Goal: Transaction & Acquisition: Purchase product/service

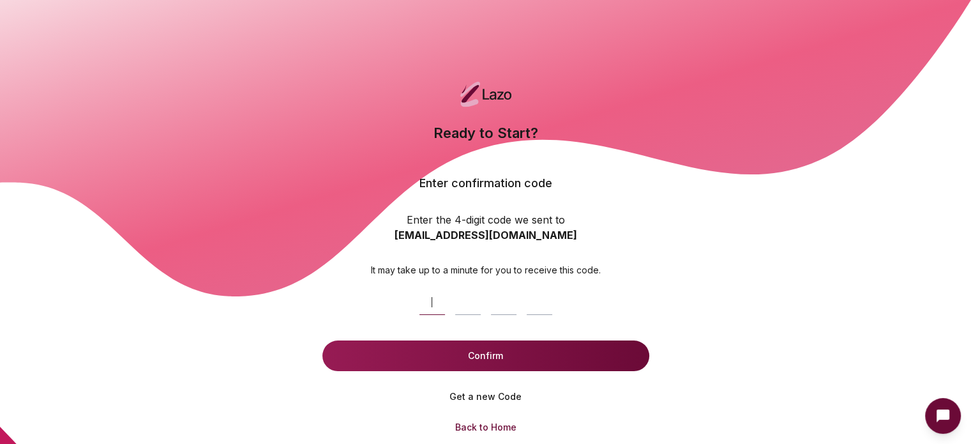
click at [435, 308] on input at bounding box center [499, 299] width 169 height 41
click at [455, 352] on button "Confirm" at bounding box center [486, 355] width 327 height 31
click at [531, 363] on button "Confirm" at bounding box center [486, 355] width 327 height 31
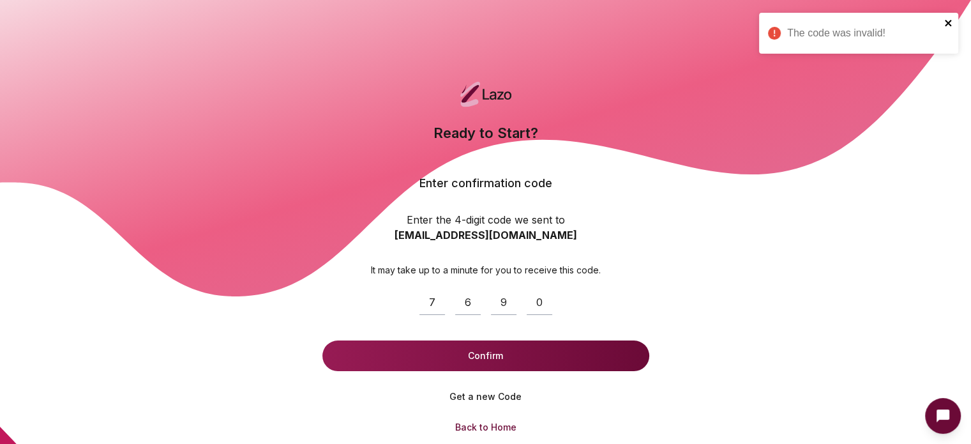
click at [950, 22] on icon "close" at bounding box center [949, 23] width 9 height 10
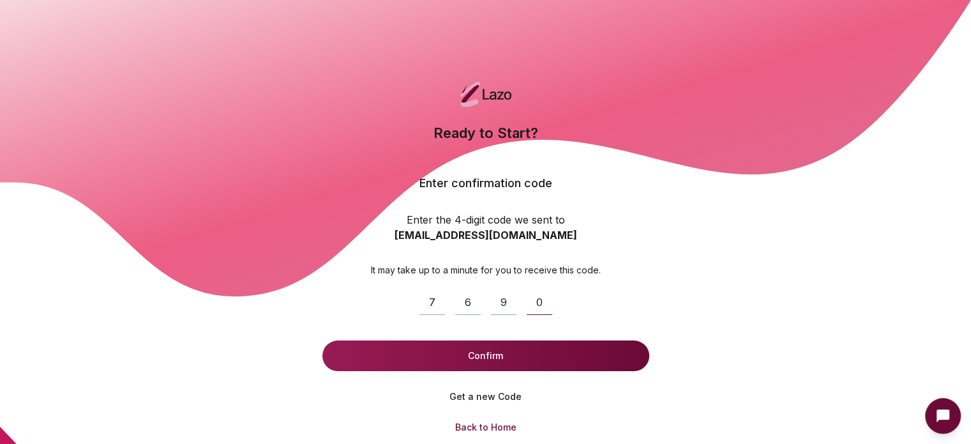
click at [534, 299] on input "****" at bounding box center [499, 299] width 169 height 41
click at [543, 303] on input "****" at bounding box center [499, 299] width 169 height 41
drag, startPoint x: 543, startPoint y: 303, endPoint x: 485, endPoint y: 297, distance: 57.8
click at [511, 298] on input "****" at bounding box center [499, 299] width 169 height 41
click at [485, 297] on input "****" at bounding box center [499, 299] width 169 height 41
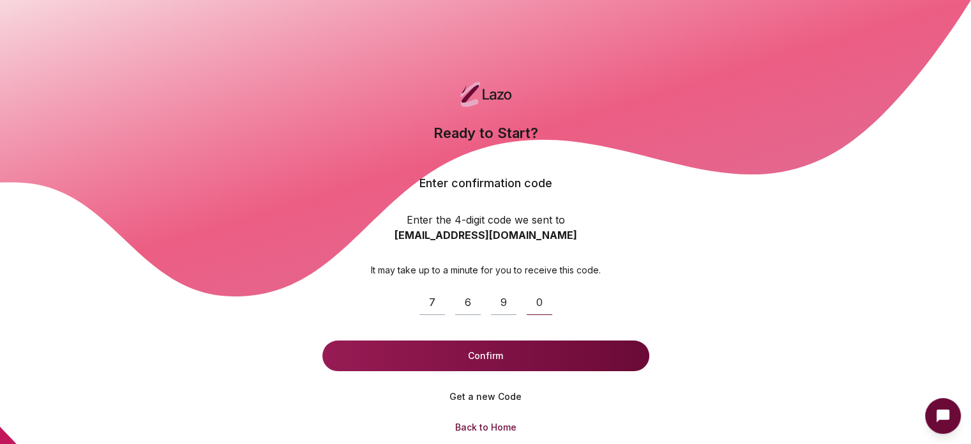
click at [489, 309] on input "****" at bounding box center [499, 299] width 169 height 41
drag, startPoint x: 489, startPoint y: 309, endPoint x: 465, endPoint y: 309, distance: 24.3
click at [485, 309] on input "****" at bounding box center [499, 299] width 169 height 41
click at [464, 309] on input "****" at bounding box center [499, 299] width 169 height 41
click at [460, 309] on input "****" at bounding box center [499, 299] width 169 height 41
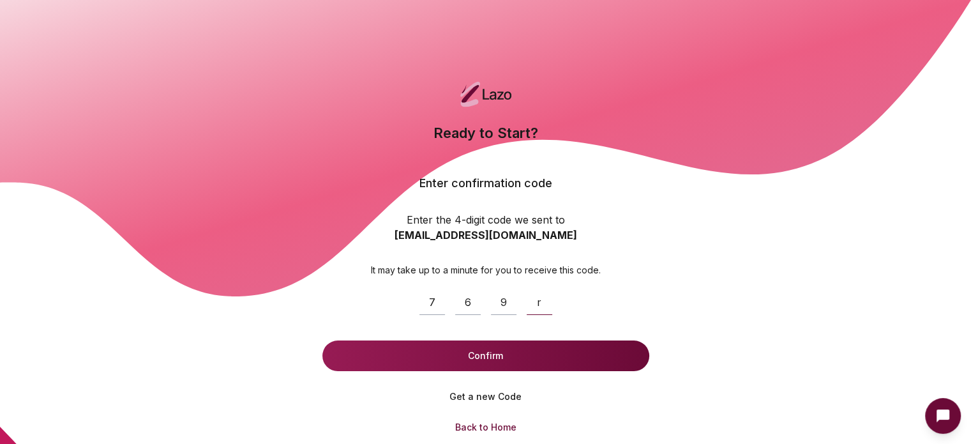
click at [460, 309] on input "****" at bounding box center [499, 299] width 169 height 41
click at [461, 310] on input "****" at bounding box center [499, 299] width 169 height 41
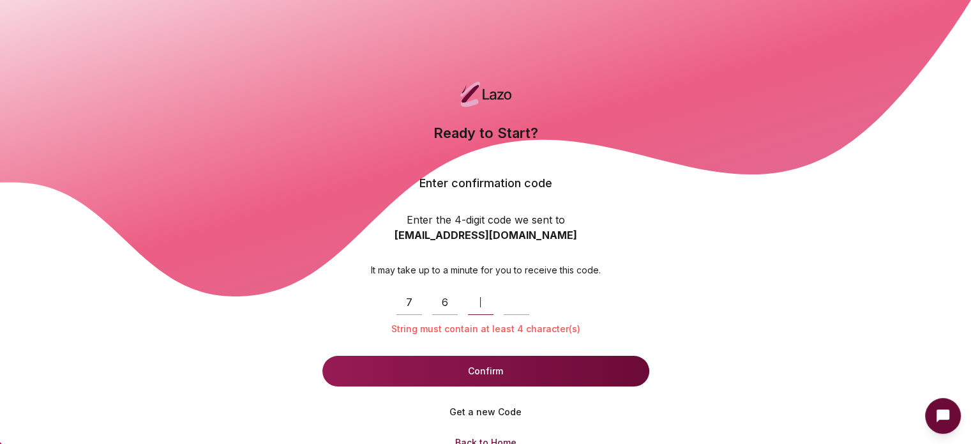
type input "*"
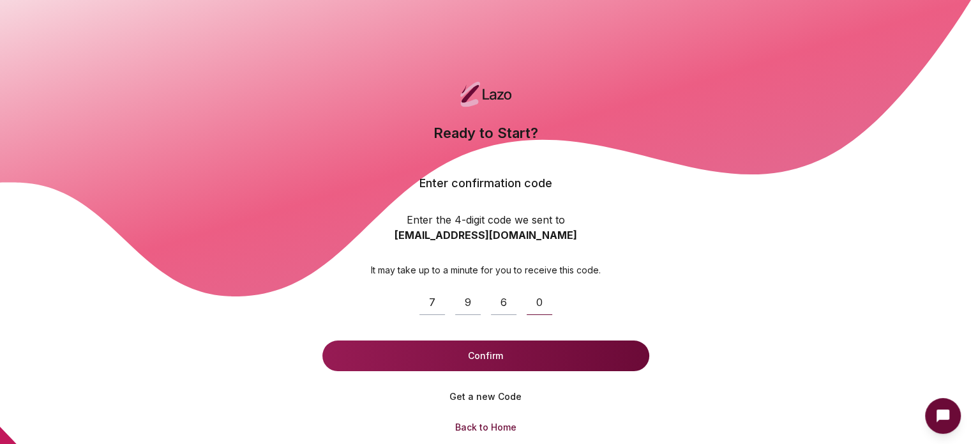
type input "****"
click at [522, 349] on button "Confirm" at bounding box center [486, 355] width 327 height 31
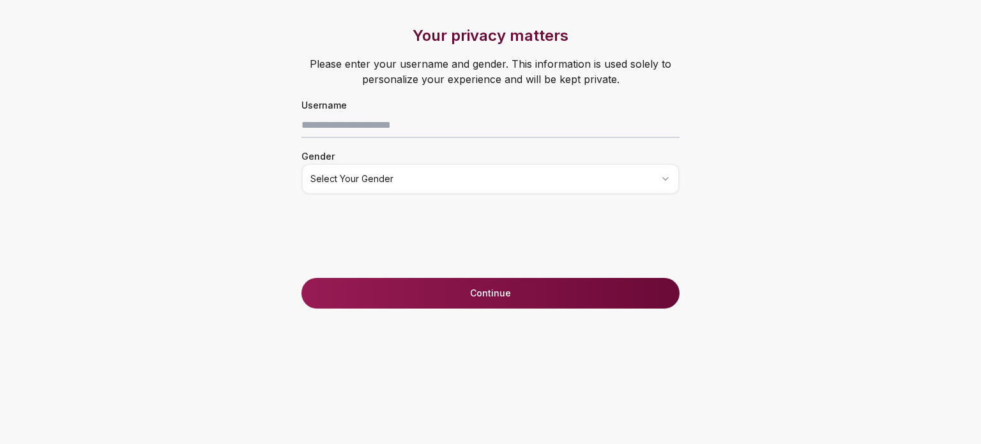
click at [521, 139] on div "Username Gender Select your gender" at bounding box center [490, 145] width 429 height 97
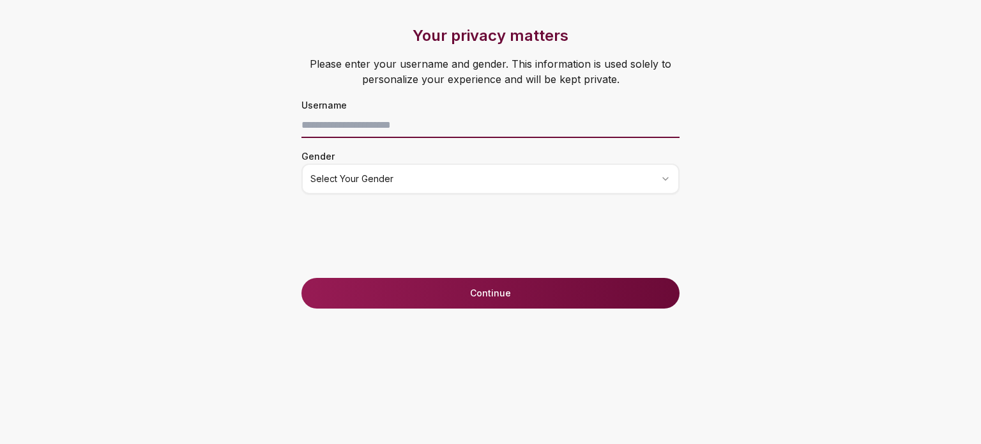
click at [522, 137] on input at bounding box center [490, 125] width 378 height 26
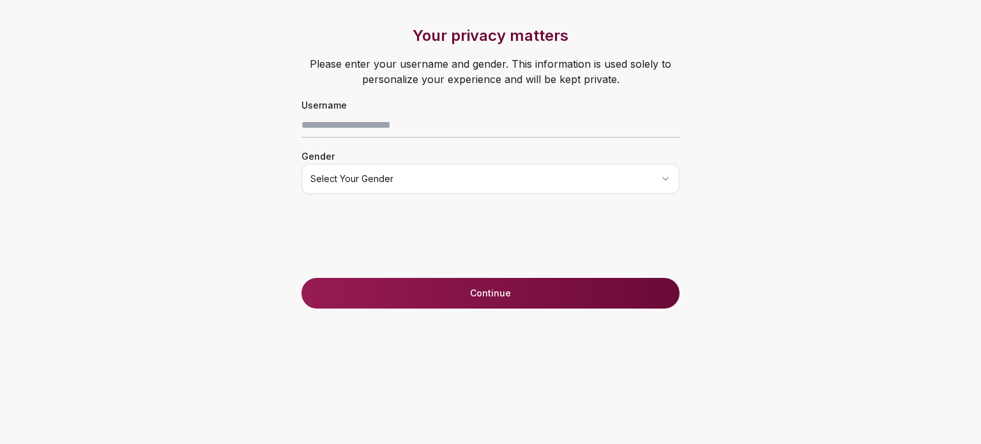
click at [289, 148] on div "Gender Select your gender" at bounding box center [490, 171] width 429 height 46
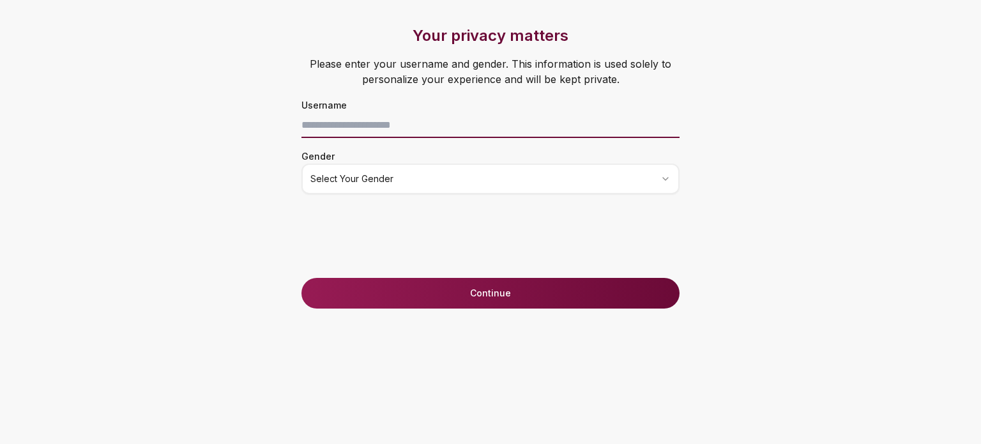
click at [461, 117] on input at bounding box center [490, 125] width 378 height 26
type input "*"
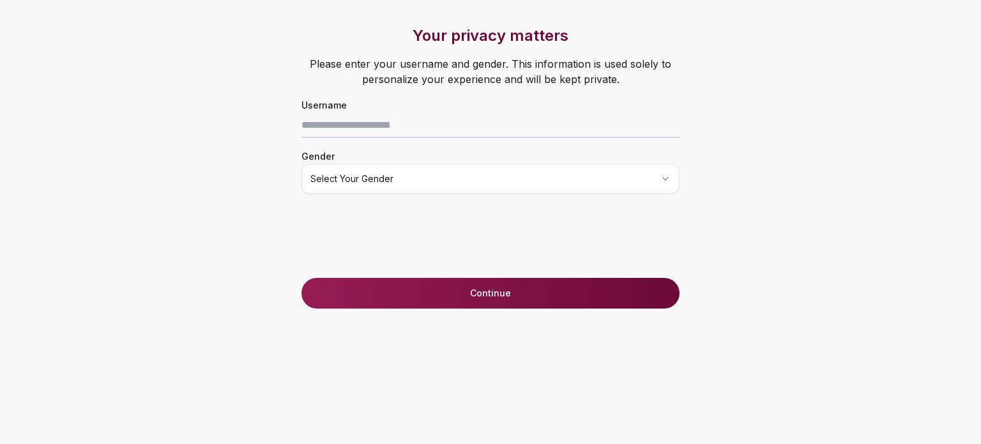
click at [409, 196] on div "Your privacy matters Please enter your username and gender. This information is…" at bounding box center [490, 152] width 429 height 252
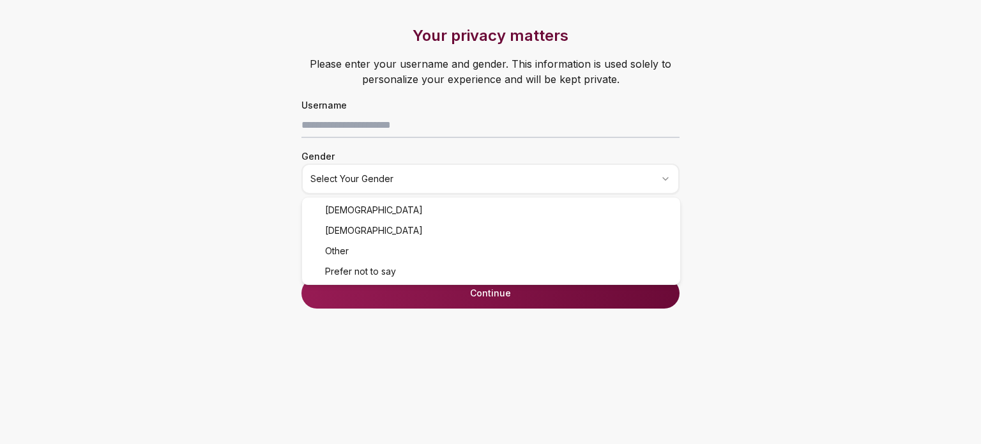
click at [411, 175] on html "Your privacy matters Please enter your username and gender. This information is…" at bounding box center [490, 222] width 981 height 444
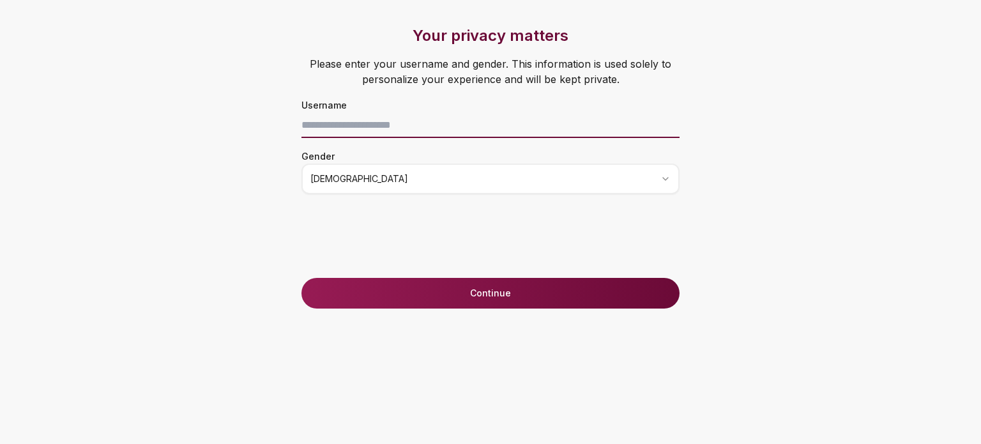
click at [392, 112] on input at bounding box center [490, 125] width 378 height 26
type input "*"
type input "******"
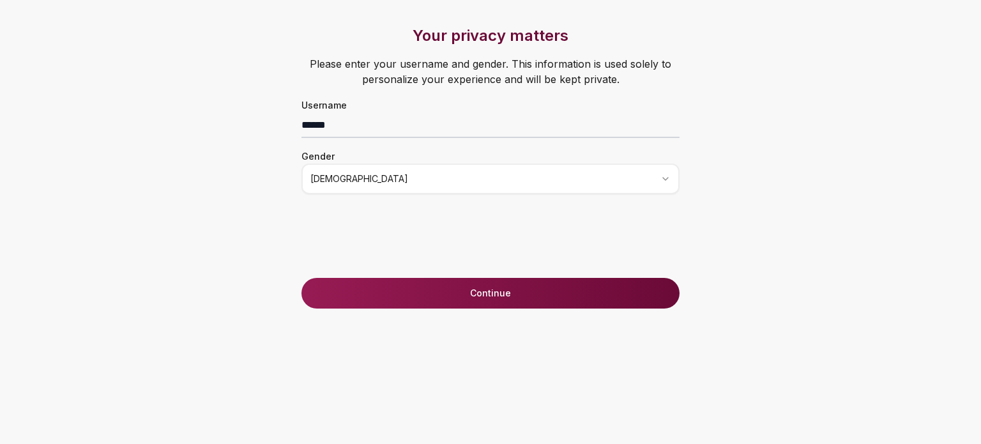
click at [446, 293] on button "Continue" at bounding box center [490, 293] width 378 height 31
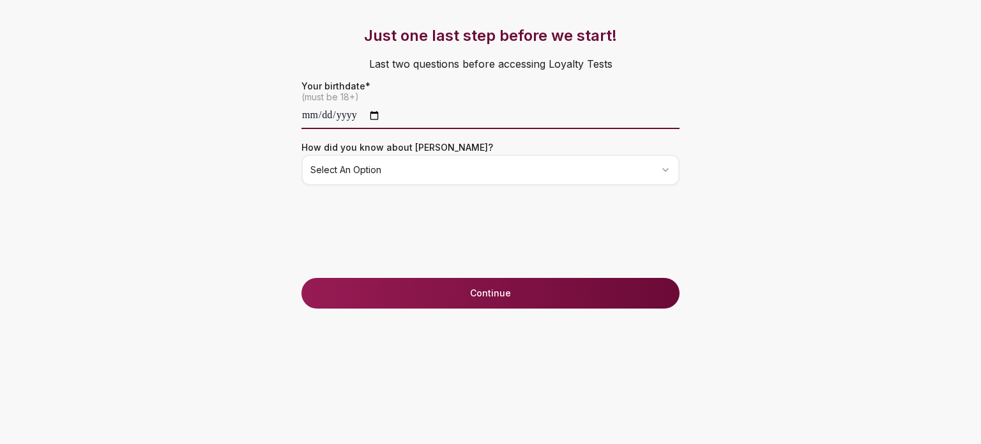
click at [318, 114] on input "date" at bounding box center [490, 116] width 378 height 26
type input "**********"
click at [335, 207] on div "**********" at bounding box center [490, 152] width 429 height 252
click at [353, 178] on html "**********" at bounding box center [490, 222] width 981 height 444
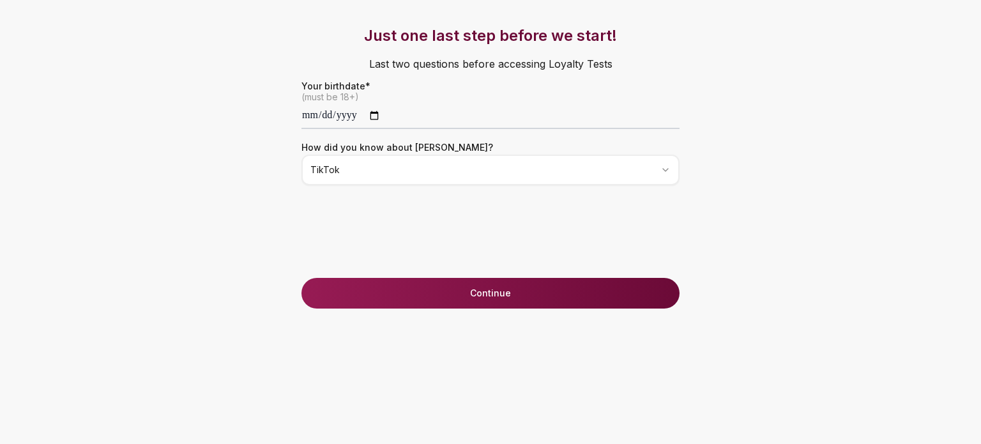
click at [426, 286] on button "Continue" at bounding box center [490, 293] width 378 height 31
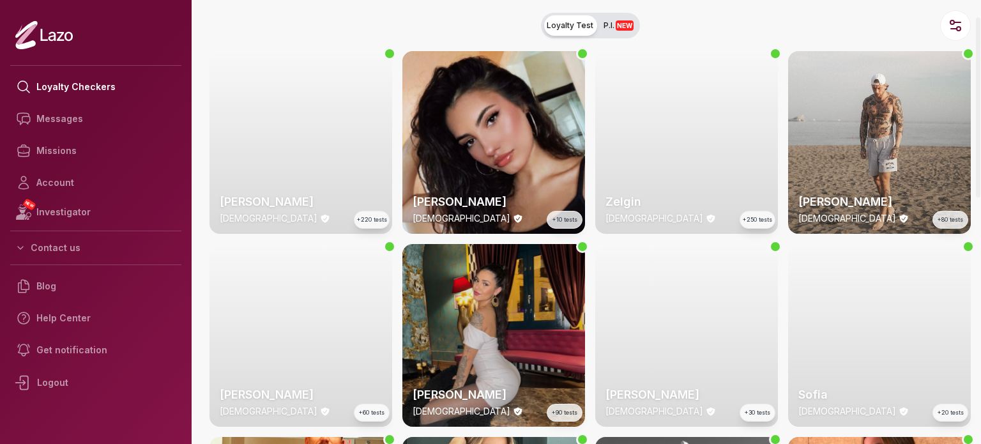
scroll to position [64, 0]
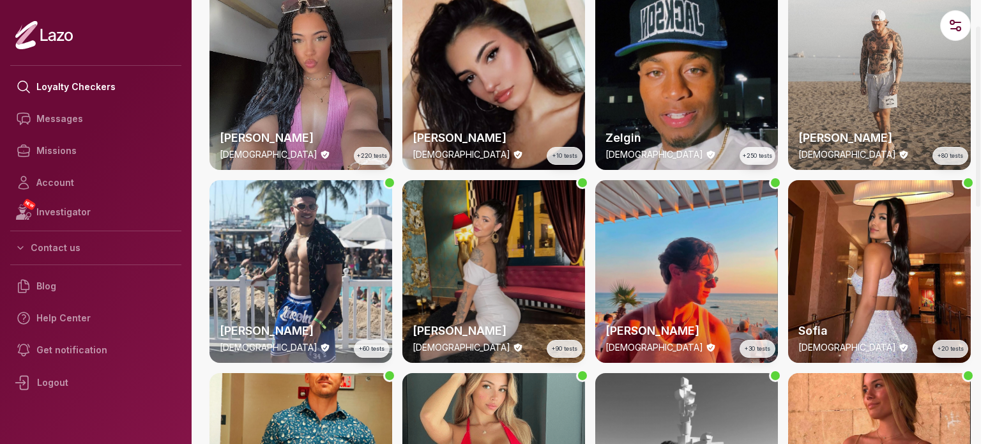
click at [540, 285] on div "Valentina 26 y/o +90 tests" at bounding box center [493, 271] width 183 height 183
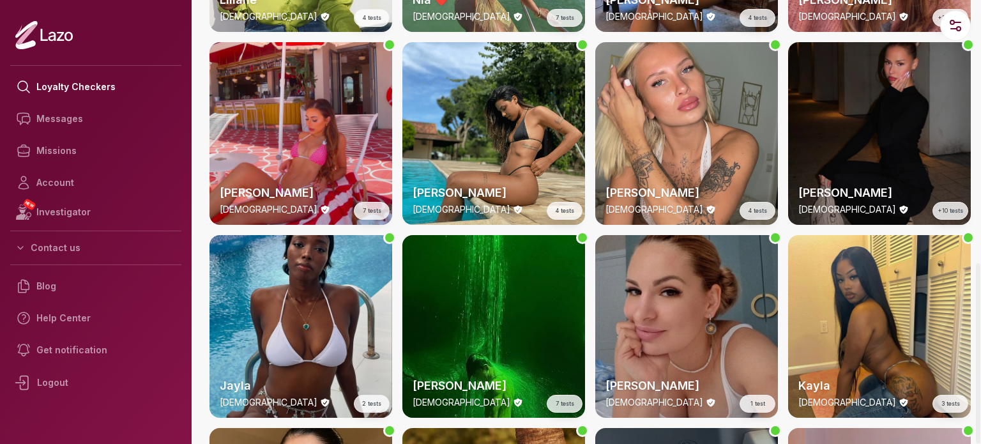
scroll to position [1680, 0]
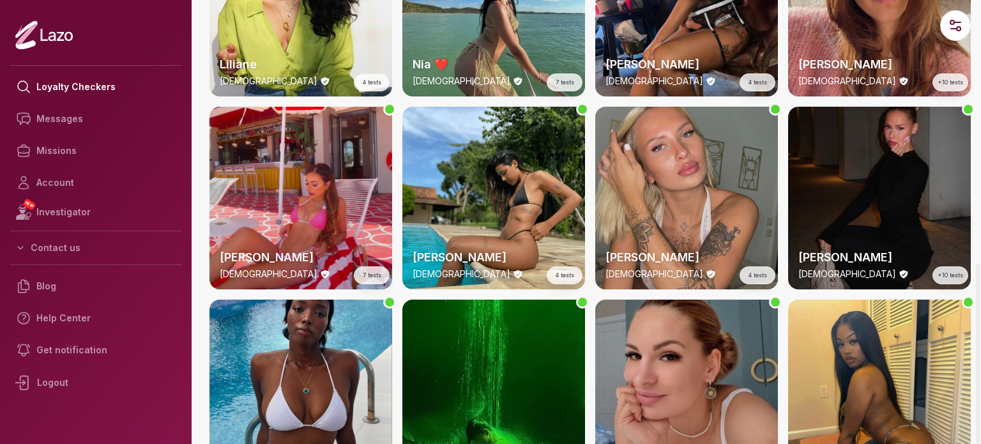
click at [699, 156] on div "Esther 21 y/o 4 tests" at bounding box center [686, 198] width 183 height 183
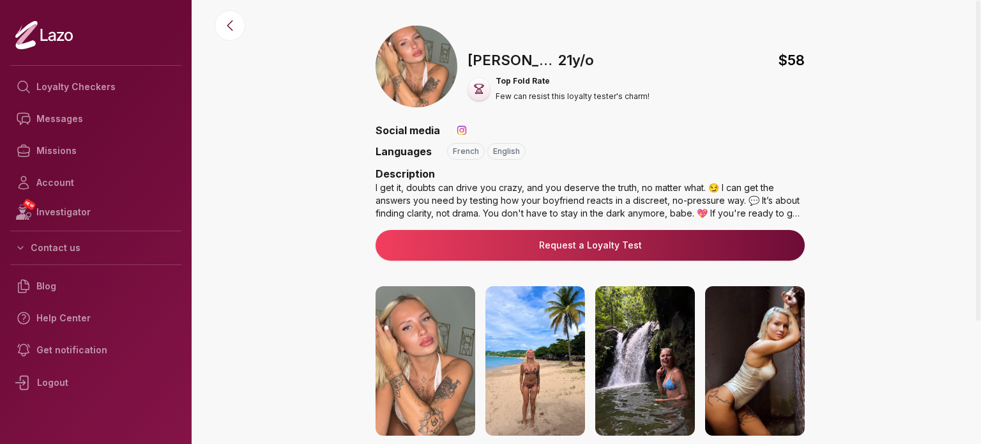
click at [520, 81] on p "Top Fold Rate" at bounding box center [573, 81] width 154 height 10
click at [457, 93] on div "🇺🇸 Esther , 21 y/o $ 58 Top Fold Rate Few can resist this loyalty tester's char…" at bounding box center [590, 72] width 429 height 92
click at [468, 89] on div at bounding box center [479, 88] width 23 height 23
click at [473, 88] on icon at bounding box center [478, 88] width 11 height 11
click at [475, 199] on div "I get it, doubts can drive you crazy, and you deserve the truth, no matter what…" at bounding box center [590, 200] width 429 height 38
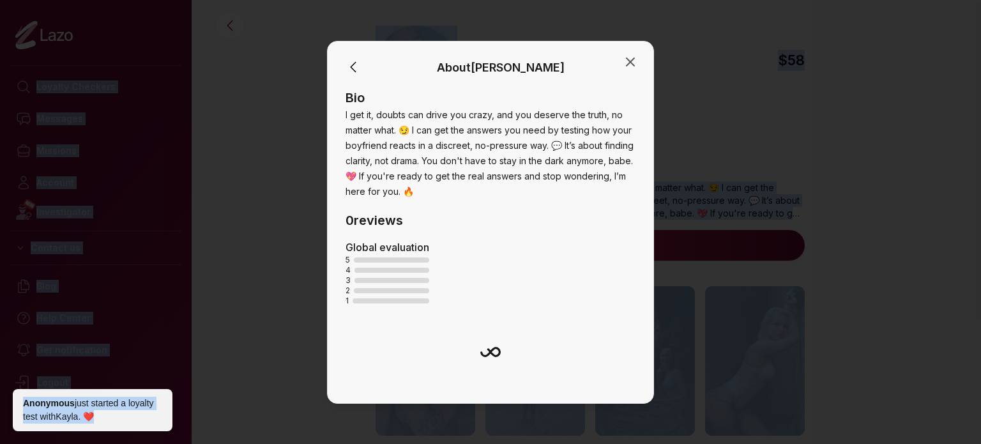
click at [475, 199] on div "Bio I get it, doubts can drive you crazy, and you deserve the truth, no matter …" at bounding box center [491, 262] width 290 height 347
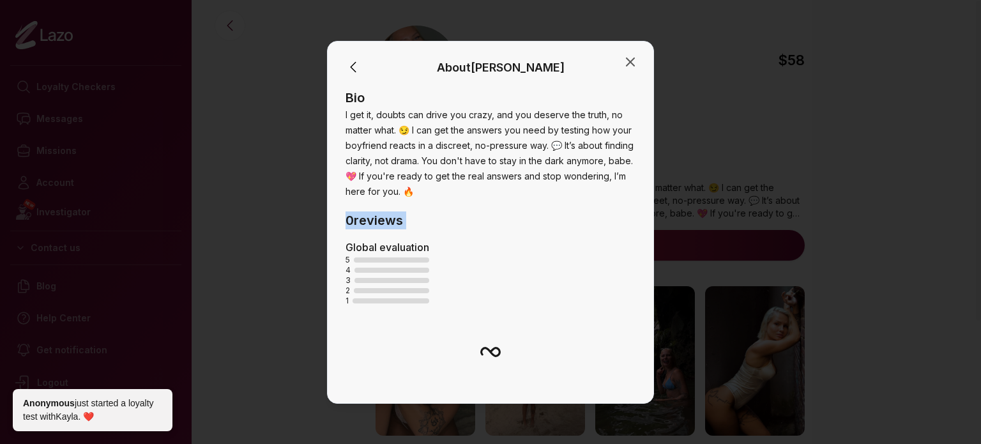
click at [475, 199] on div "Bio I get it, doubts can drive you crazy, and you deserve the truth, no matter …" at bounding box center [491, 262] width 290 height 347
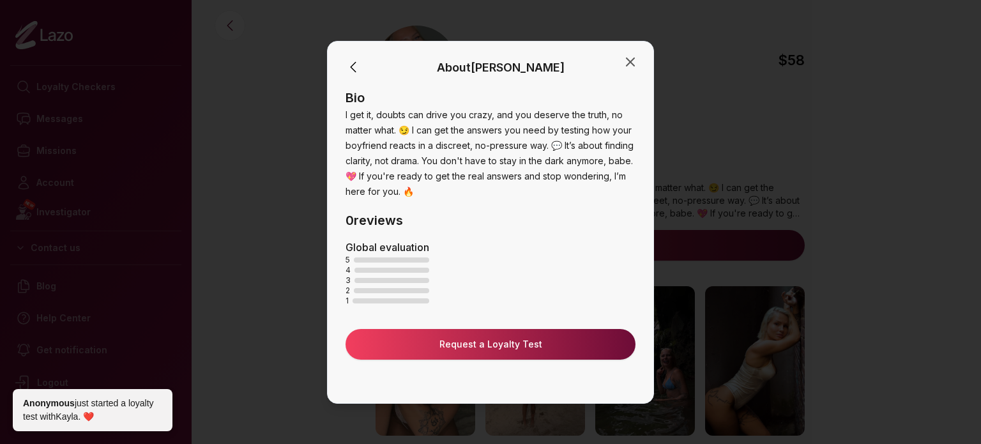
click at [639, 63] on div "About Esther Bio I get it, doubts can drive you crazy, and you deserve the trut…" at bounding box center [490, 222] width 327 height 363
click at [621, 59] on div "About Esther" at bounding box center [490, 68] width 295 height 22
click at [624, 57] on icon "button" at bounding box center [630, 61] width 15 height 15
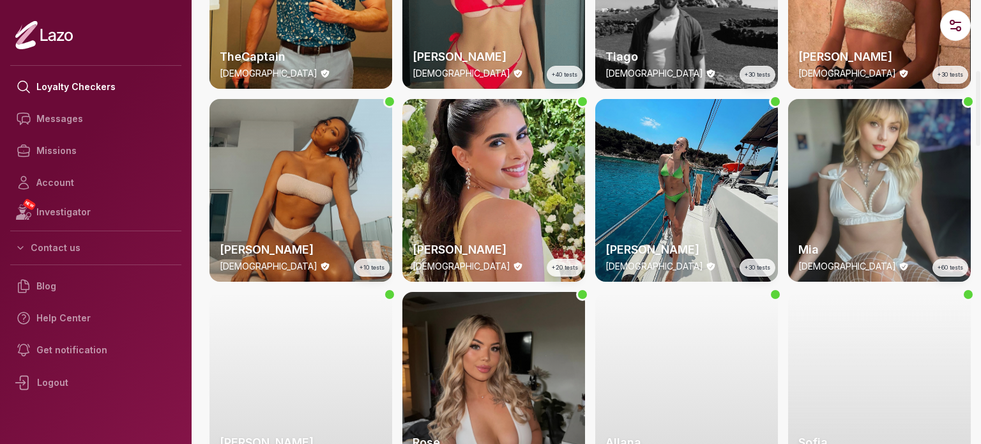
scroll to position [275, 0]
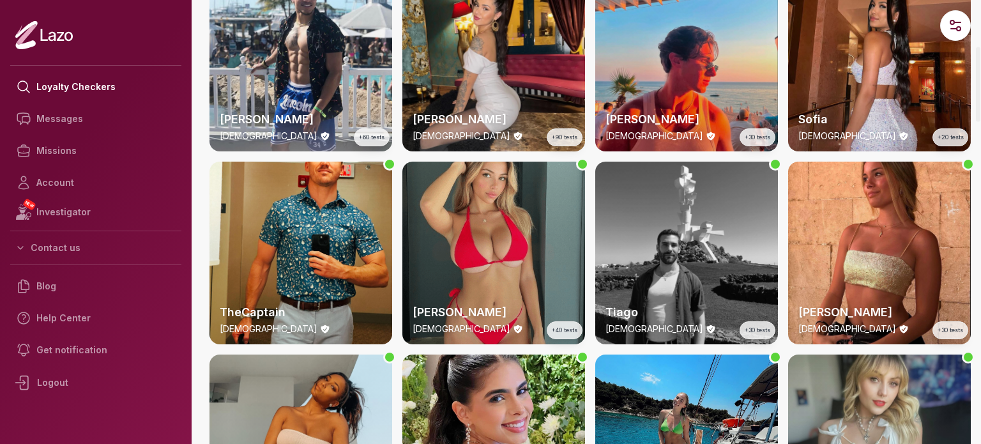
click at [484, 243] on div "Emily 23 y/o +40 tests" at bounding box center [493, 253] width 183 height 183
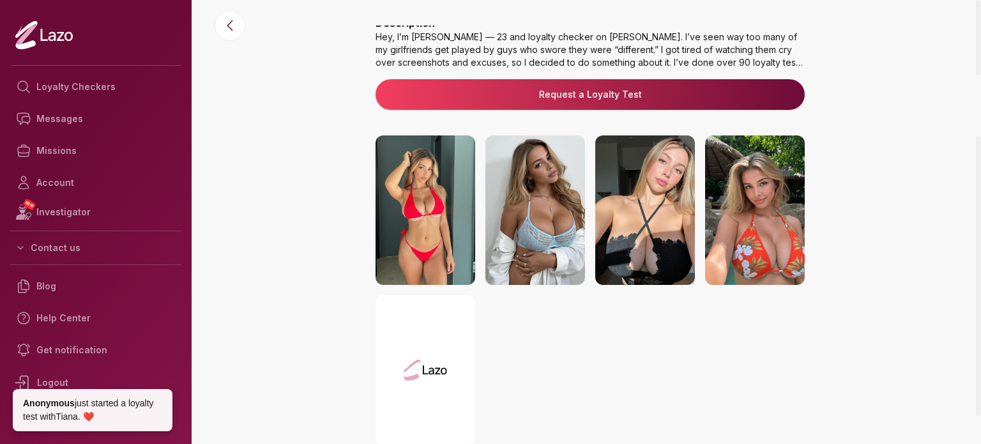
scroll to position [128, 0]
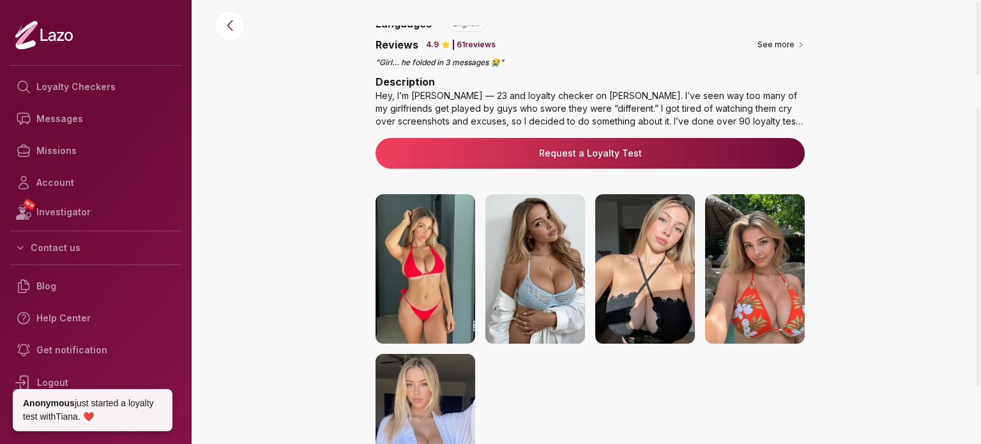
click at [404, 278] on img at bounding box center [426, 268] width 100 height 149
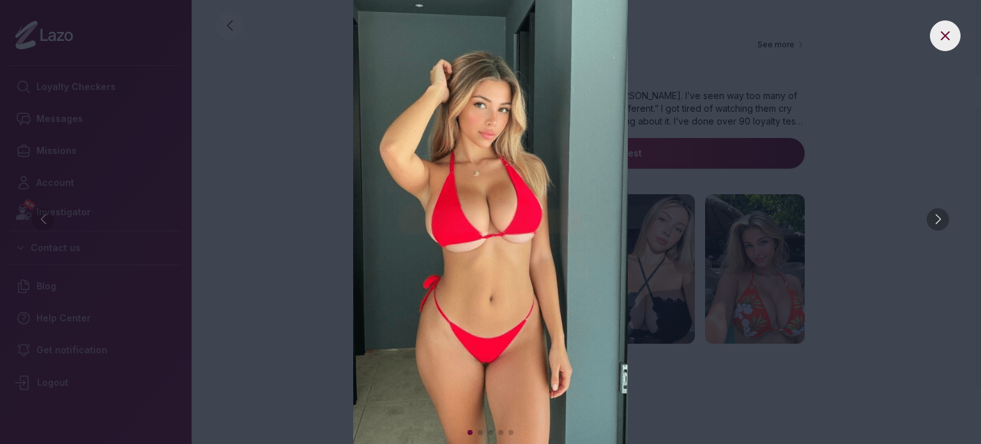
click at [945, 217] on div at bounding box center [938, 219] width 22 height 22
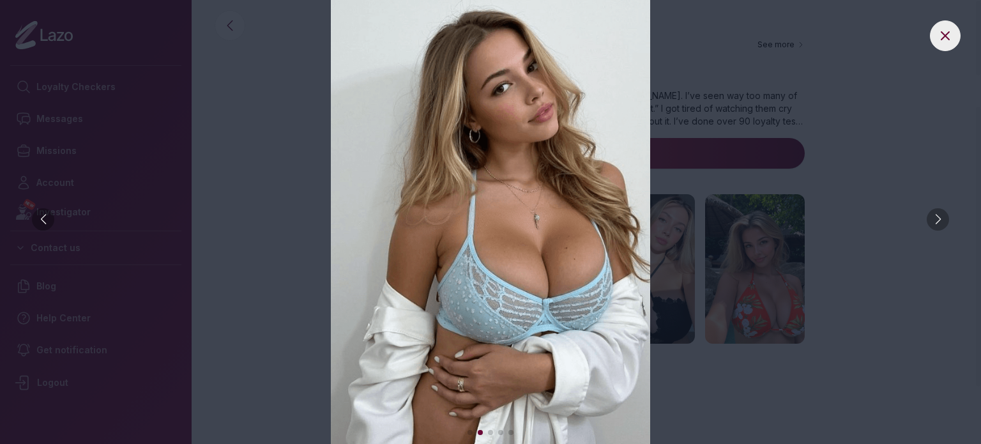
click at [945, 217] on div at bounding box center [938, 219] width 22 height 22
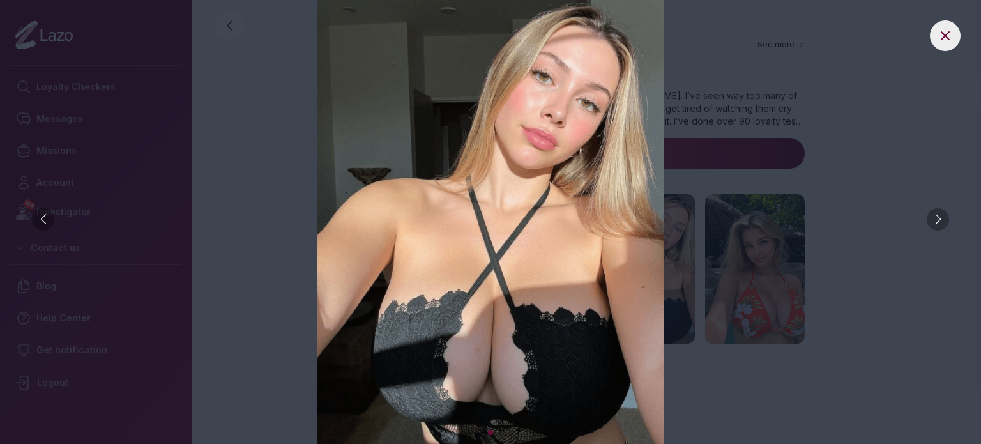
click at [945, 217] on div at bounding box center [938, 219] width 22 height 22
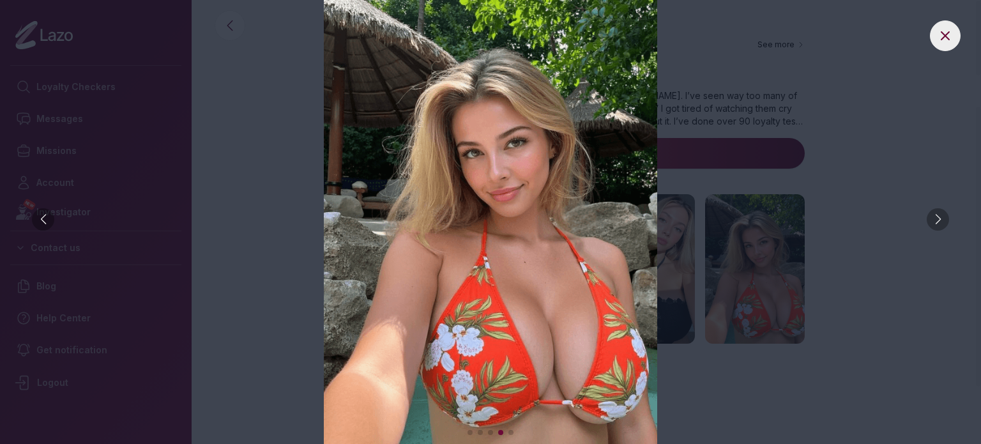
click at [945, 217] on div at bounding box center [938, 219] width 22 height 22
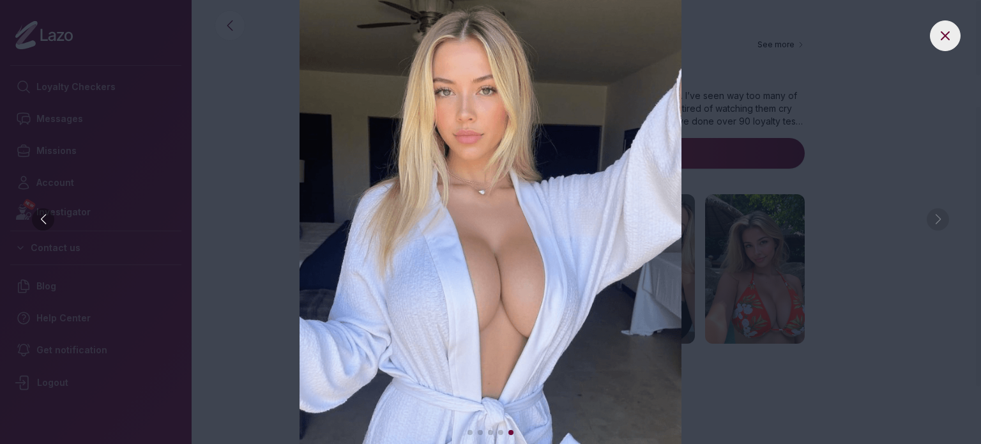
click at [945, 217] on img at bounding box center [491, 222] width 930 height 444
click at [943, 47] on button at bounding box center [945, 35] width 31 height 31
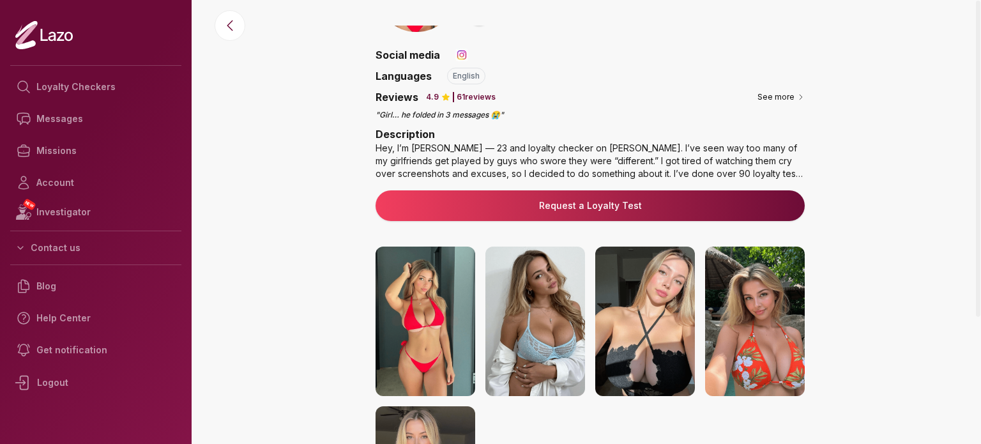
scroll to position [0, 0]
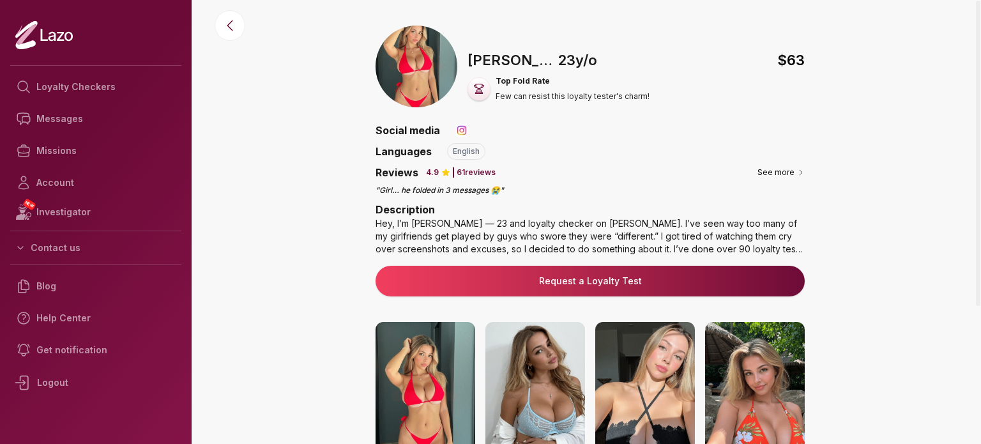
click at [472, 165] on div "Reviews 4.9 61 reviews" at bounding box center [436, 172] width 120 height 15
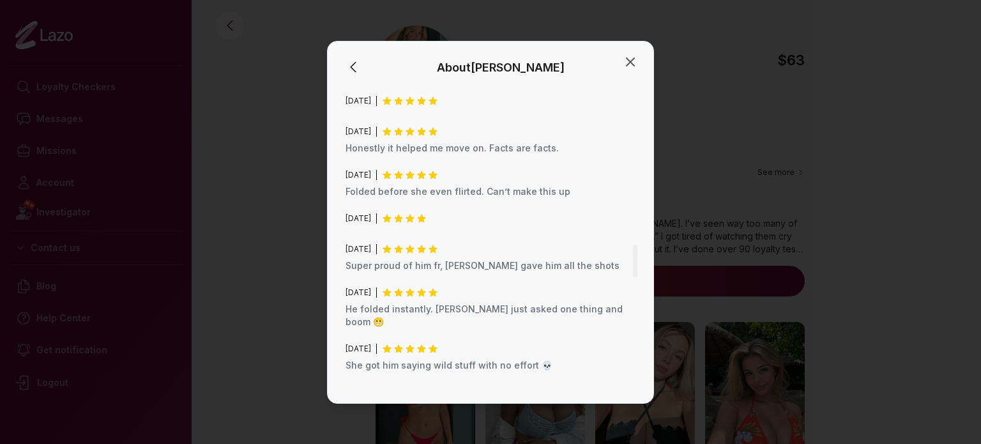
scroll to position [1469, 0]
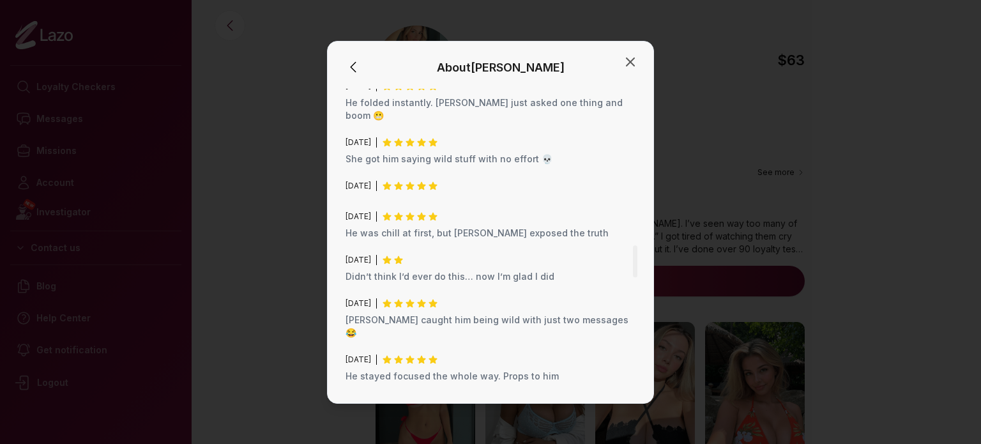
click at [625, 73] on div "About Emily" at bounding box center [490, 68] width 295 height 22
click at [628, 68] on icon "button" at bounding box center [630, 61] width 15 height 15
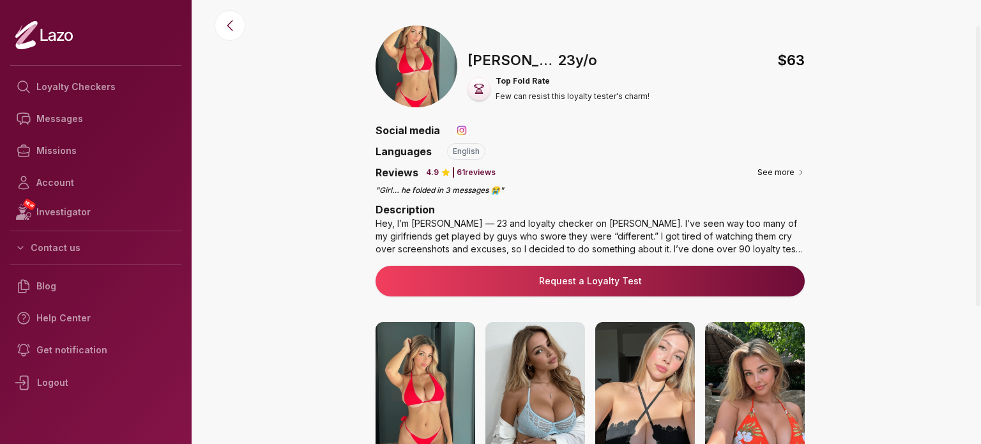
click at [577, 283] on link "Request a Loyalty Test" at bounding box center [590, 281] width 409 height 13
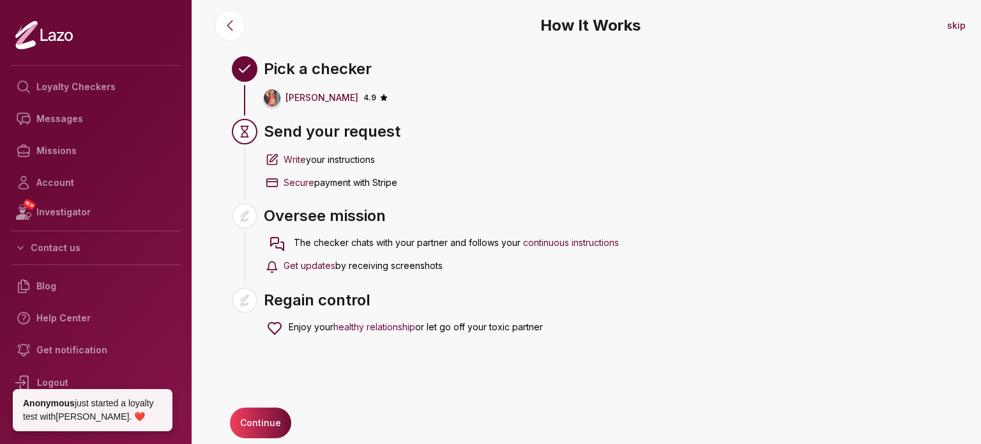
scroll to position [20, 0]
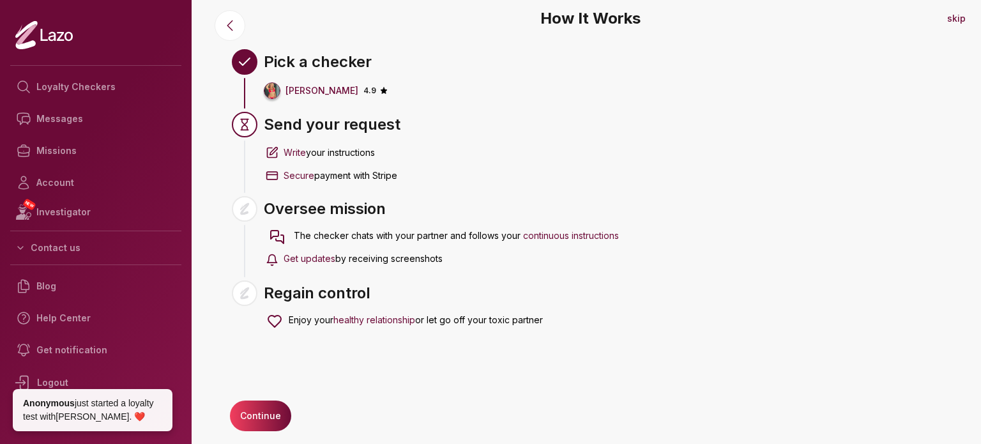
click at [250, 398] on div "How It Works skip Pick a checker Emily 4.9 Send your request Write your instruc…" at bounding box center [590, 202] width 782 height 444
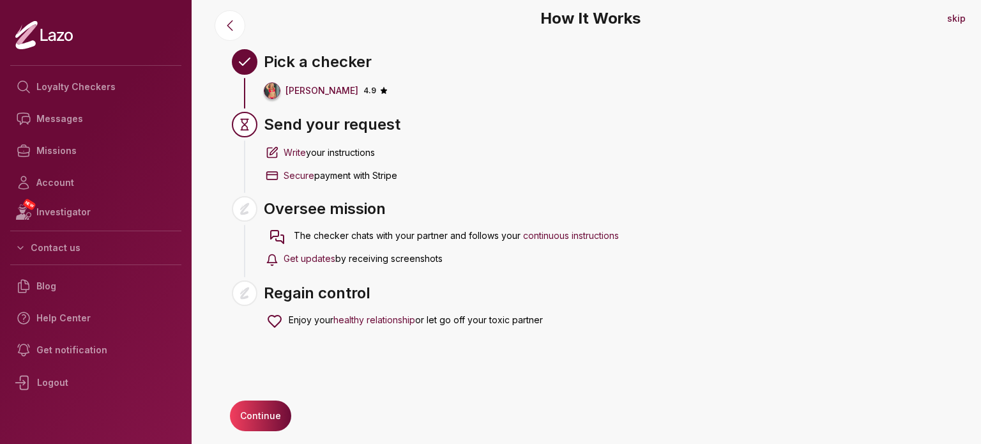
click at [259, 415] on button "Continue" at bounding box center [260, 415] width 61 height 31
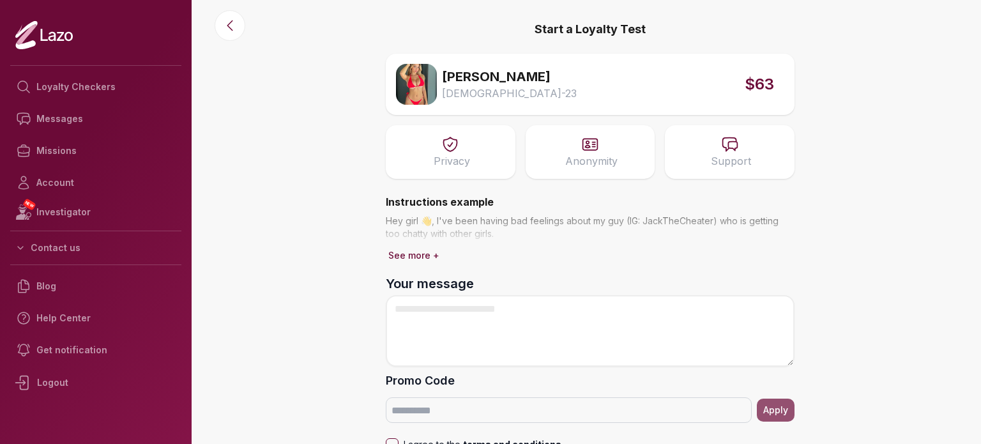
click at [593, 148] on icon at bounding box center [590, 144] width 18 height 18
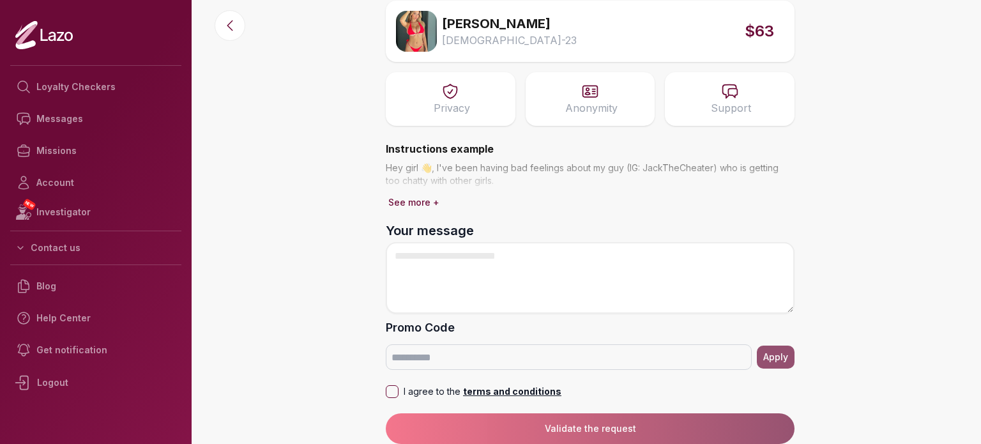
click at [414, 205] on button "See more +" at bounding box center [414, 203] width 56 height 18
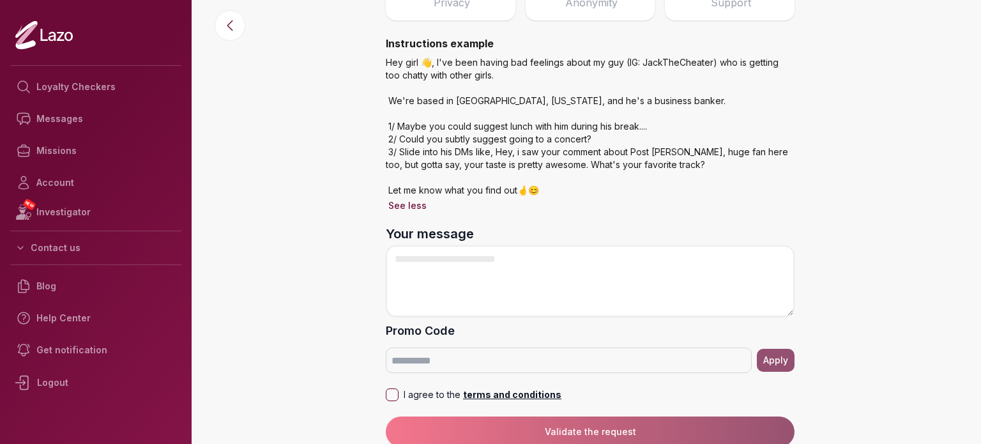
scroll to position [161, 0]
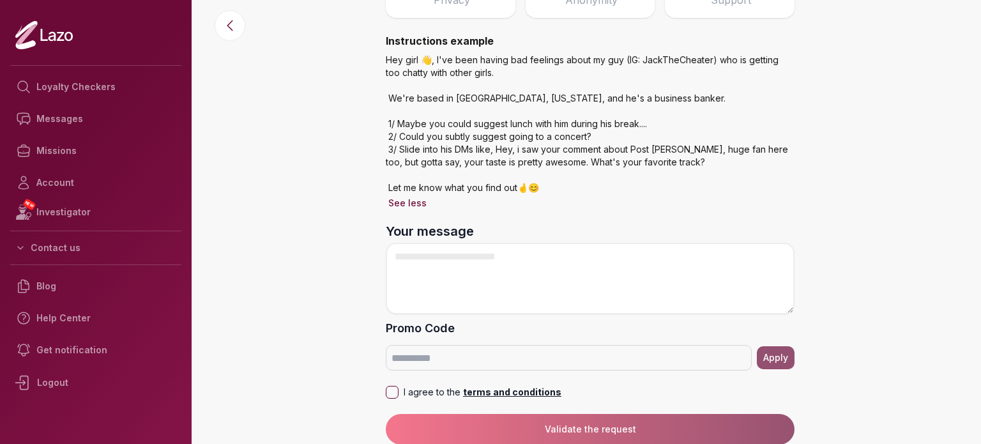
click at [535, 132] on p "Hey girl 👋, I've been having bad feelings about my guy (IG: JackTheCheater) who…" at bounding box center [590, 124] width 409 height 141
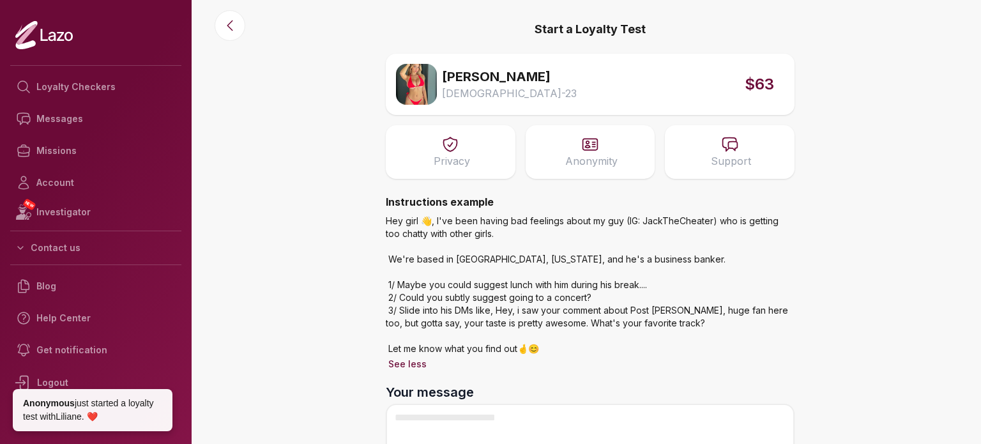
click at [746, 82] on span "$63" at bounding box center [759, 84] width 29 height 20
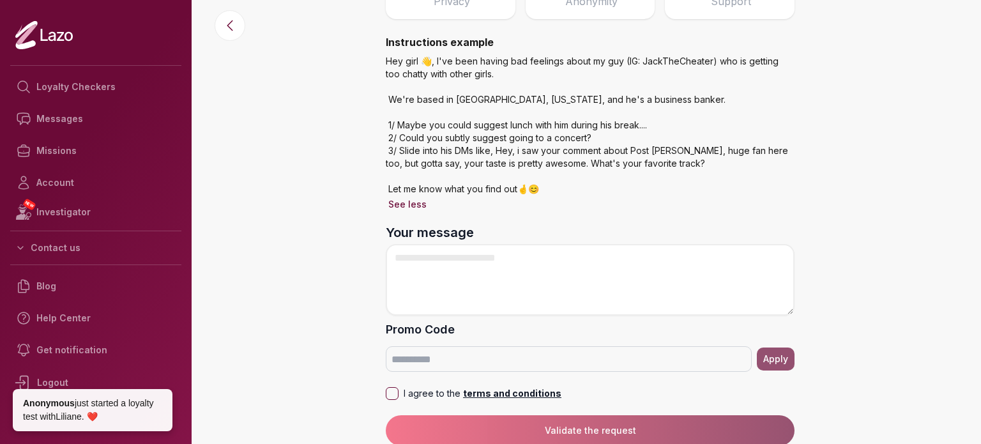
scroll to position [161, 0]
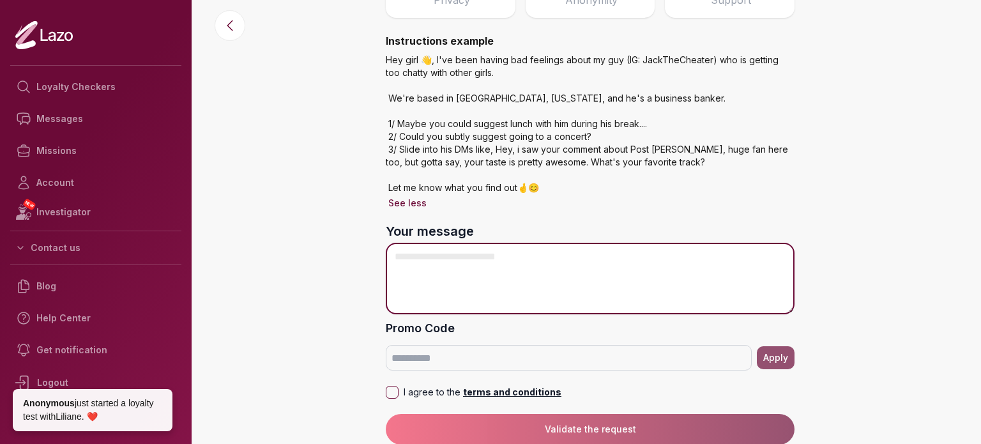
click at [476, 280] on textarea "Your message" at bounding box center [590, 279] width 409 height 72
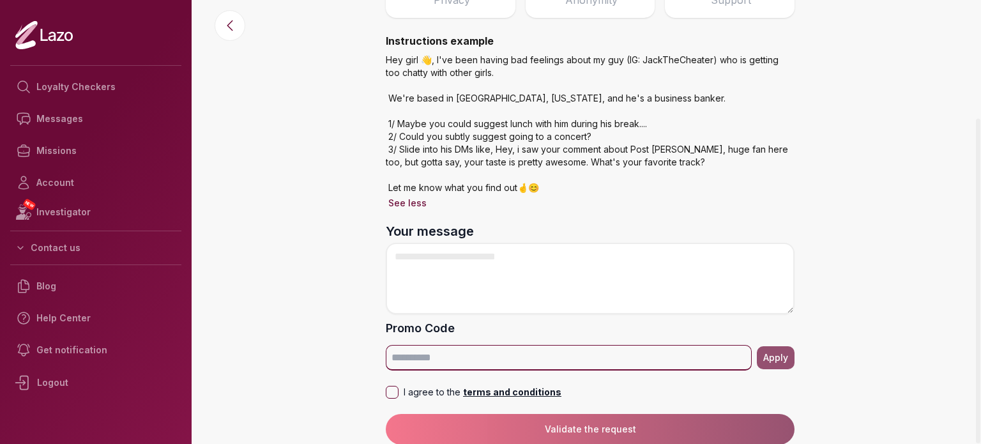
click at [415, 346] on input "Promo Code" at bounding box center [569, 358] width 366 height 26
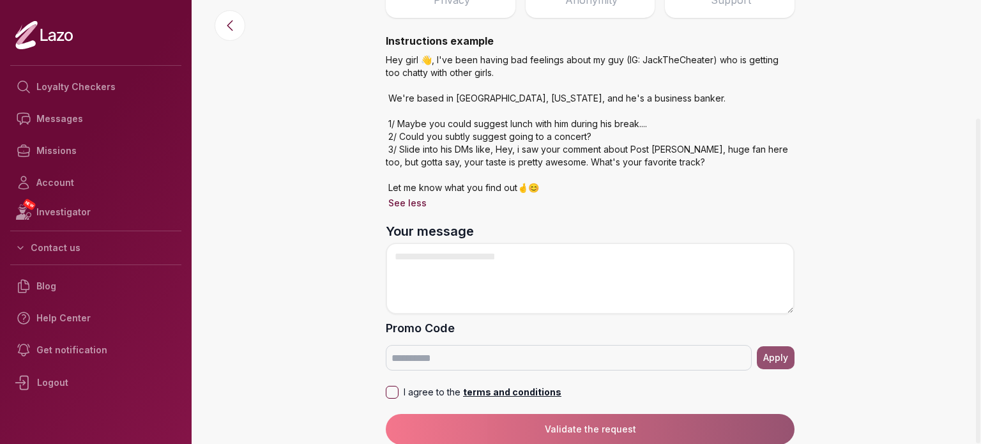
click at [390, 393] on button "I agree to the terms and conditions" at bounding box center [392, 392] width 13 height 13
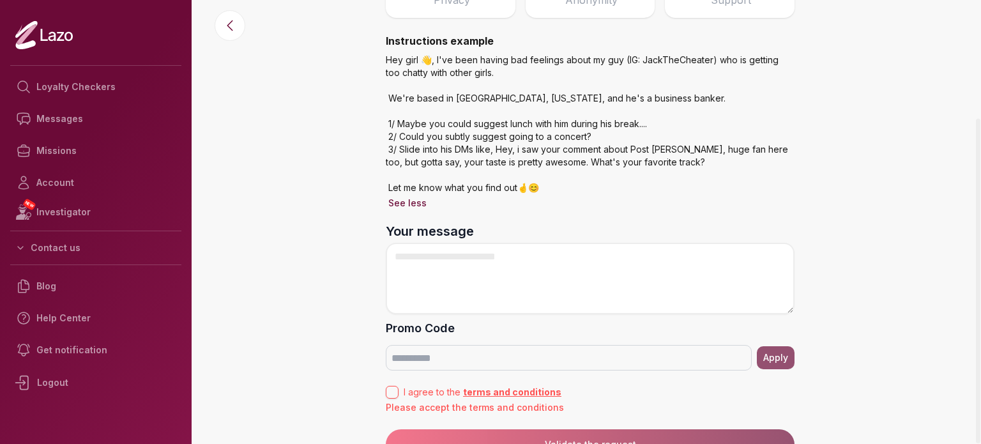
click at [390, 393] on button "I agree to the terms and conditions" at bounding box center [392, 392] width 13 height 13
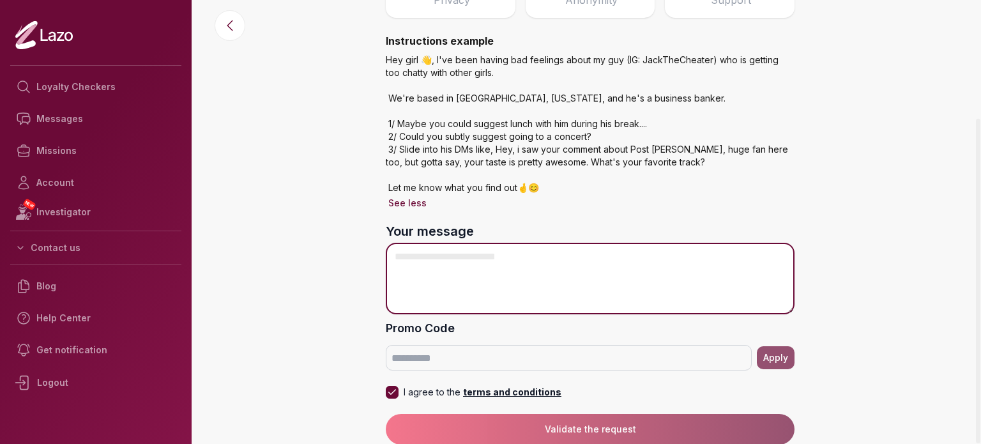
click at [468, 263] on textarea "Your message" at bounding box center [590, 279] width 409 height 72
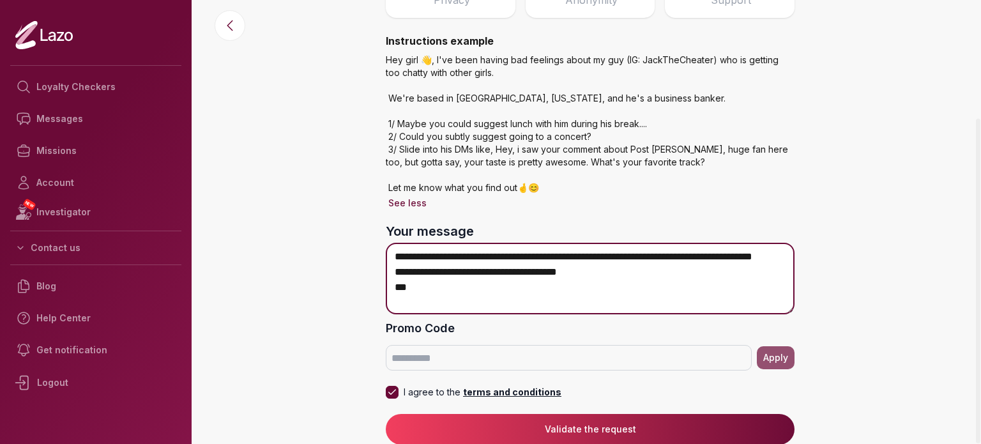
click at [475, 268] on textarea "**********" at bounding box center [590, 279] width 409 height 72
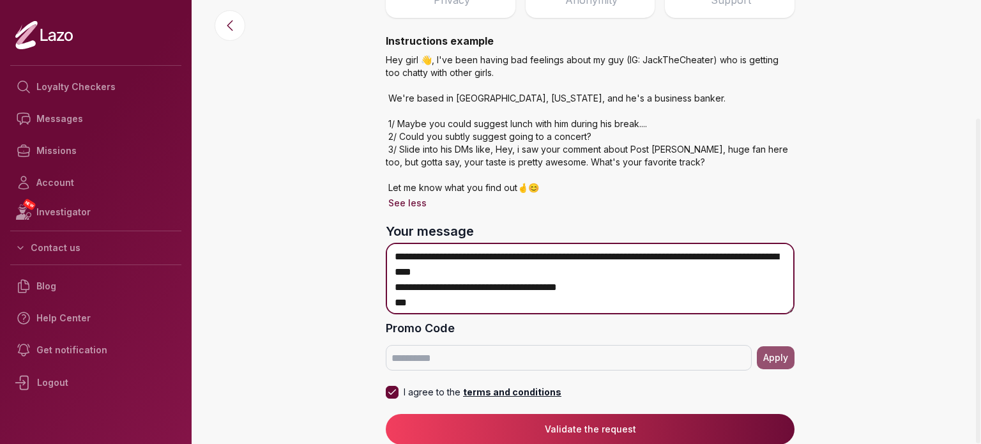
click at [395, 257] on textarea "**********" at bounding box center [590, 279] width 409 height 72
click at [403, 254] on textarea "**********" at bounding box center [590, 279] width 409 height 72
click at [528, 270] on textarea "**********" at bounding box center [590, 279] width 409 height 72
click at [537, 274] on textarea "**********" at bounding box center [590, 279] width 409 height 72
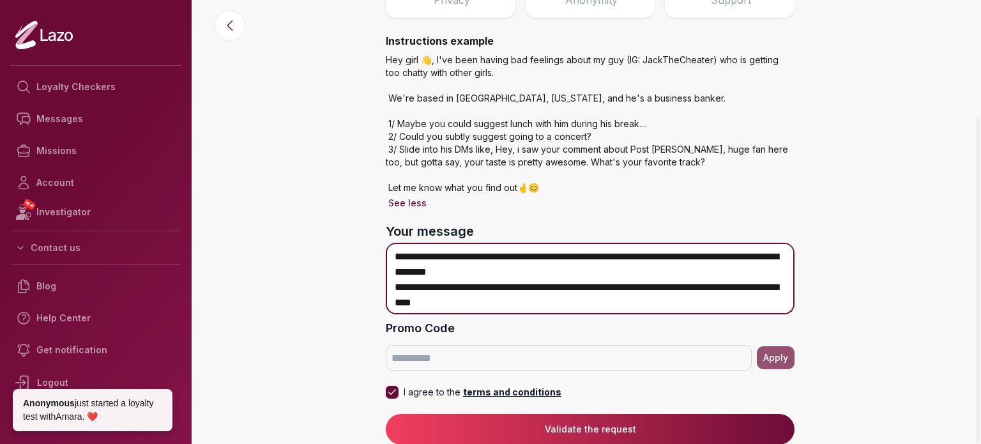
scroll to position [33, 0]
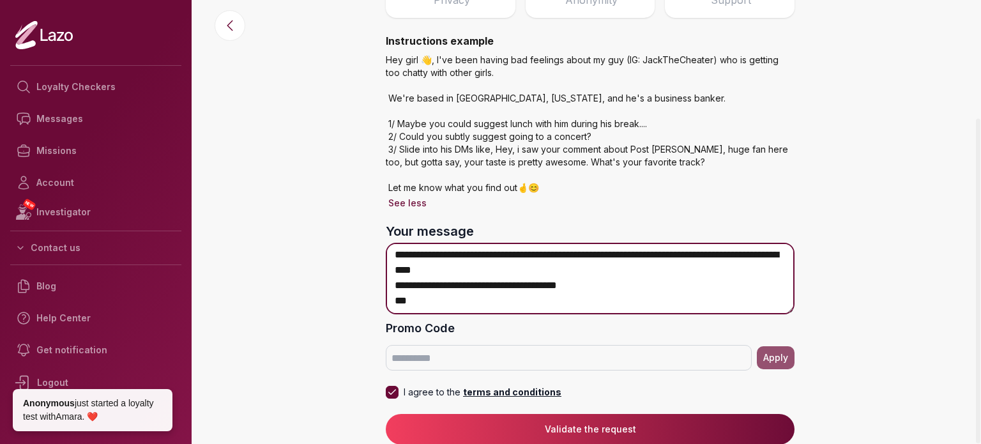
click at [559, 273] on textarea "**********" at bounding box center [590, 279] width 409 height 72
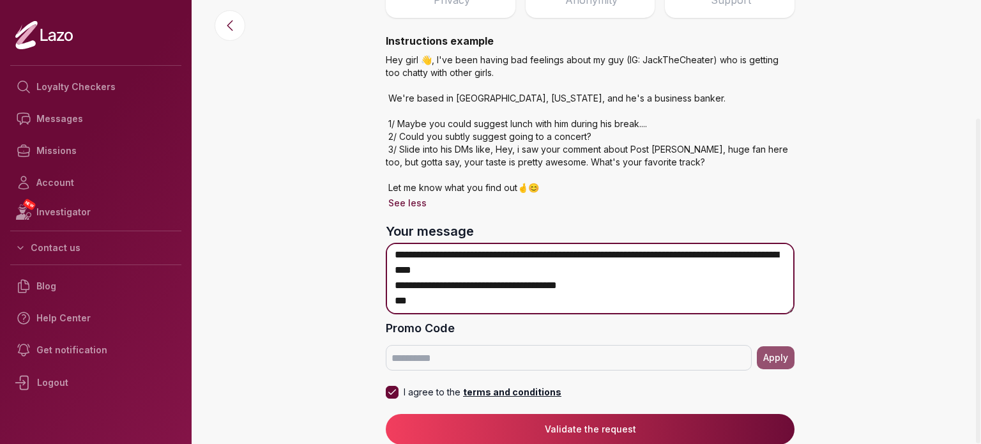
scroll to position [0, 0]
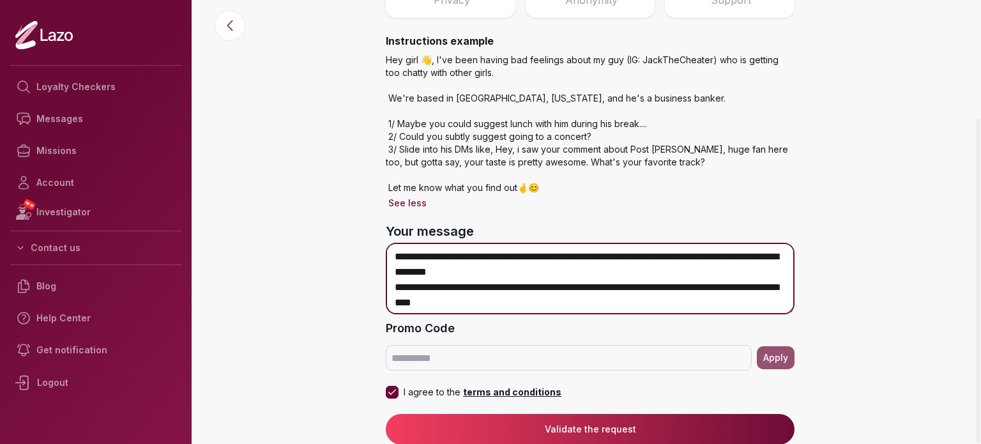
click at [552, 270] on textarea "**********" at bounding box center [590, 279] width 409 height 72
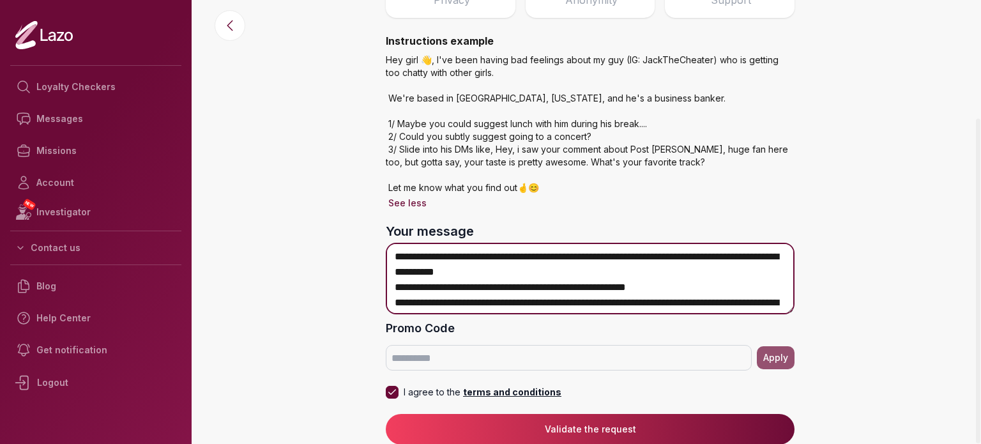
scroll to position [48, 0]
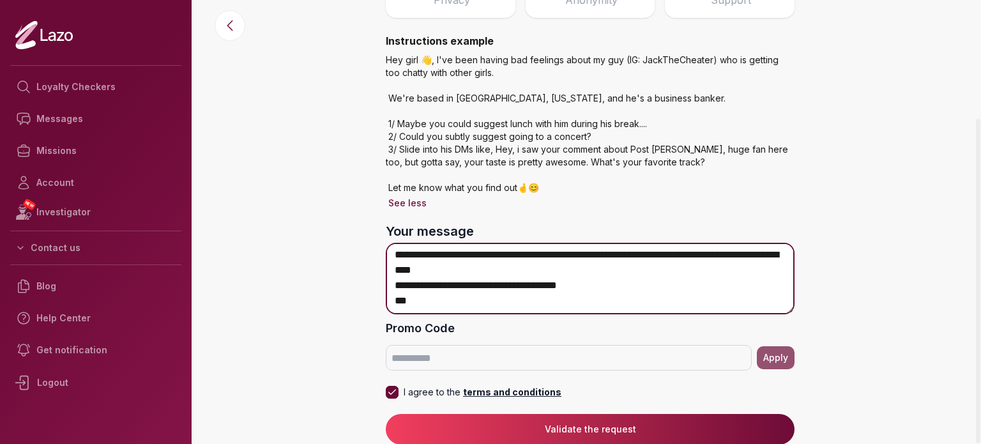
click at [545, 296] on textarea "**********" at bounding box center [590, 279] width 409 height 72
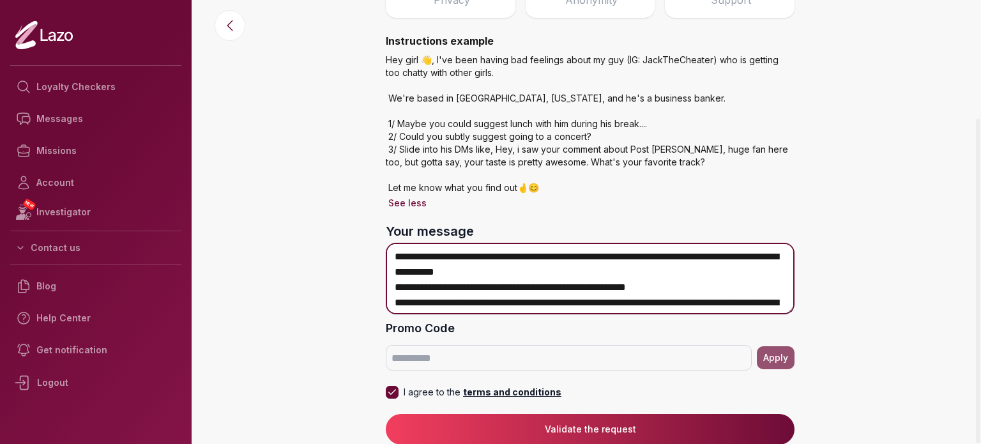
scroll to position [63, 0]
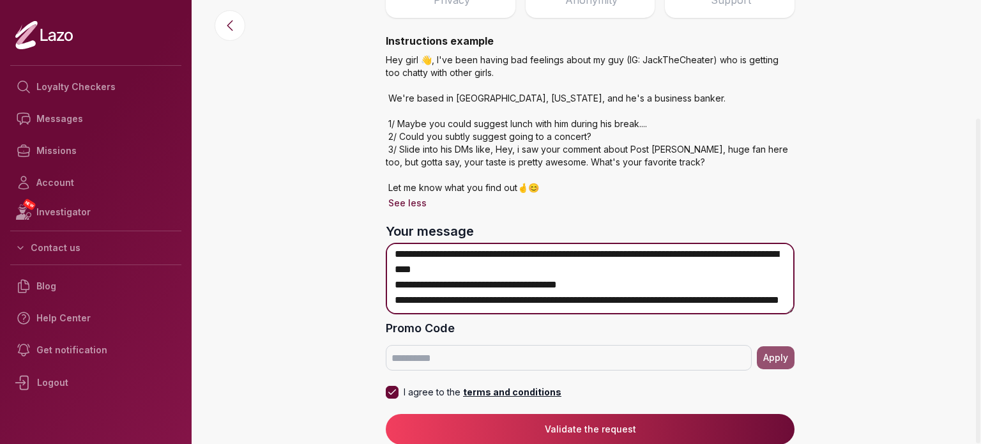
type textarea "**********"
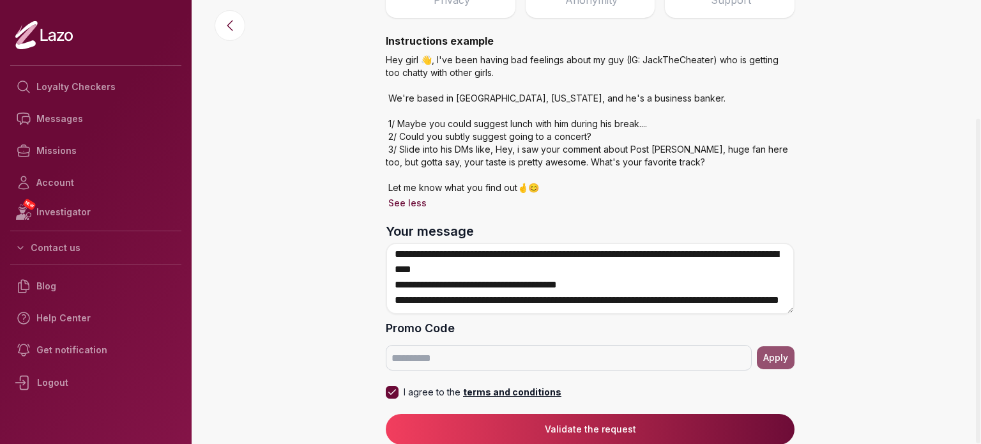
click at [669, 428] on button "Validate the request" at bounding box center [590, 429] width 409 height 31
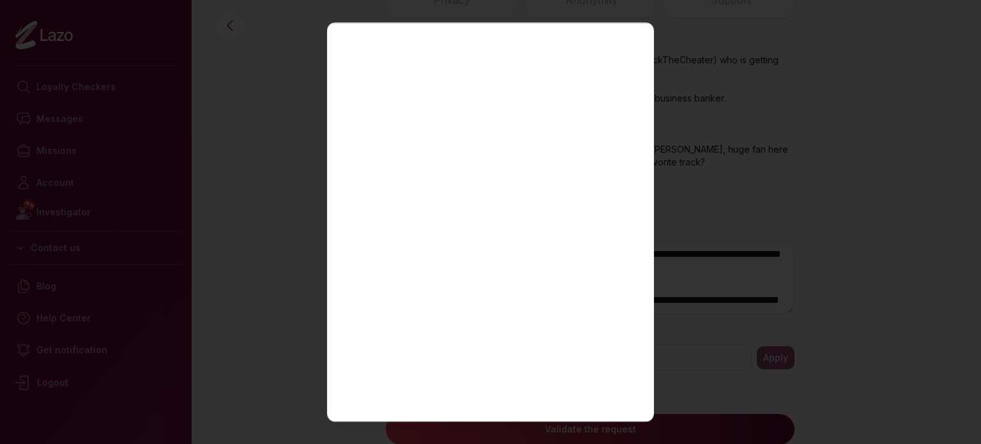
scroll to position [0, 0]
click at [620, 34] on div "Lazo Close" at bounding box center [490, 222] width 327 height 400
click at [627, 44] on icon "button" at bounding box center [631, 44] width 8 height 8
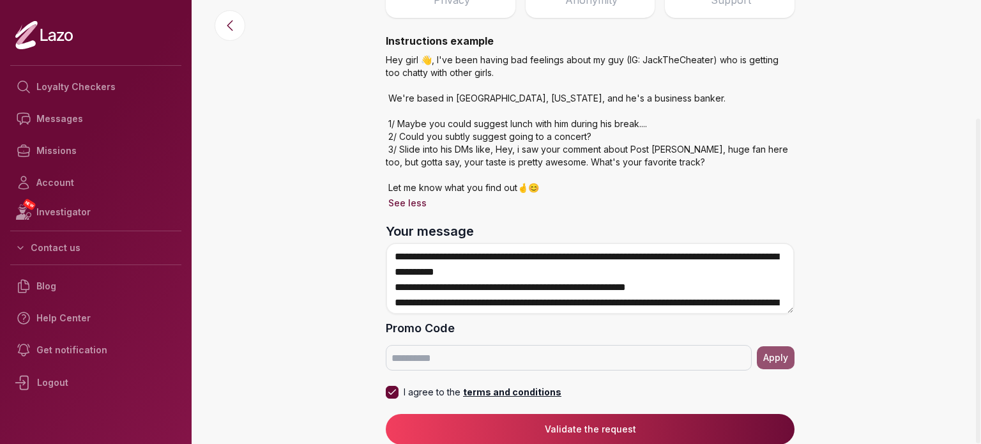
scroll to position [63, 0]
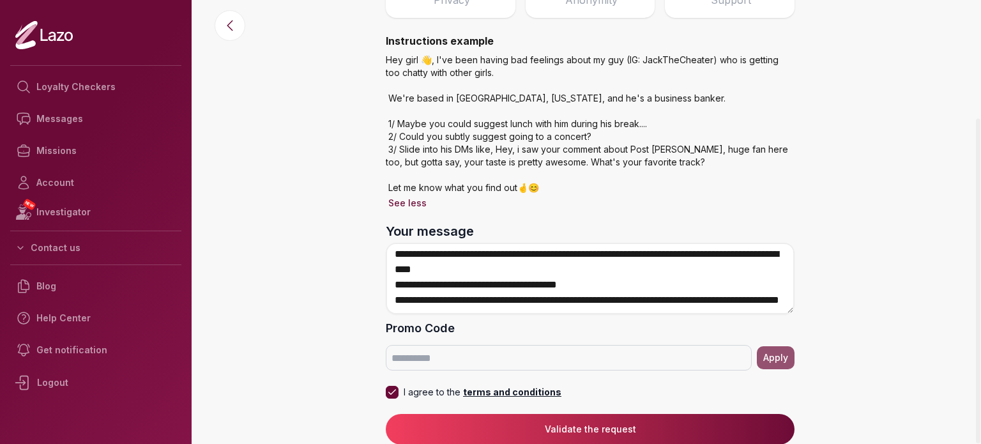
click at [614, 435] on button "Validate the request" at bounding box center [590, 429] width 409 height 31
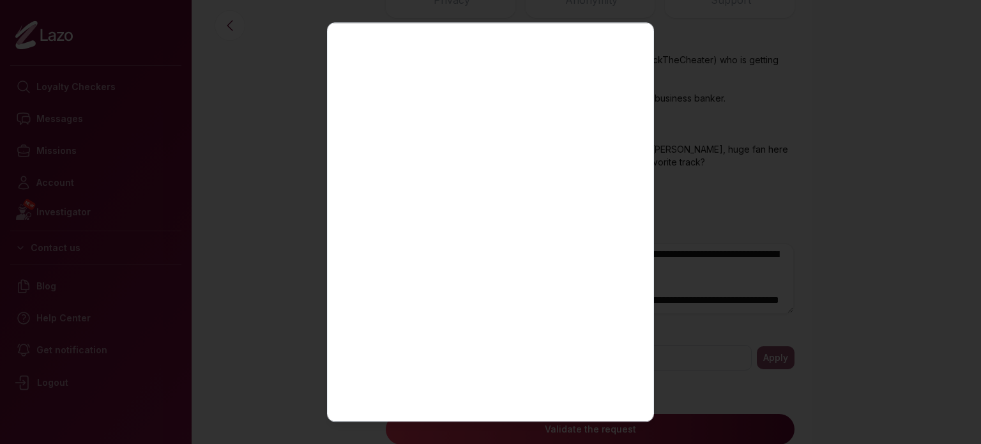
scroll to position [307, 0]
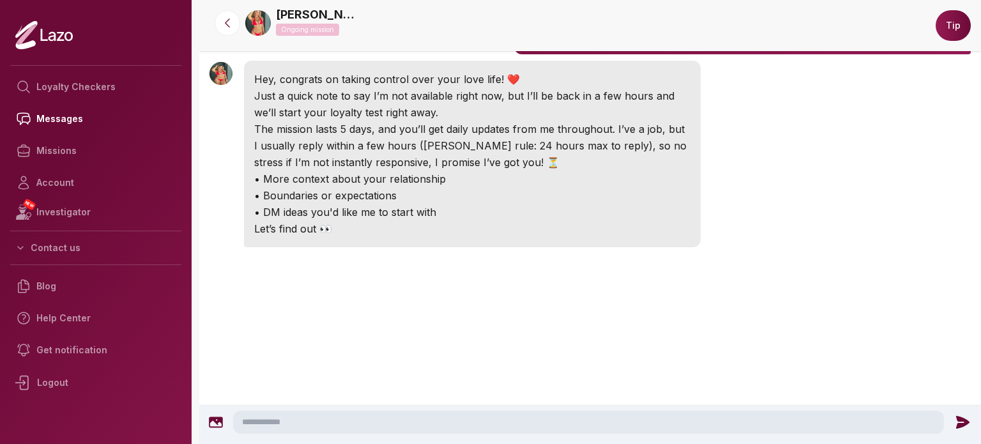
scroll to position [279, 0]
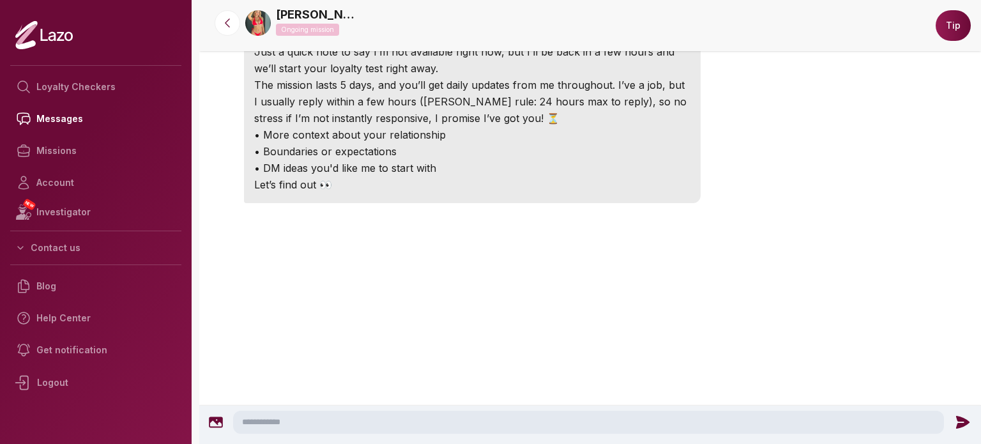
click at [269, 24] on img at bounding box center [258, 23] width 26 height 26
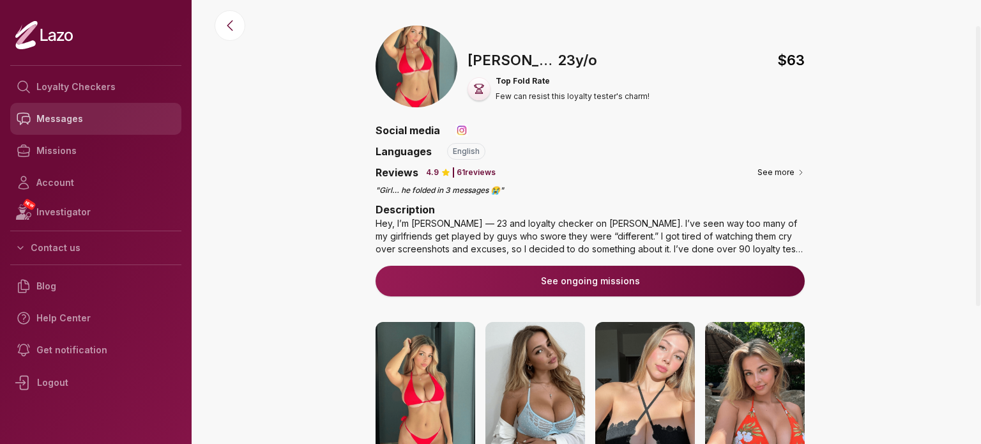
click at [91, 121] on link "Messages" at bounding box center [95, 119] width 171 height 32
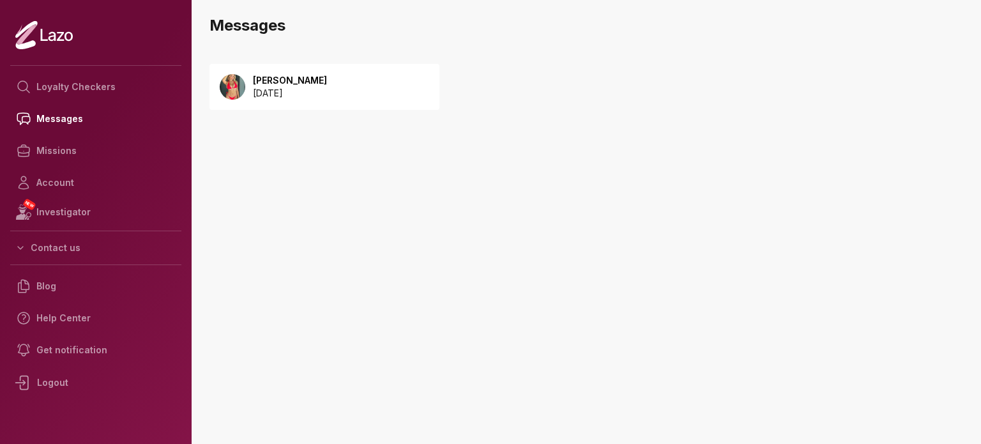
click at [324, 96] on div "[PERSON_NAME] [DATE]" at bounding box center [324, 87] width 230 height 46
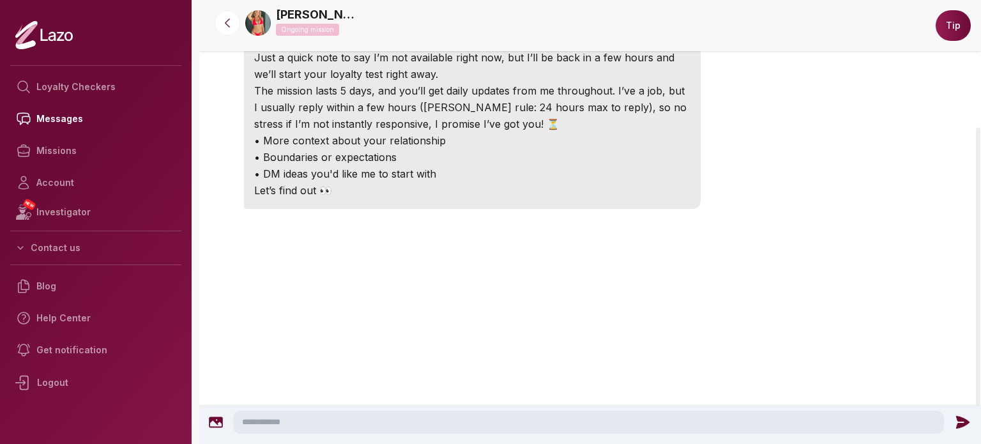
scroll to position [259, 0]
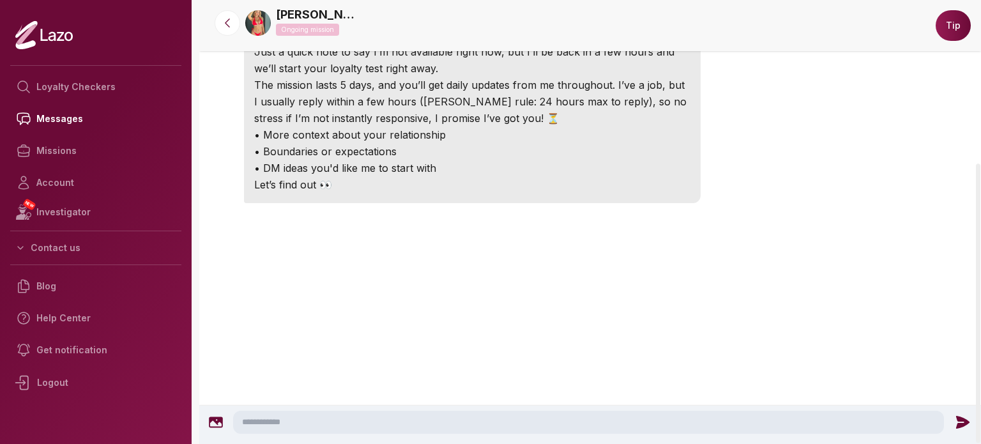
click at [387, 416] on textarea at bounding box center [588, 422] width 711 height 23
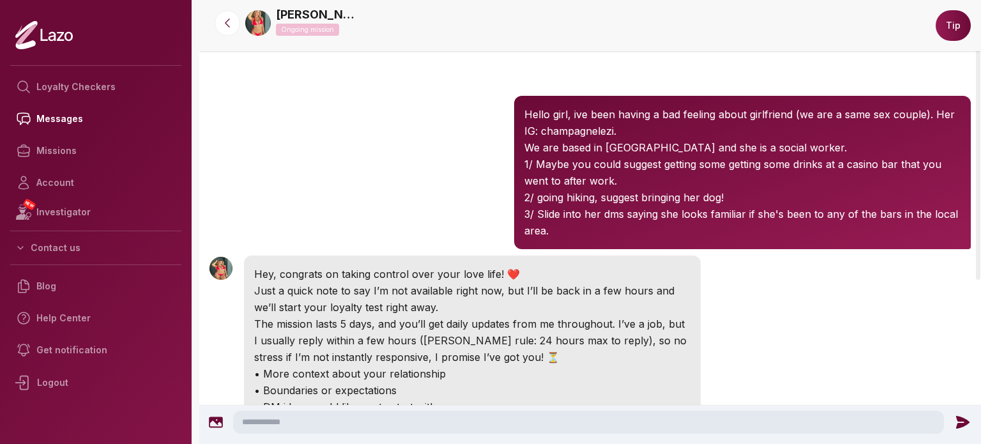
scroll to position [0, 0]
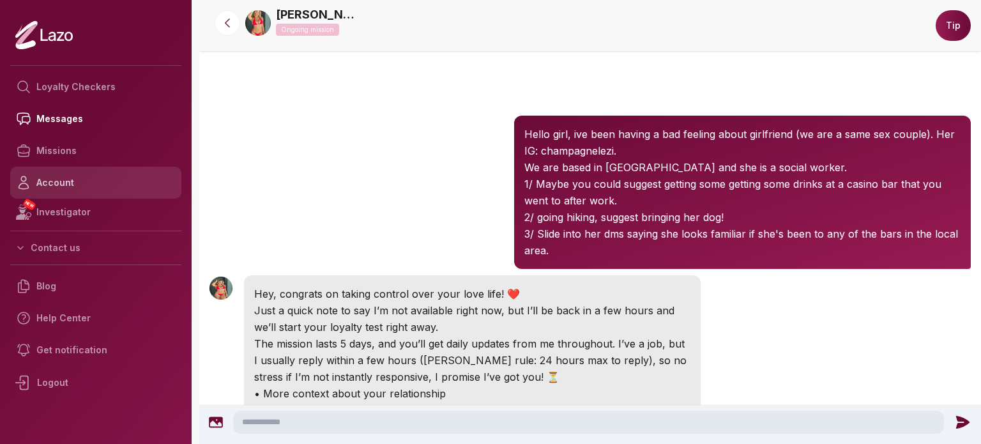
click at [131, 183] on link "Account" at bounding box center [95, 183] width 171 height 32
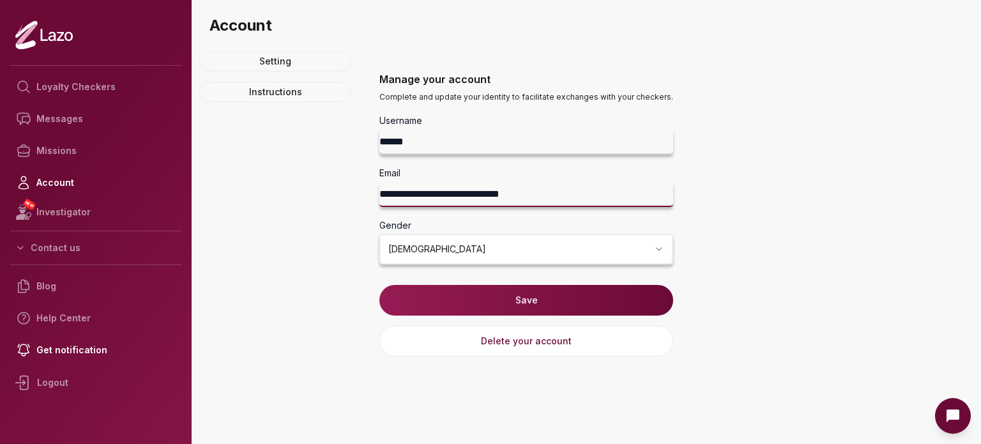
click at [438, 185] on input "**********" at bounding box center [526, 194] width 294 height 26
click at [439, 188] on input "**********" at bounding box center [526, 194] width 294 height 26
click at [278, 252] on div "Setting Instructions" at bounding box center [275, 203] width 152 height 305
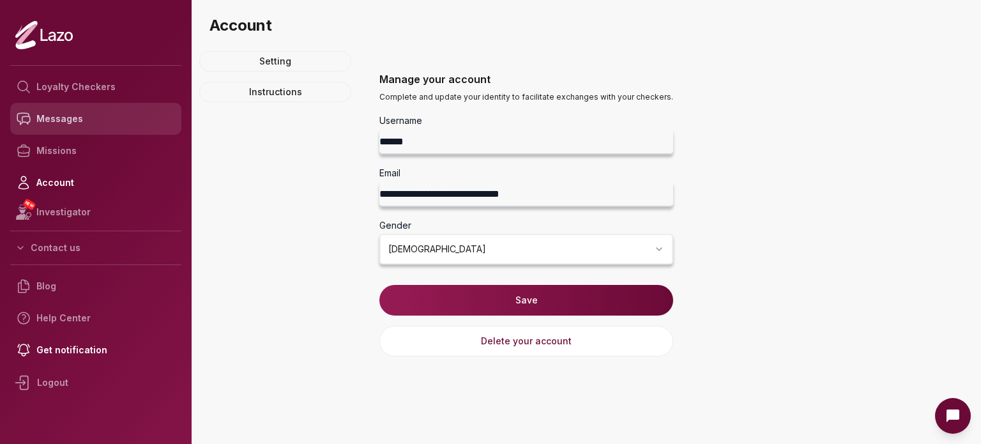
click at [83, 126] on link "Messages" at bounding box center [95, 119] width 171 height 32
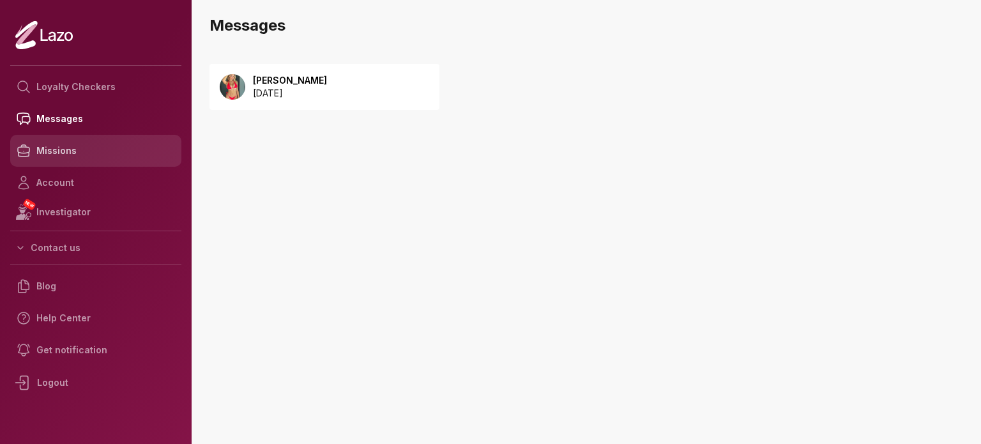
click at [81, 160] on link "Missions" at bounding box center [95, 151] width 171 height 32
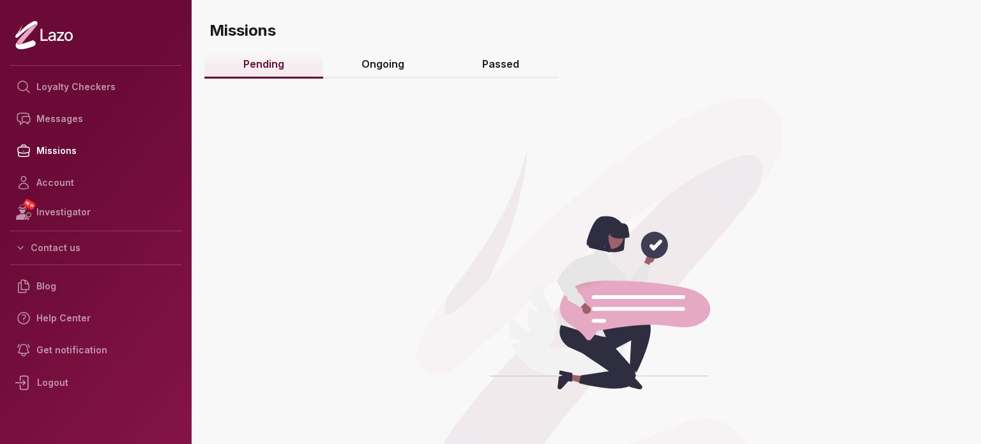
click at [366, 59] on link "Ongoing" at bounding box center [383, 64] width 121 height 27
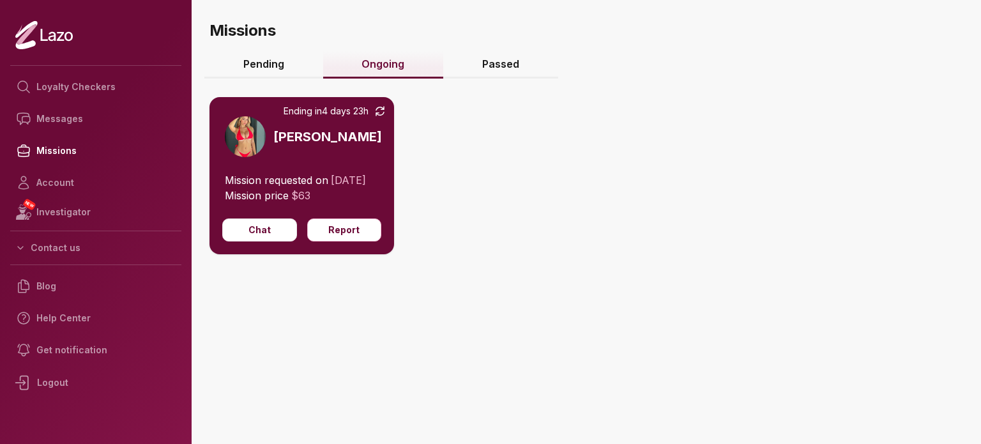
click at [490, 65] on link "Passed" at bounding box center [500, 64] width 115 height 27
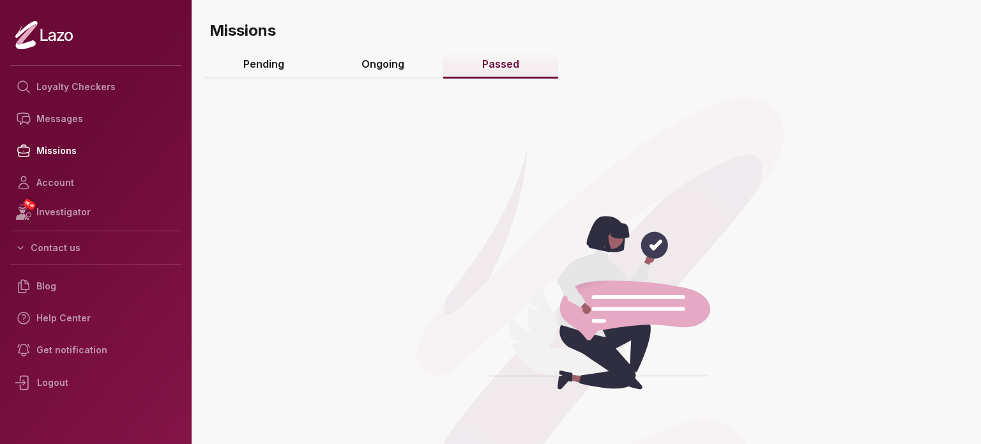
click at [411, 71] on link "Ongoing" at bounding box center [383, 64] width 121 height 27
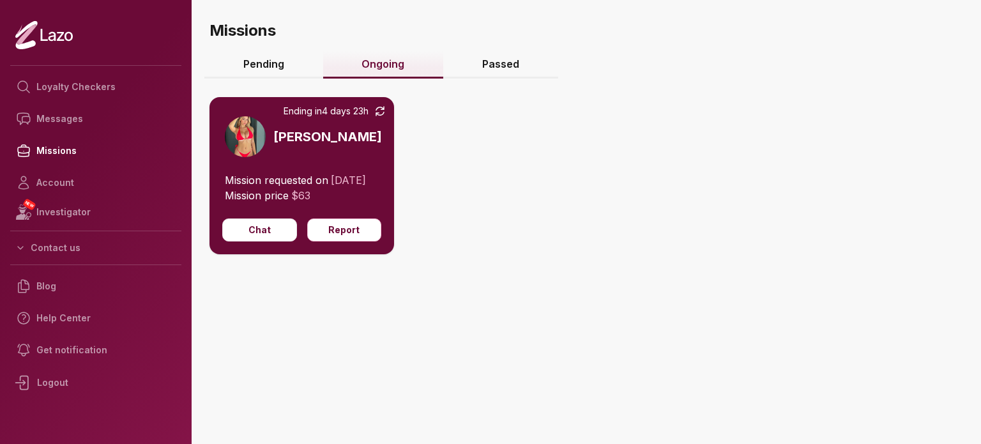
click at [362, 157] on div "Ending [DATE] 23h [PERSON_NAME]" at bounding box center [301, 134] width 185 height 75
click at [271, 153] on div "Ending [DATE] 23h [PERSON_NAME]" at bounding box center [301, 134] width 185 height 75
click at [243, 132] on img at bounding box center [245, 136] width 41 height 41
click at [282, 241] on button "Chat" at bounding box center [259, 229] width 75 height 23
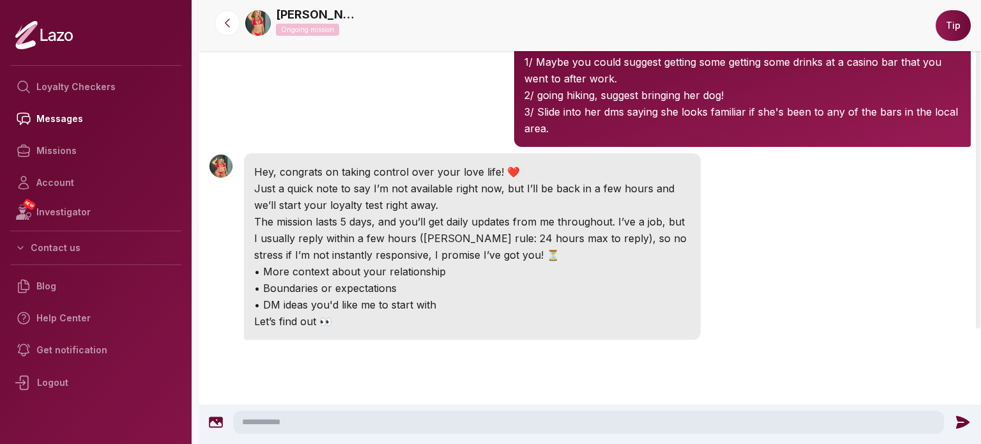
scroll to position [67, 0]
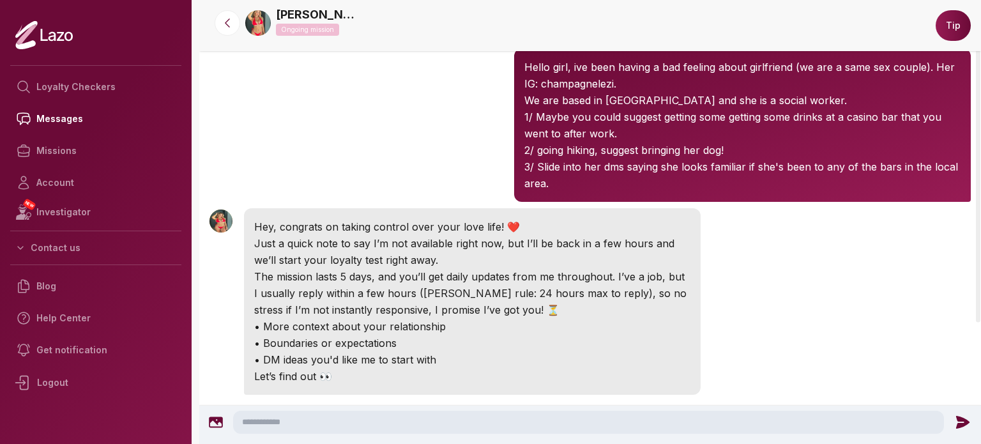
click at [266, 17] on img at bounding box center [258, 23] width 26 height 26
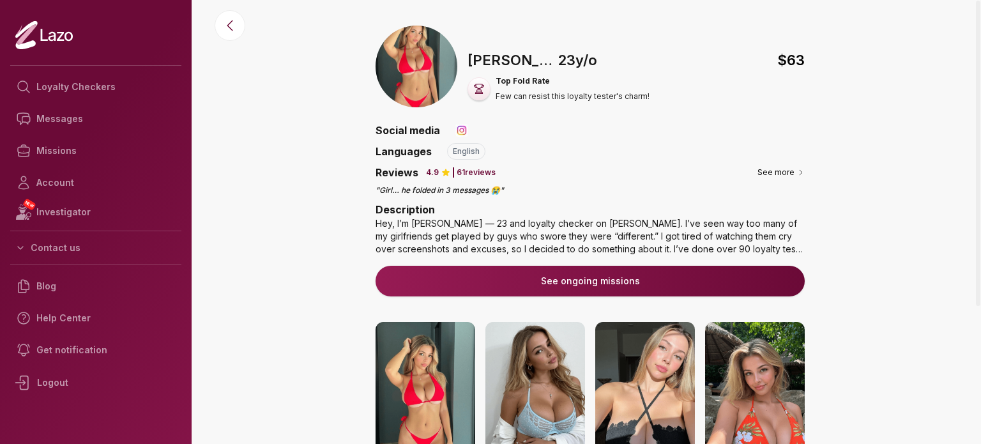
click at [460, 127] on img at bounding box center [461, 130] width 13 height 13
click at [460, 128] on img at bounding box center [461, 130] width 13 height 13
click at [480, 83] on icon at bounding box center [478, 88] width 11 height 11
drag, startPoint x: 509, startPoint y: 90, endPoint x: 521, endPoint y: 91, distance: 12.2
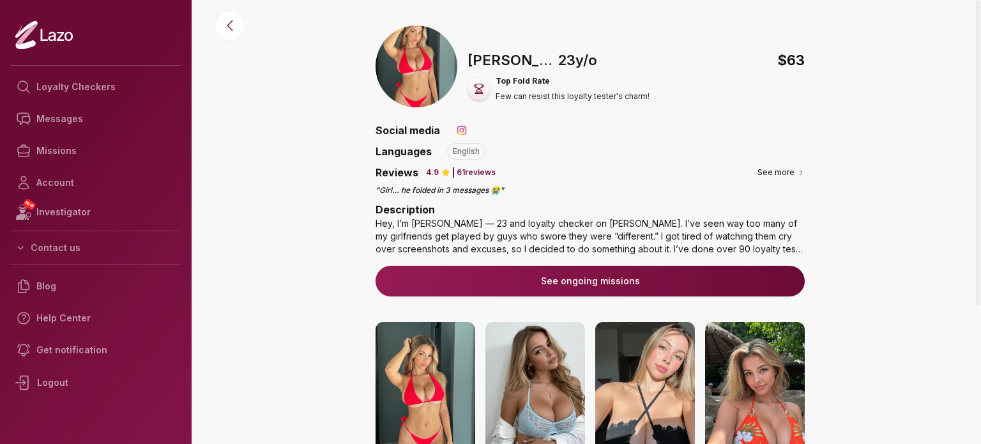
click at [512, 91] on div "Top Fold Rate Few can resist this loyalty tester's charm!" at bounding box center [573, 89] width 154 height 26
click at [521, 91] on p "Few can resist this loyalty tester's charm!" at bounding box center [573, 96] width 154 height 10
click at [785, 172] on button "See more" at bounding box center [781, 172] width 47 height 13
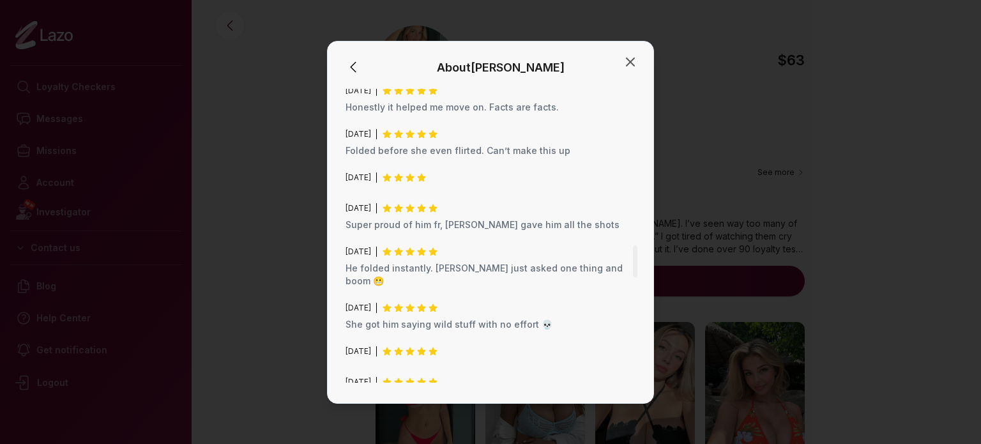
scroll to position [1469, 0]
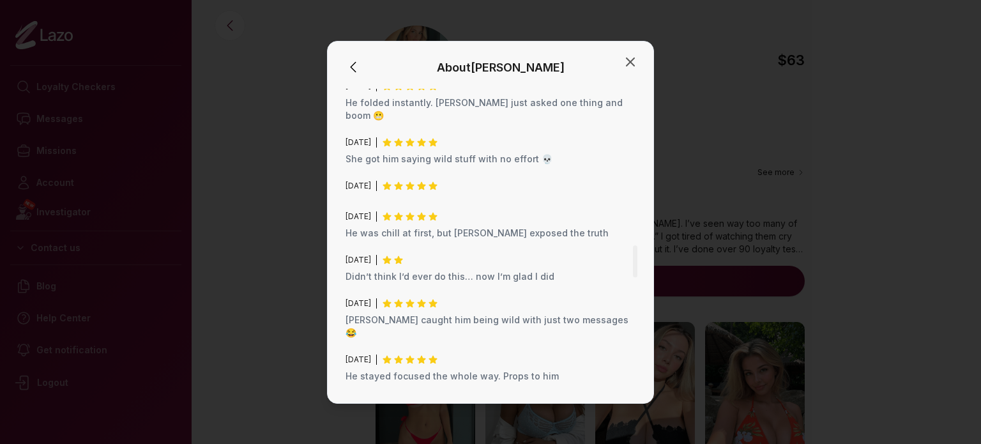
click at [393, 314] on p "Emily caught him being wild with just two messages 😂" at bounding box center [491, 327] width 290 height 26
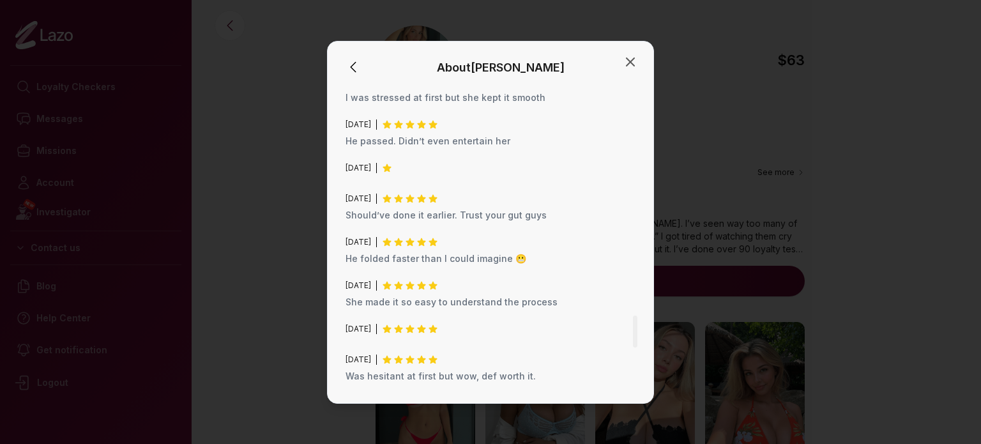
scroll to position [2465, 0]
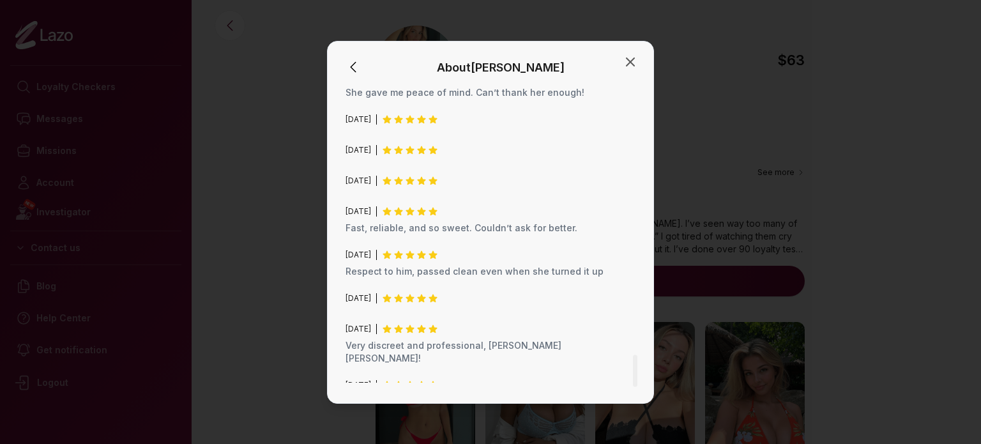
click at [404, 339] on p "Very discreet and professional, ty emily!" at bounding box center [491, 352] width 290 height 26
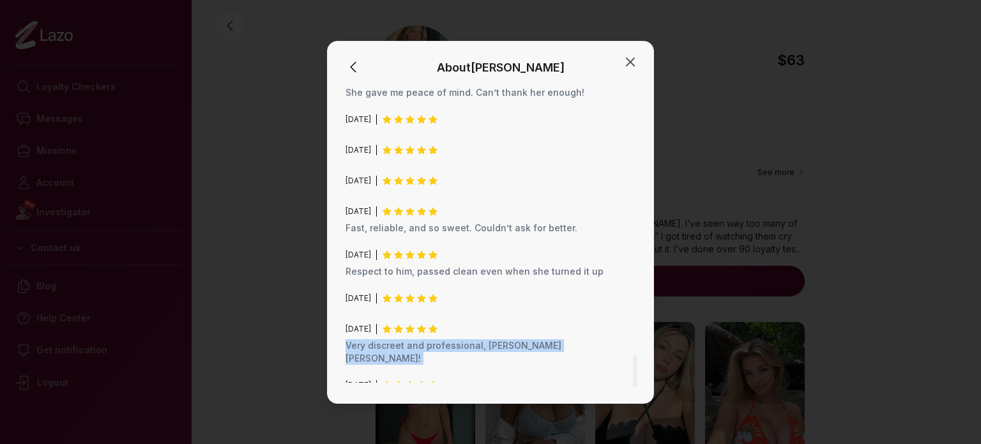
click at [404, 339] on p "Very discreet and professional, ty emily!" at bounding box center [491, 352] width 290 height 26
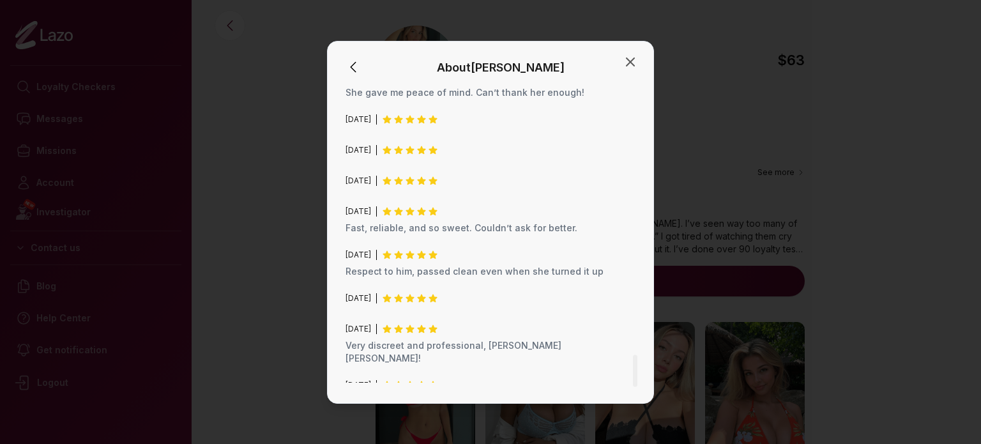
click at [393, 380] on div "August 2024" at bounding box center [392, 385] width 93 height 10
click at [371, 411] on span "June 2024" at bounding box center [359, 416] width 26 height 10
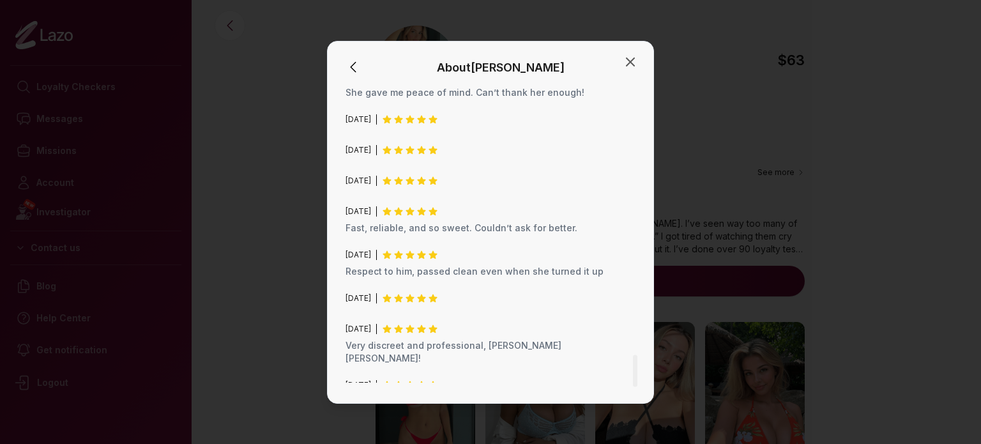
click at [371, 411] on span "June 2024" at bounding box center [359, 416] width 26 height 10
click at [414, 339] on p "Very discreet and professional, ty emily!" at bounding box center [491, 352] width 290 height 26
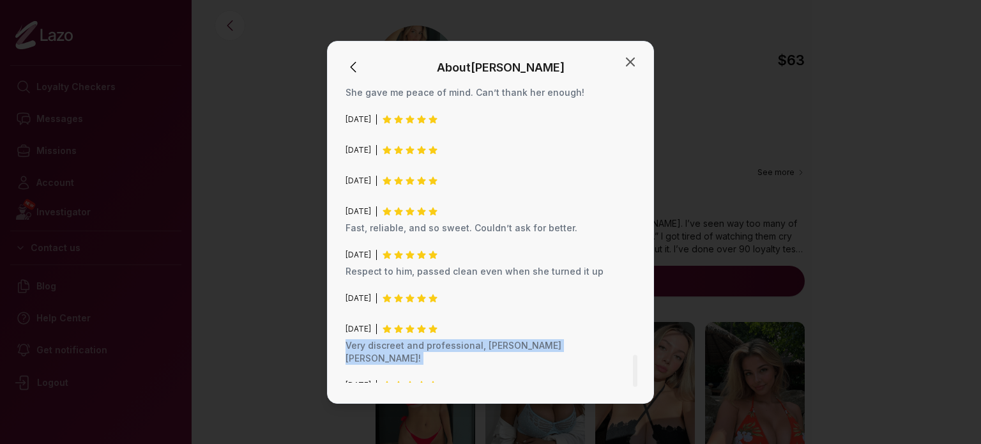
click at [414, 339] on p "Very discreet and professional, ty emily!" at bounding box center [491, 352] width 290 height 26
click at [634, 68] on icon "button" at bounding box center [630, 61] width 15 height 15
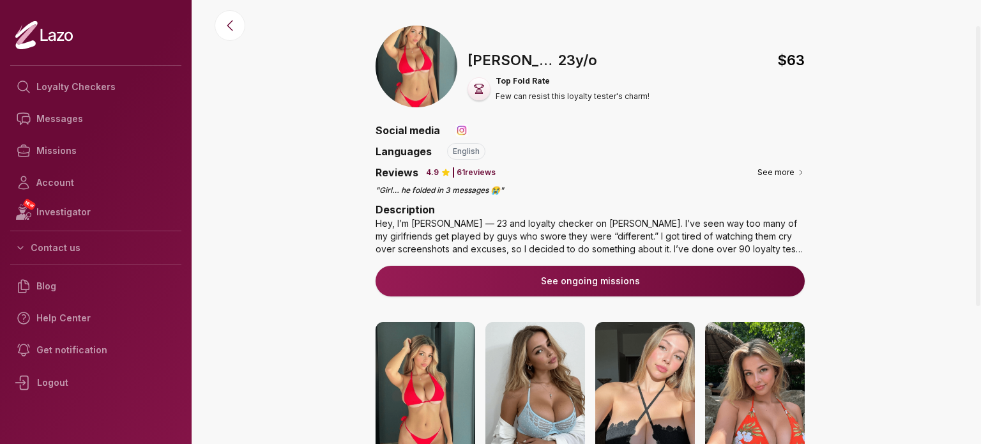
click at [420, 50] on img at bounding box center [417, 67] width 82 height 82
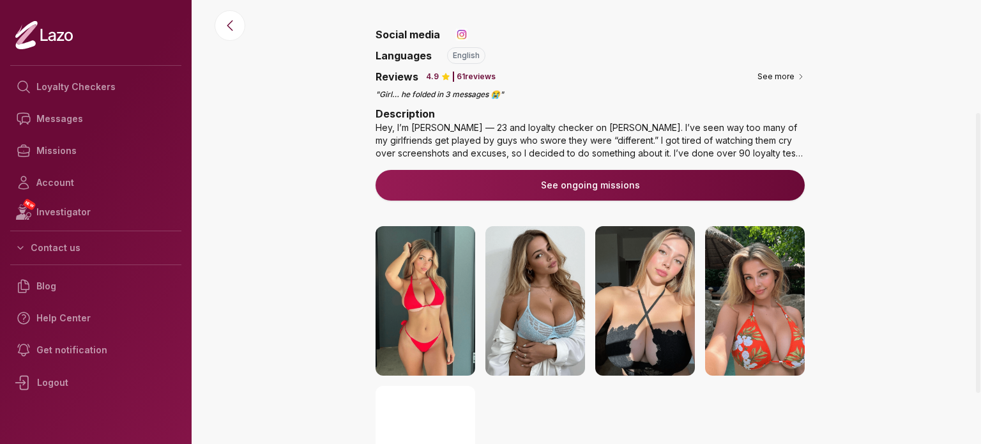
scroll to position [255, 0]
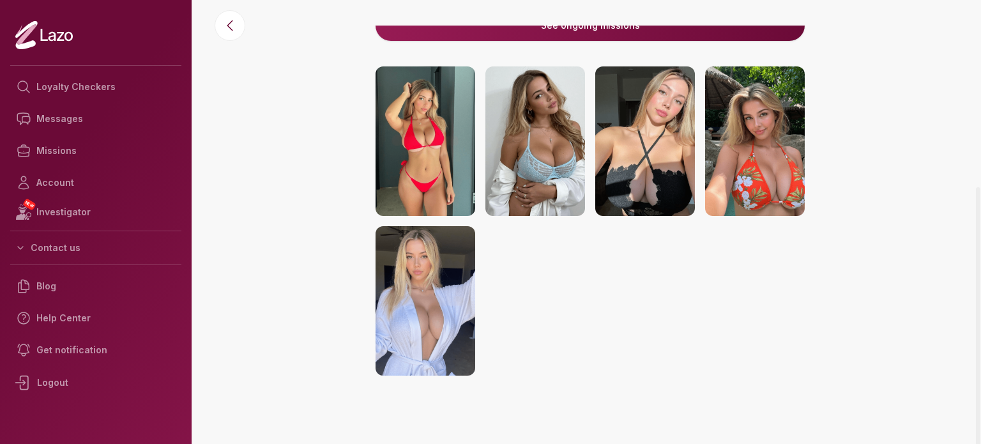
click at [456, 165] on img at bounding box center [426, 140] width 100 height 149
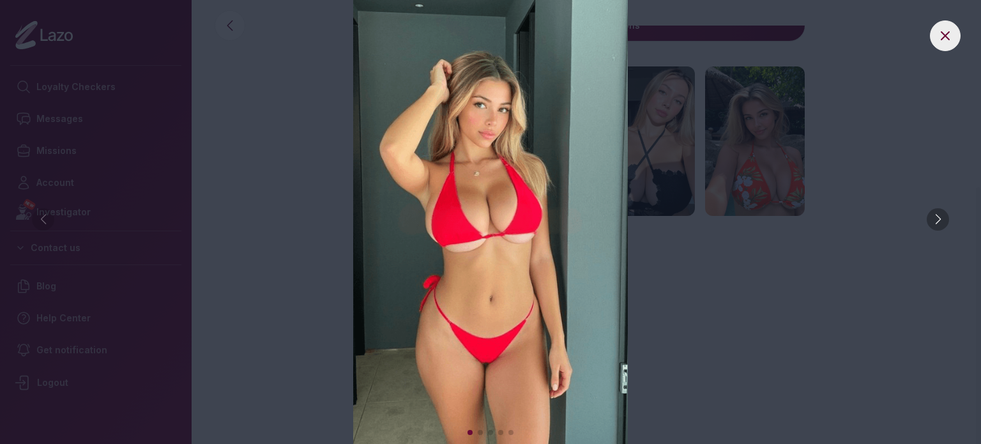
click at [948, 211] on img at bounding box center [491, 222] width 930 height 444
click at [943, 217] on div at bounding box center [938, 219] width 22 height 22
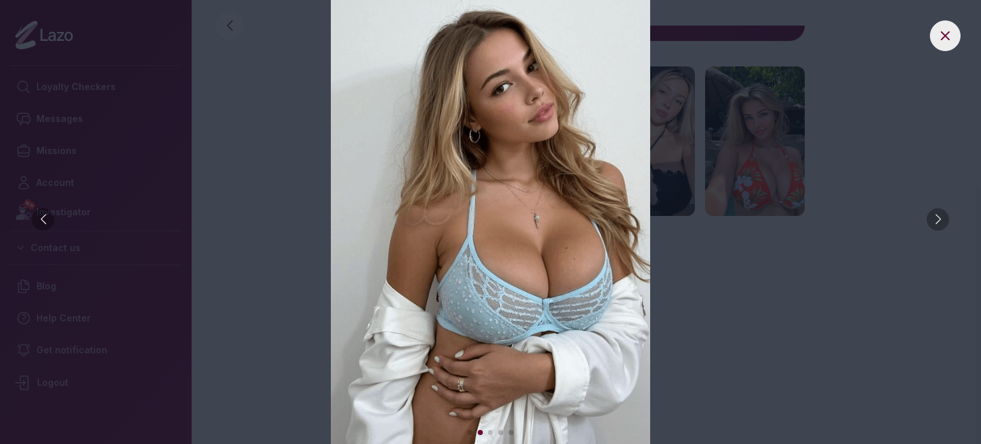
click at [943, 217] on div at bounding box center [938, 219] width 22 height 22
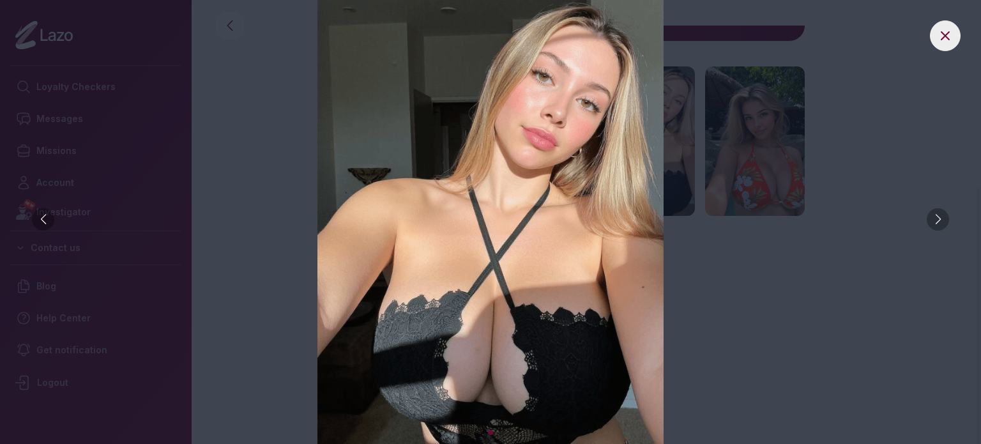
click at [943, 217] on div at bounding box center [938, 219] width 22 height 22
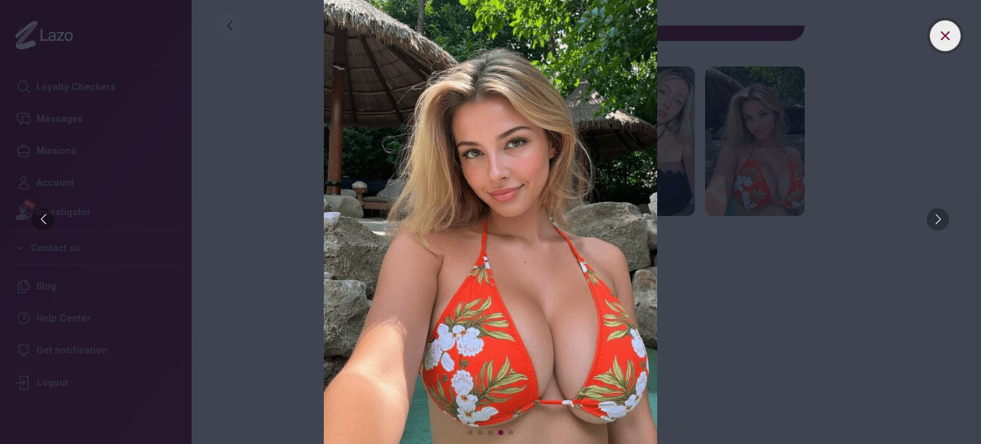
click at [947, 29] on icon at bounding box center [945, 35] width 15 height 15
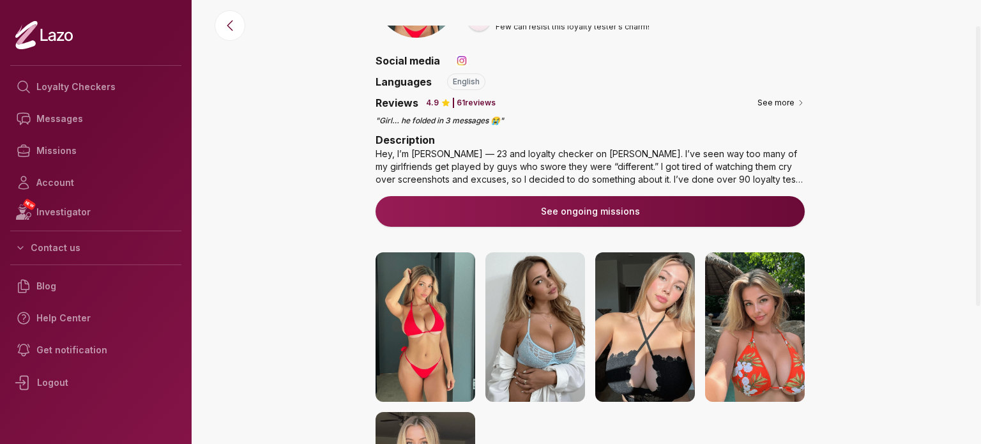
scroll to position [0, 0]
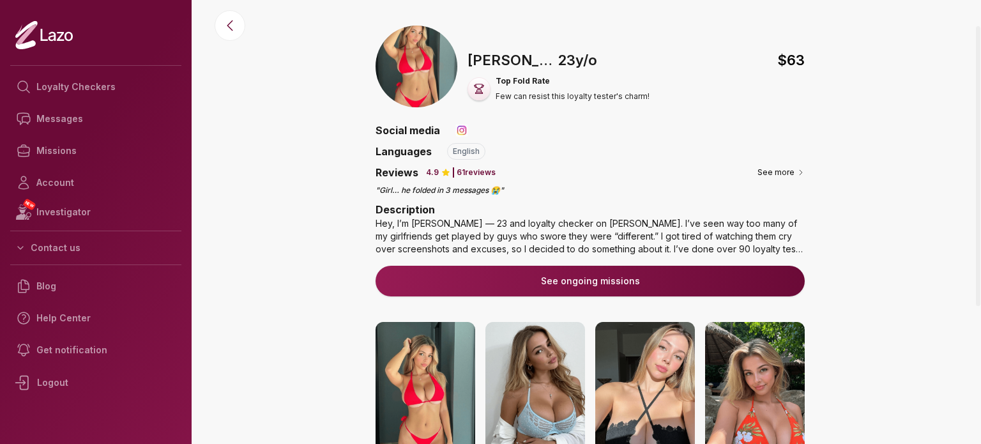
click at [514, 76] on p "Top Fold Rate" at bounding box center [573, 81] width 154 height 10
click at [517, 95] on p "Few can resist this loyalty tester's charm!" at bounding box center [573, 96] width 154 height 10
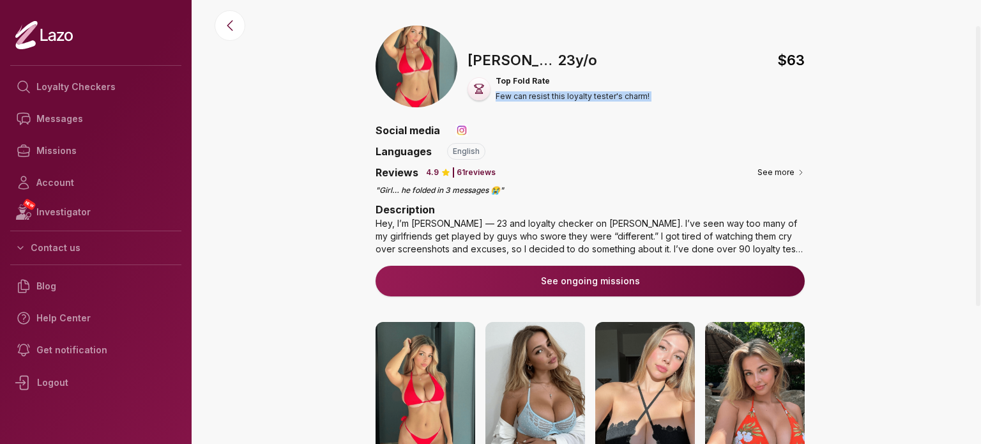
click at [517, 95] on p "Few can resist this loyalty tester's charm!" at bounding box center [573, 96] width 154 height 10
click at [374, 169] on div "🇺🇸 Emily , 23 y/o $ 63 Top Fold Rate Few can resist this loyalty tester's charm…" at bounding box center [590, 377] width 782 height 703
click at [390, 194] on p "" Girl… he folded in 3 messages 😭 "" at bounding box center [590, 190] width 429 height 10
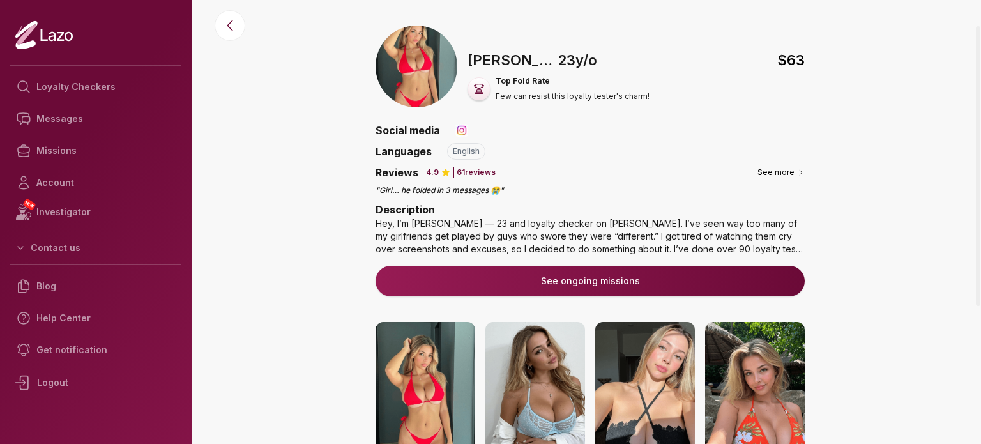
click at [478, 209] on div "Description Hey, I’m Emily — 23 and loyalty checker on Lazo. I’ve seen way too …" at bounding box center [590, 229] width 429 height 54
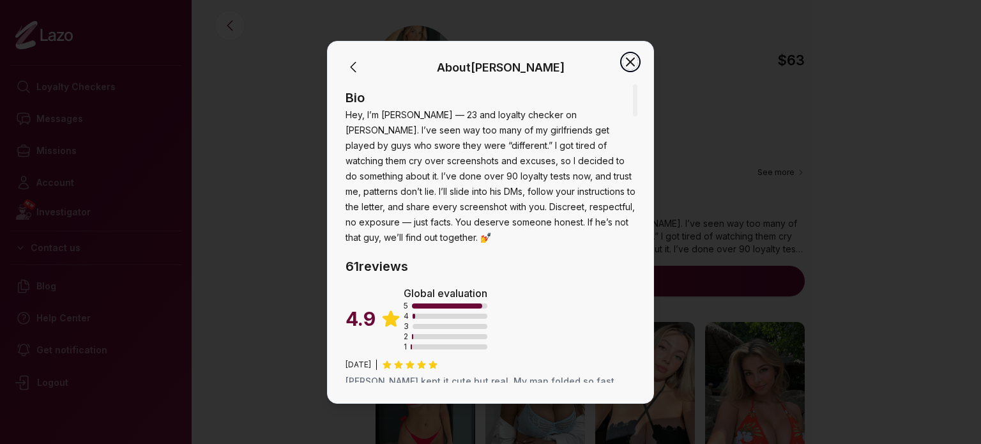
click at [630, 54] on icon "button" at bounding box center [630, 61] width 15 height 15
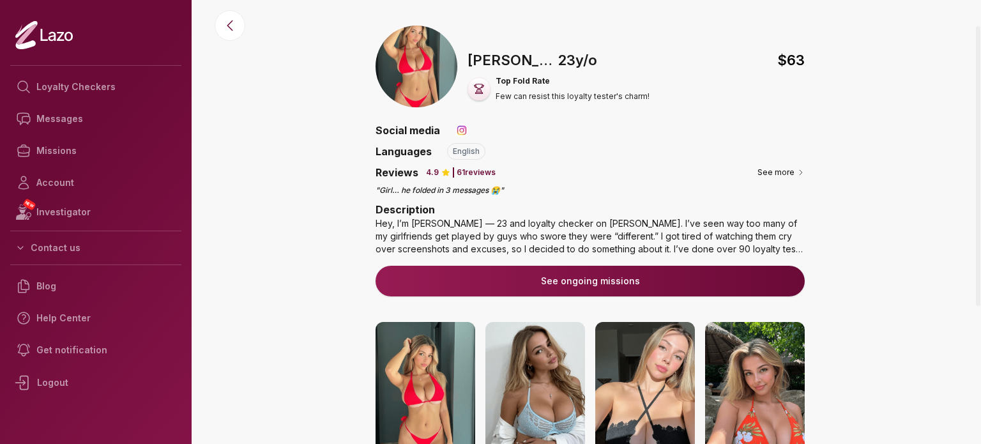
click at [466, 130] on img at bounding box center [461, 130] width 13 height 13
click at [459, 131] on img at bounding box center [461, 130] width 13 height 13
click at [519, 88] on div "Top Fold Rate Few can resist this loyalty tester's charm!" at bounding box center [573, 89] width 154 height 26
click at [519, 80] on p "Top Fold Rate" at bounding box center [573, 81] width 154 height 10
click at [519, 79] on p "Top Fold Rate" at bounding box center [573, 81] width 154 height 10
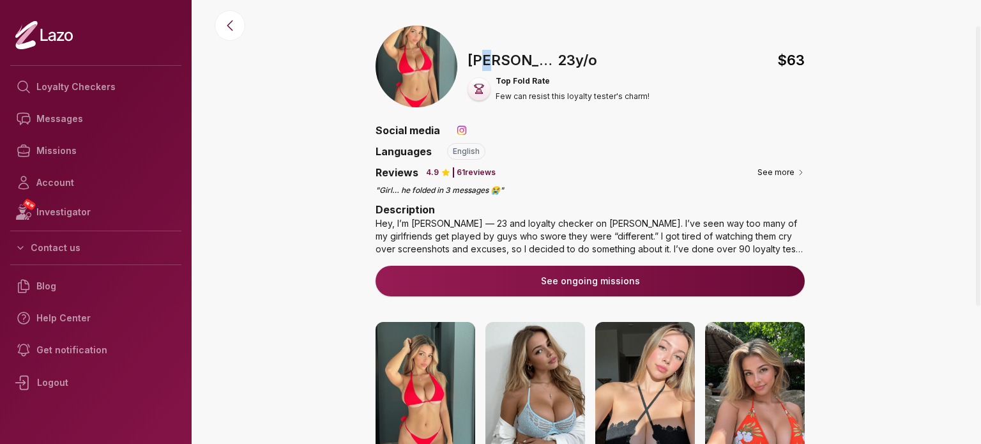
click at [485, 56] on p "Emily ," at bounding box center [511, 60] width 87 height 21
drag, startPoint x: 458, startPoint y: 54, endPoint x: 422, endPoint y: 49, distance: 36.0
click at [425, 50] on div "🇺🇸 Emily , 23 y/o $ 63 Top Fold Rate Few can resist this loyalty tester's charm!" at bounding box center [590, 72] width 429 height 92
click at [86, 123] on link "Messages" at bounding box center [95, 119] width 171 height 32
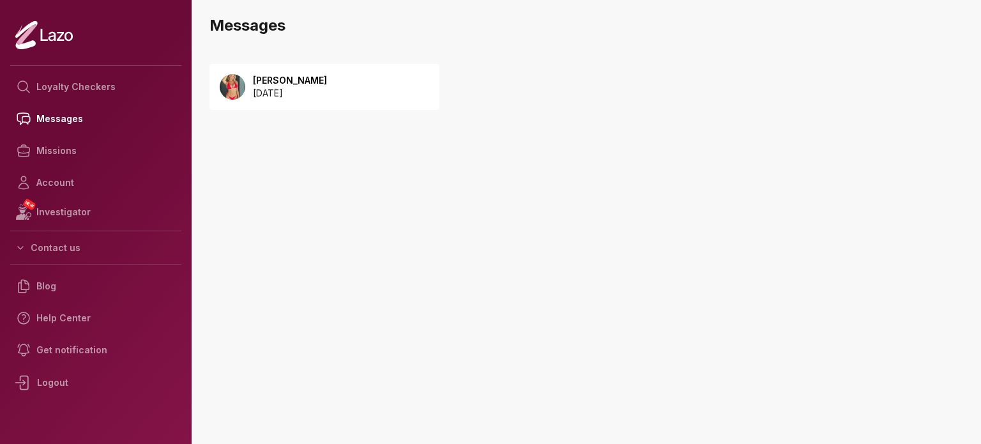
click at [268, 71] on div "[PERSON_NAME] [DATE]" at bounding box center [324, 87] width 230 height 46
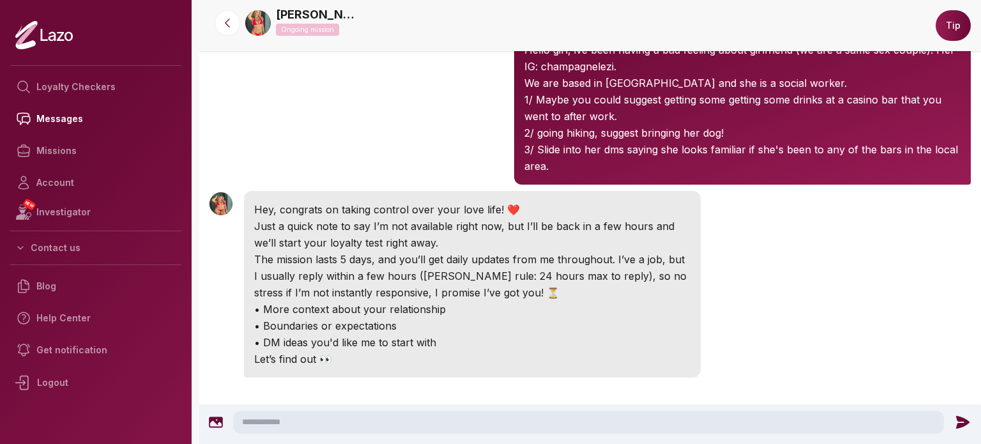
scroll to position [67, 0]
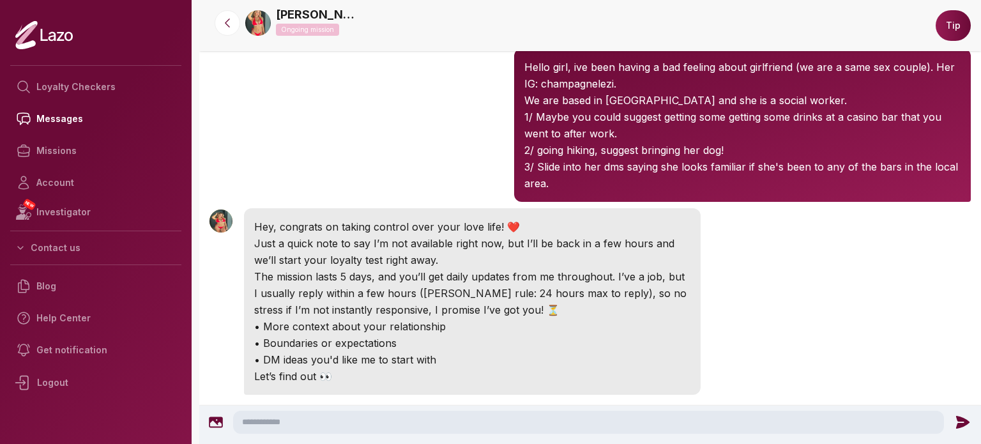
click at [261, 7] on div "Emily Ongoing mission" at bounding box center [586, 23] width 683 height 35
click at [259, 20] on img at bounding box center [258, 23] width 26 height 26
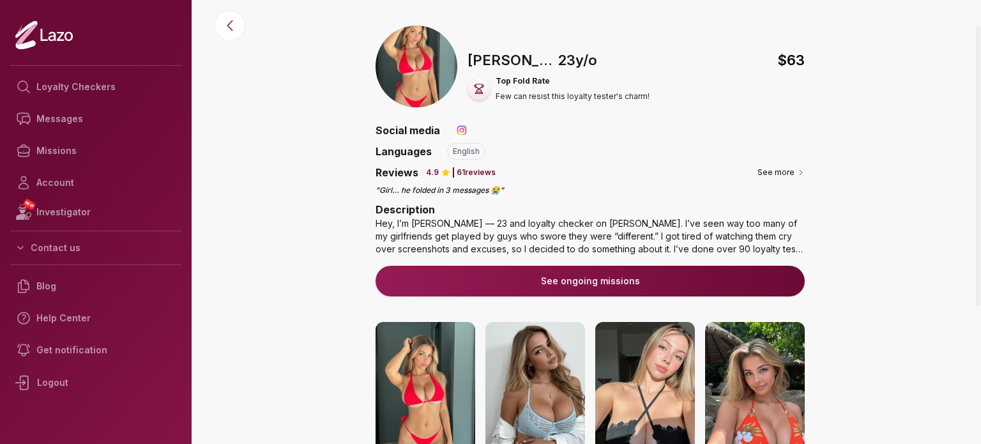
click at [410, 58] on img at bounding box center [417, 67] width 82 height 82
click at [82, 121] on link "Messages" at bounding box center [95, 119] width 171 height 32
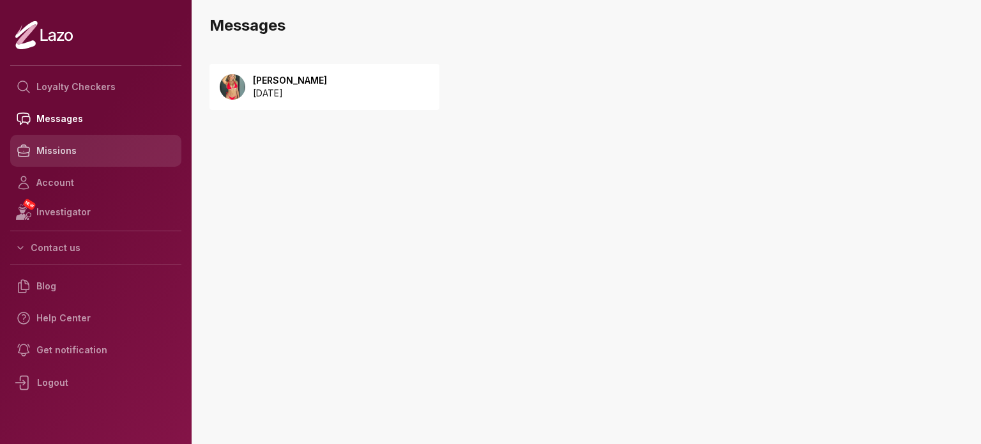
click at [84, 156] on link "Missions" at bounding box center [95, 151] width 171 height 32
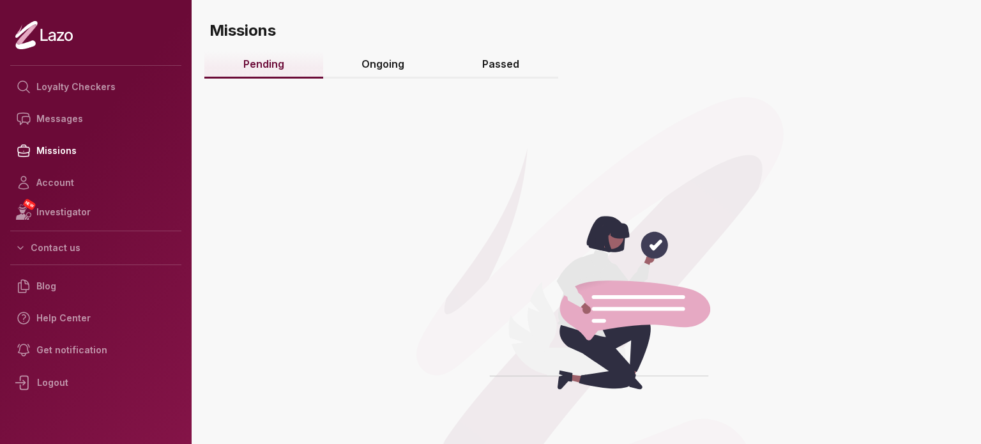
click at [381, 52] on link "Ongoing" at bounding box center [383, 64] width 121 height 27
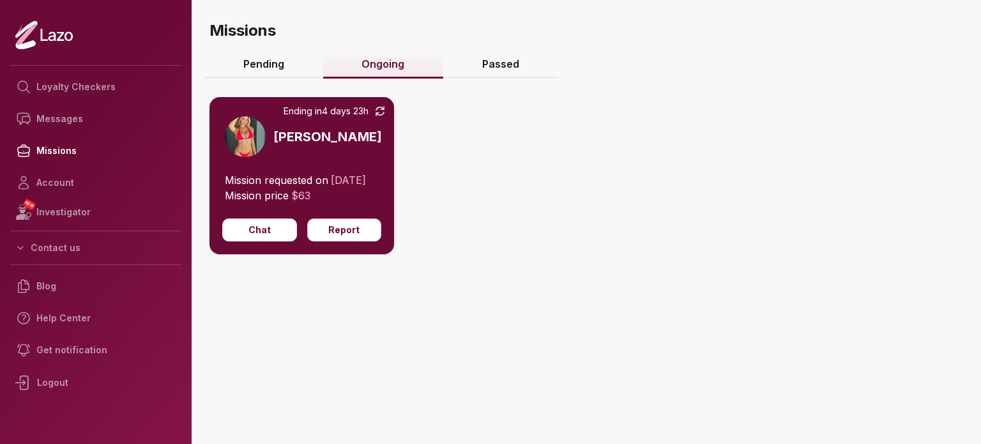
click at [521, 68] on link "Passed" at bounding box center [500, 64] width 115 height 27
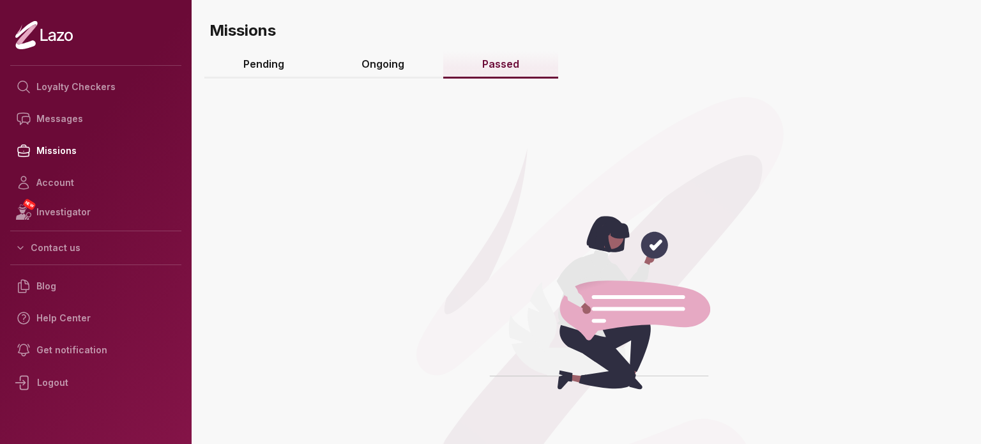
click at [414, 58] on link "Ongoing" at bounding box center [383, 64] width 121 height 27
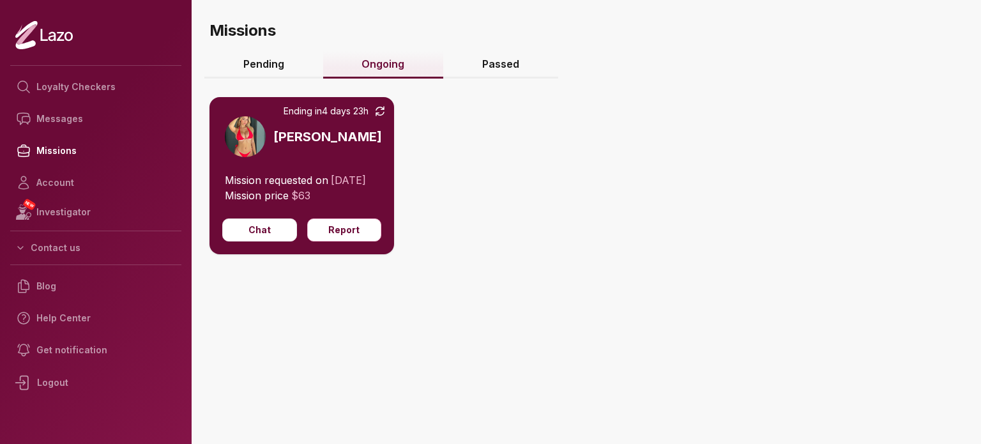
click at [266, 63] on link "Pending" at bounding box center [263, 64] width 119 height 27
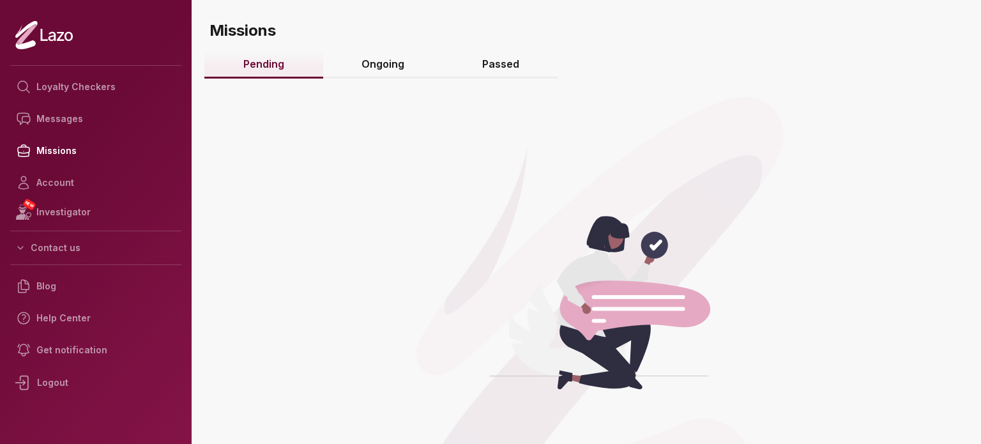
click at [353, 63] on link "Ongoing" at bounding box center [383, 64] width 121 height 27
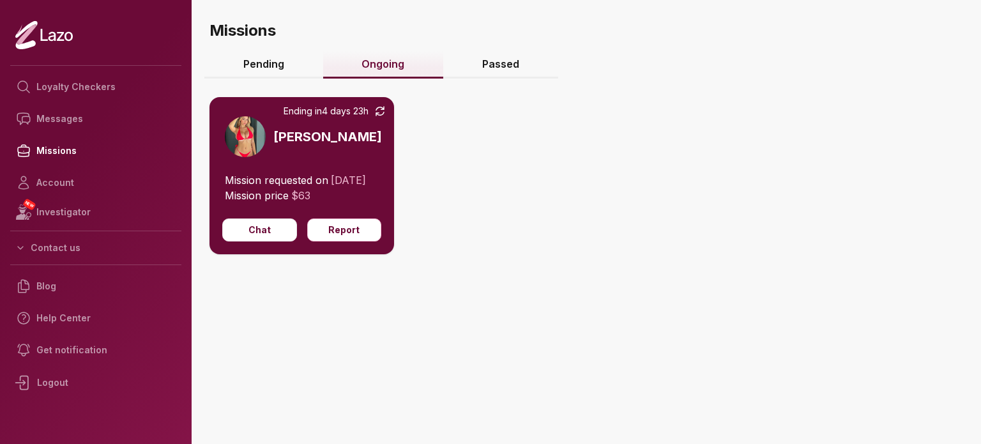
click at [257, 180] on span "Mission requested on" at bounding box center [276, 180] width 103 height 13
click at [331, 187] on span "[DATE]" at bounding box center [348, 180] width 35 height 13
click at [265, 203] on p "Mission price $ 63" at bounding box center [302, 195] width 154 height 15
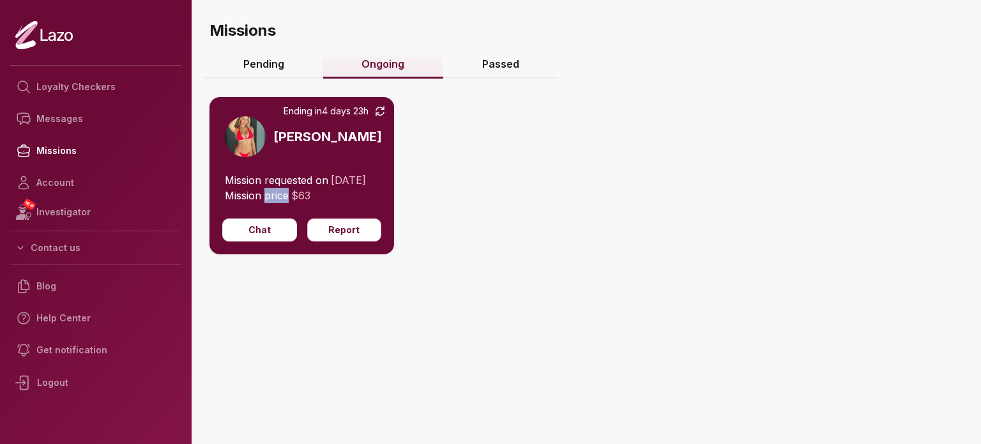
click at [265, 203] on p "Mission price $ 63" at bounding box center [302, 195] width 154 height 15
click at [281, 140] on h3 "[PERSON_NAME]" at bounding box center [327, 137] width 109 height 18
click at [281, 139] on h3 "[PERSON_NAME]" at bounding box center [327, 137] width 109 height 18
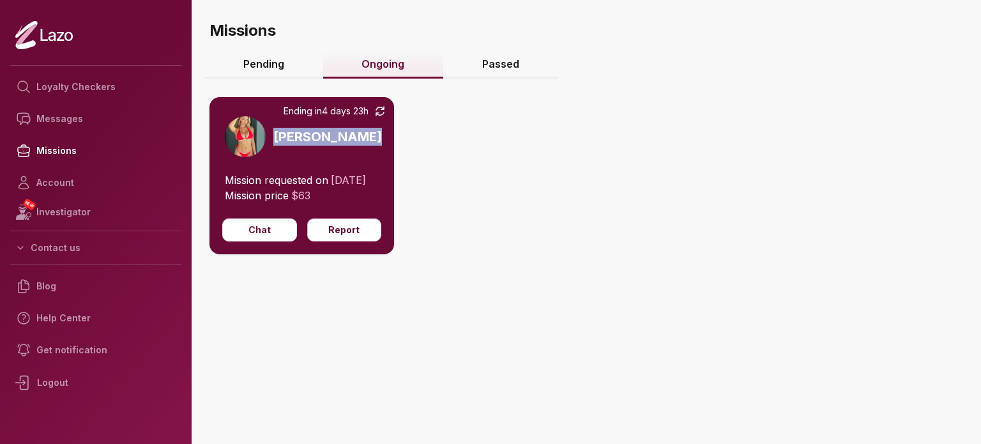
click at [261, 137] on img at bounding box center [245, 136] width 41 height 41
click at [258, 136] on img at bounding box center [245, 136] width 41 height 41
click at [277, 134] on h3 "[PERSON_NAME]" at bounding box center [327, 137] width 109 height 18
click at [271, 176] on span "Mission requested on" at bounding box center [276, 180] width 103 height 13
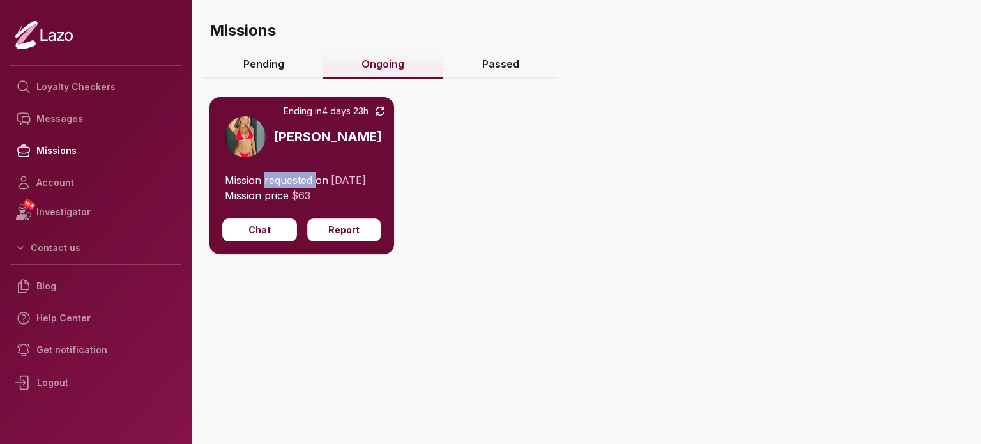
click at [271, 176] on span "Mission requested on" at bounding box center [276, 180] width 103 height 13
click at [331, 187] on span "30/08/2025" at bounding box center [348, 180] width 35 height 13
click at [257, 202] on span "Mission price" at bounding box center [257, 195] width 64 height 13
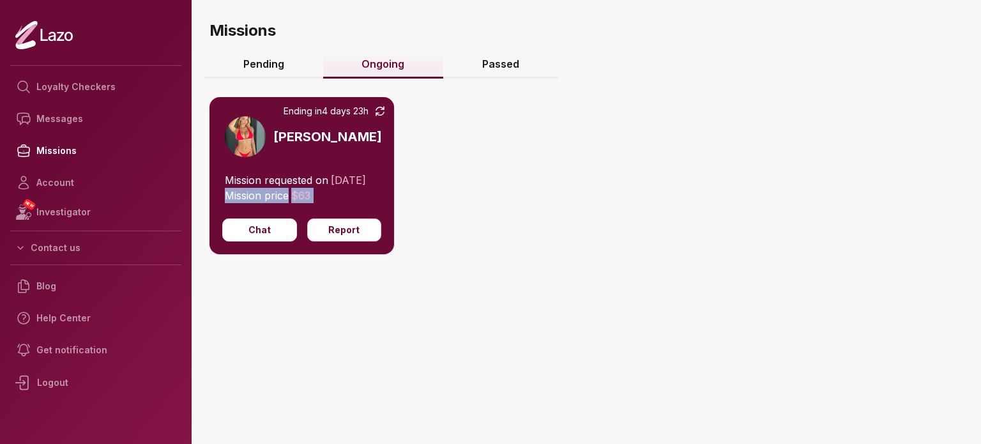
click at [257, 202] on span "Mission price" at bounding box center [257, 195] width 64 height 13
click at [323, 203] on p "Mission price $ 63" at bounding box center [302, 195] width 154 height 15
click at [298, 106] on span "Ending in 4 days 23h" at bounding box center [326, 111] width 85 height 13
click at [299, 107] on span "Ending in 4 days 23h" at bounding box center [326, 111] width 85 height 13
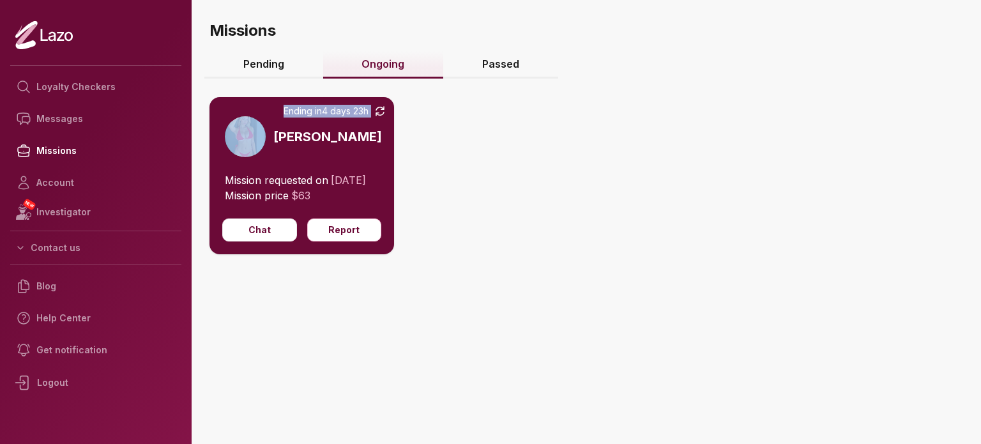
click at [299, 107] on span "Ending in 4 days 23h" at bounding box center [326, 111] width 85 height 13
click at [391, 107] on div "Ending in 4 days 23h Emily" at bounding box center [301, 134] width 185 height 75
click at [381, 110] on icon at bounding box center [380, 111] width 13 height 13
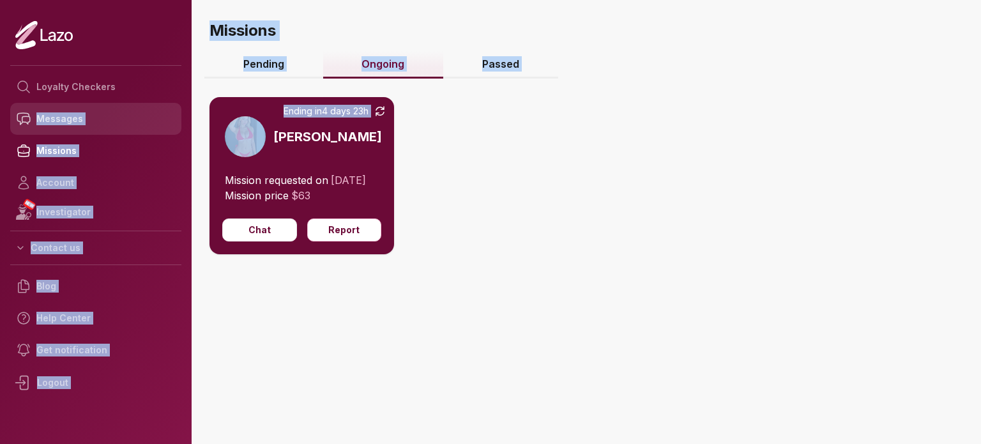
drag, startPoint x: 277, startPoint y: 112, endPoint x: 167, endPoint y: 113, distance: 109.9
click at [167, 113] on div "Loyalty Checkers Messages Missions Account NEW Investigator Contact us Blog Hel…" at bounding box center [490, 222] width 981 height 444
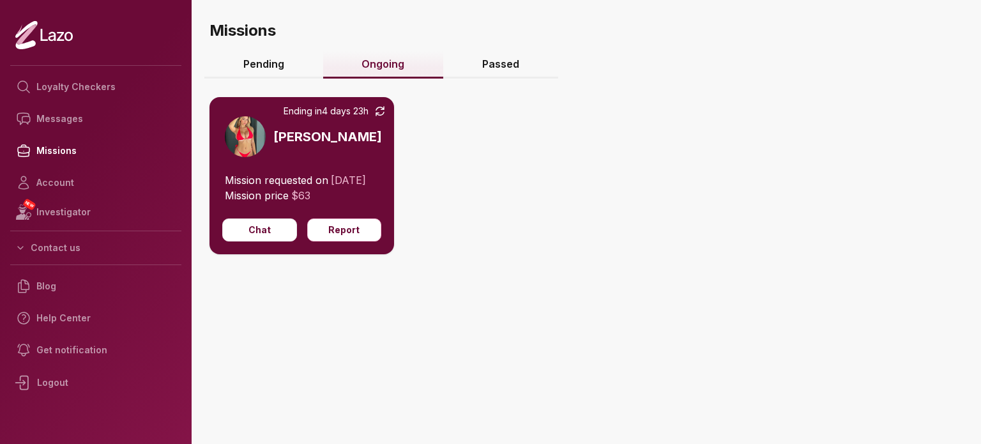
click at [260, 118] on div "Ending in 4 days 23h Emily" at bounding box center [301, 134] width 185 height 75
drag, startPoint x: 269, startPoint y: 115, endPoint x: 439, endPoint y: 119, distance: 170.6
click at [438, 119] on div "Ending in 4 days 23h Emily Mission requested on 30/08/2025 Mission price $ 63 C…" at bounding box center [589, 214] width 761 height 285
click at [281, 128] on h3 "[PERSON_NAME]" at bounding box center [327, 137] width 109 height 18
click at [284, 112] on span "Ending in 4 days 23h" at bounding box center [326, 111] width 85 height 13
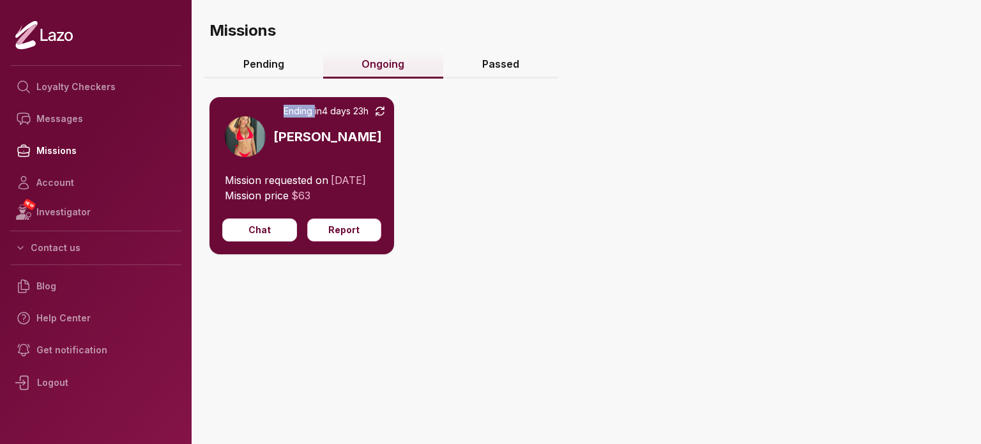
click at [284, 112] on span "Ending in 4 days 23h" at bounding box center [326, 111] width 85 height 13
click at [334, 149] on div "Ending in 4 days 23h Emily" at bounding box center [301, 134] width 185 height 75
click at [306, 141] on h3 "[PERSON_NAME]" at bounding box center [327, 137] width 109 height 18
click at [301, 136] on h3 "[PERSON_NAME]" at bounding box center [327, 137] width 109 height 18
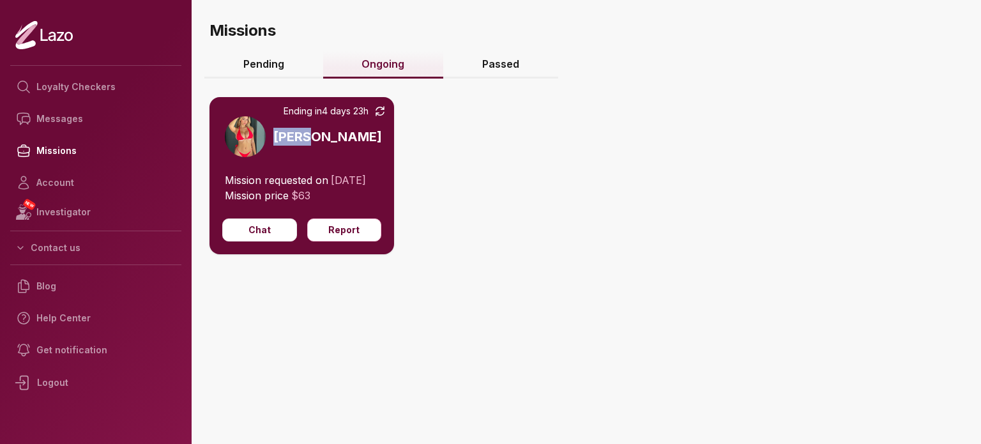
click at [301, 136] on h3 "[PERSON_NAME]" at bounding box center [327, 137] width 109 height 18
click at [331, 187] on span "30/08/2025" at bounding box center [348, 180] width 35 height 13
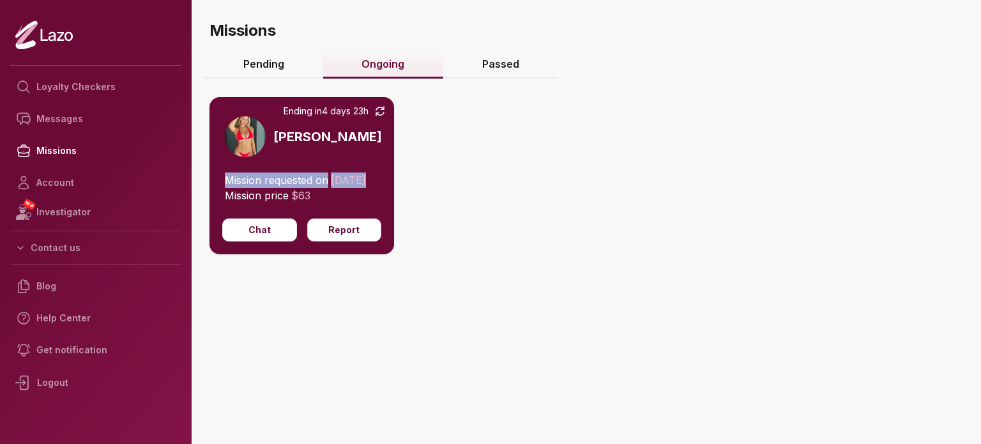
click at [291, 177] on span "Mission requested on" at bounding box center [276, 180] width 103 height 13
click at [331, 187] on span "30/08/2025" at bounding box center [348, 180] width 35 height 13
click at [278, 202] on span "Mission price" at bounding box center [257, 195] width 64 height 13
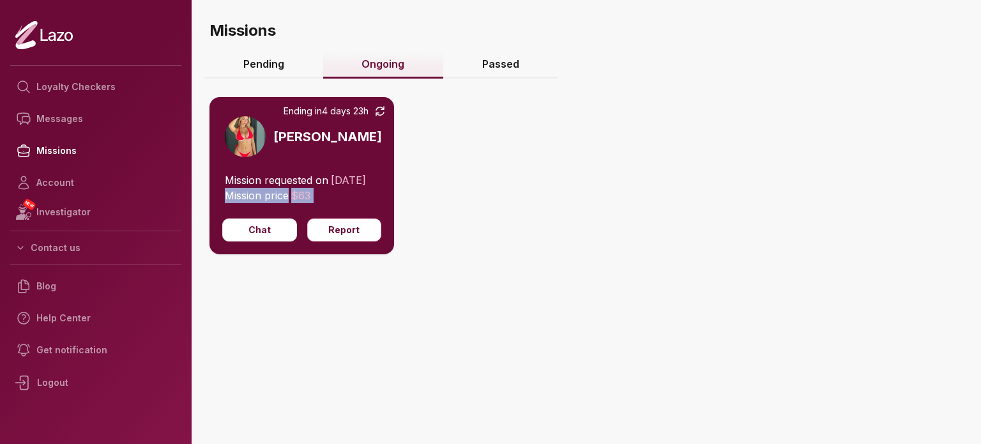
click at [278, 202] on span "Mission price" at bounding box center [257, 195] width 64 height 13
click at [275, 186] on span "Mission requested on" at bounding box center [276, 180] width 103 height 13
click at [270, 62] on link "Pending" at bounding box center [263, 64] width 119 height 27
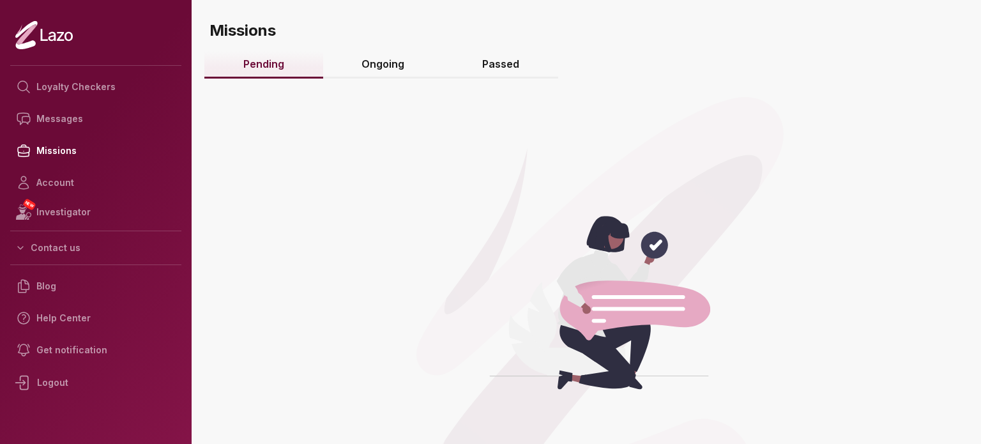
click at [378, 59] on link "Ongoing" at bounding box center [383, 64] width 121 height 27
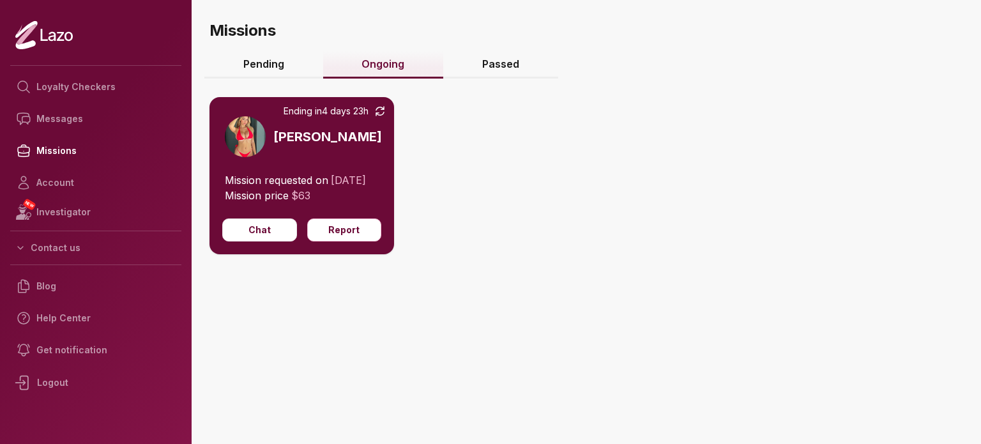
click at [255, 130] on img at bounding box center [245, 136] width 41 height 41
click at [229, 136] on img at bounding box center [245, 136] width 41 height 41
click at [267, 241] on button "Chat" at bounding box center [259, 229] width 75 height 23
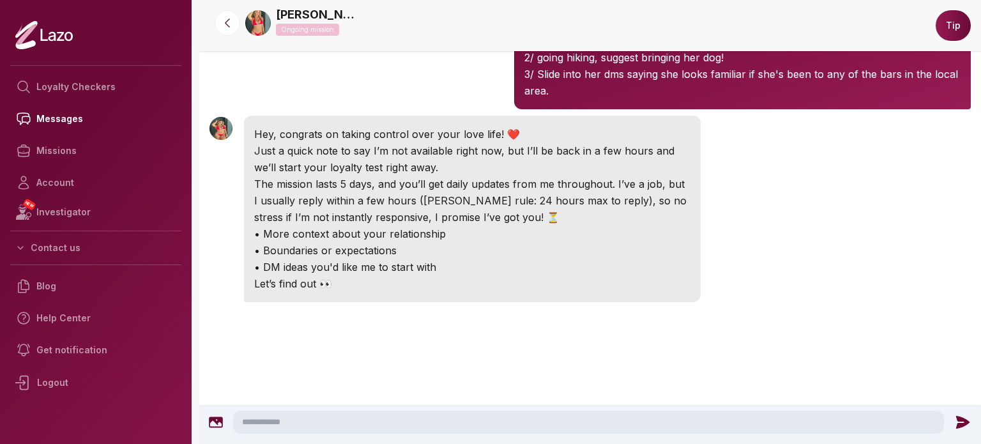
scroll to position [259, 0]
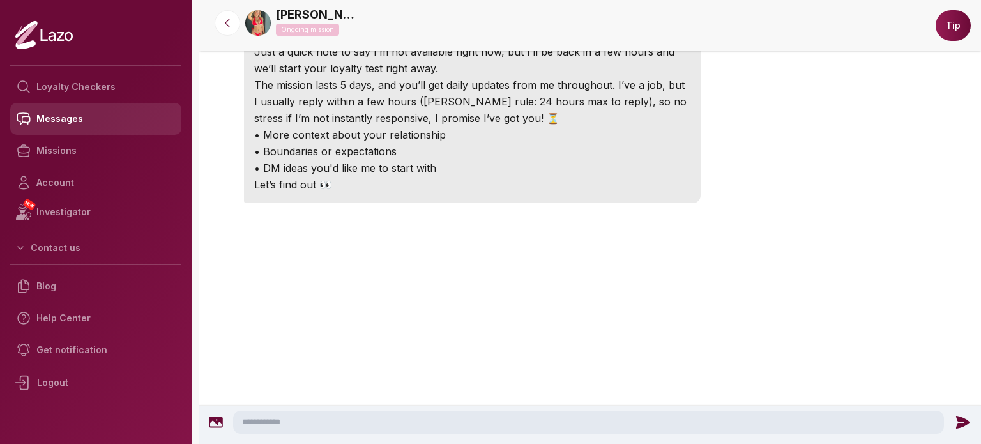
click at [74, 125] on link "Messages" at bounding box center [95, 119] width 171 height 32
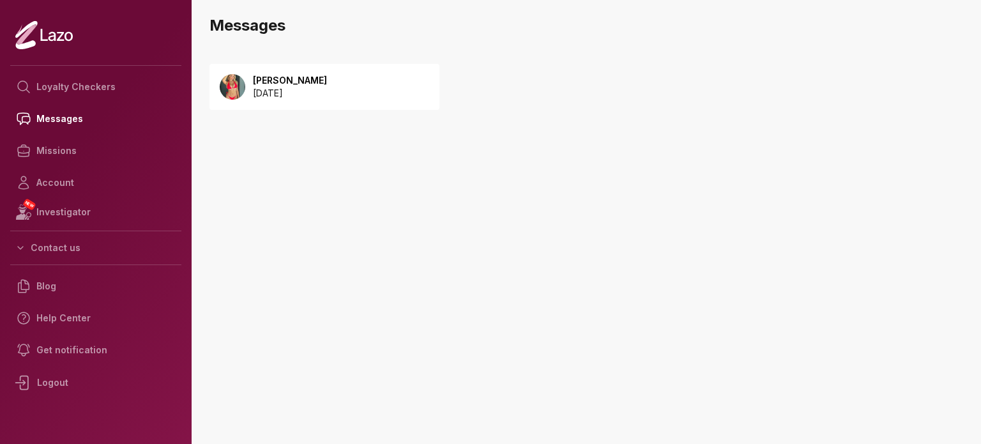
click at [57, 30] on icon at bounding box center [43, 34] width 57 height 29
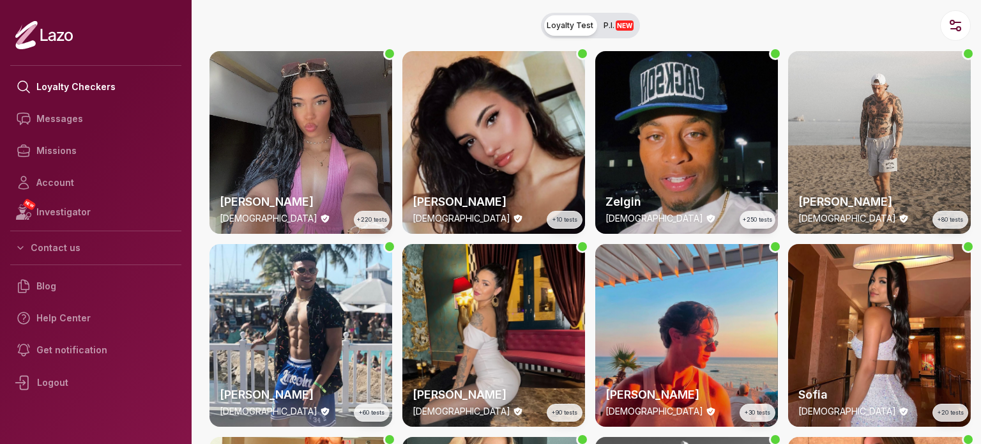
click at [57, 27] on icon at bounding box center [43, 34] width 57 height 29
click at [80, 186] on link "Account" at bounding box center [95, 183] width 171 height 32
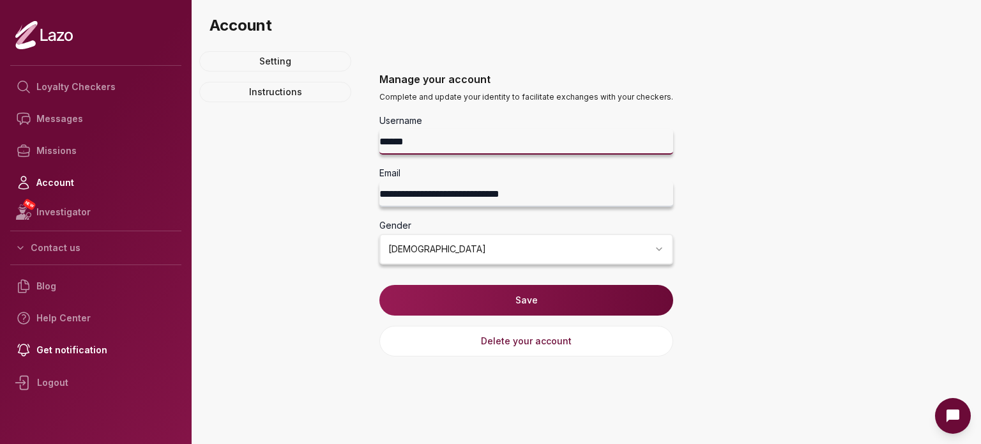
click at [386, 146] on input "******" at bounding box center [526, 142] width 294 height 26
type input "******"
click at [452, 296] on button "Save" at bounding box center [526, 300] width 294 height 31
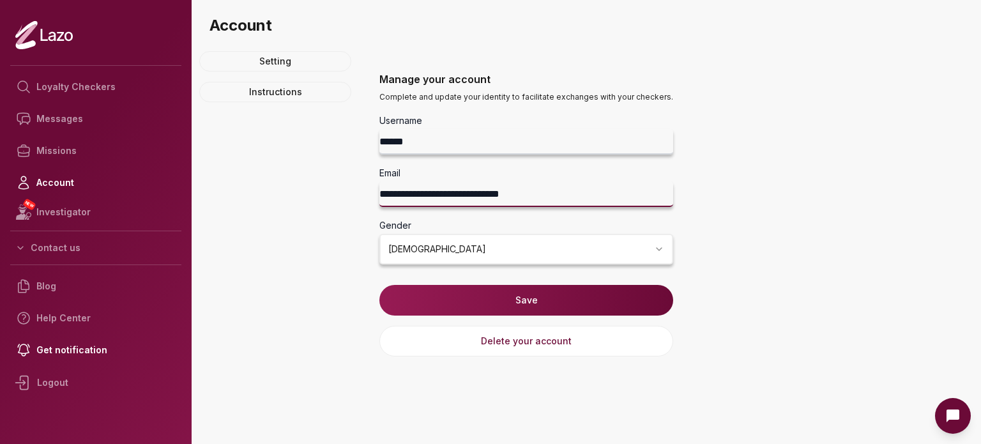
click at [410, 194] on input "**********" at bounding box center [526, 194] width 294 height 26
click at [359, 204] on div "**********" at bounding box center [590, 255] width 782 height 408
click at [457, 186] on input "**********" at bounding box center [526, 194] width 294 height 26
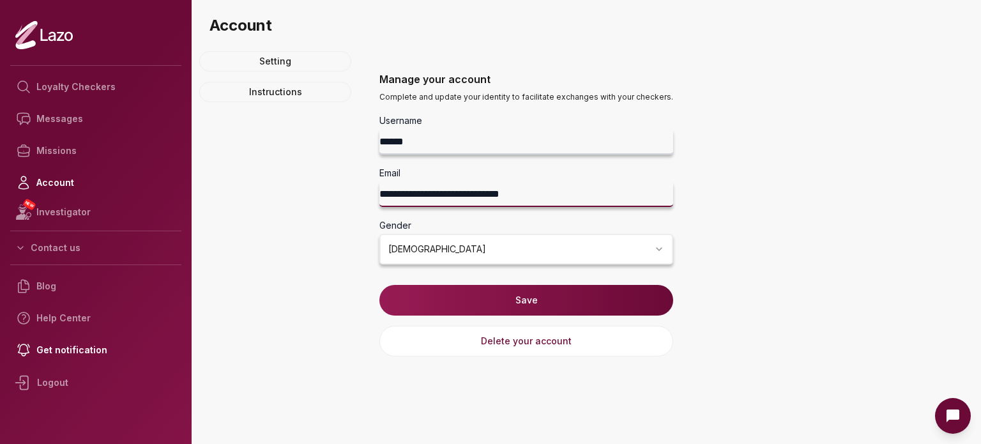
click at [457, 186] on input "**********" at bounding box center [526, 194] width 294 height 26
click at [331, 185] on div "Setting Instructions" at bounding box center [275, 203] width 152 height 305
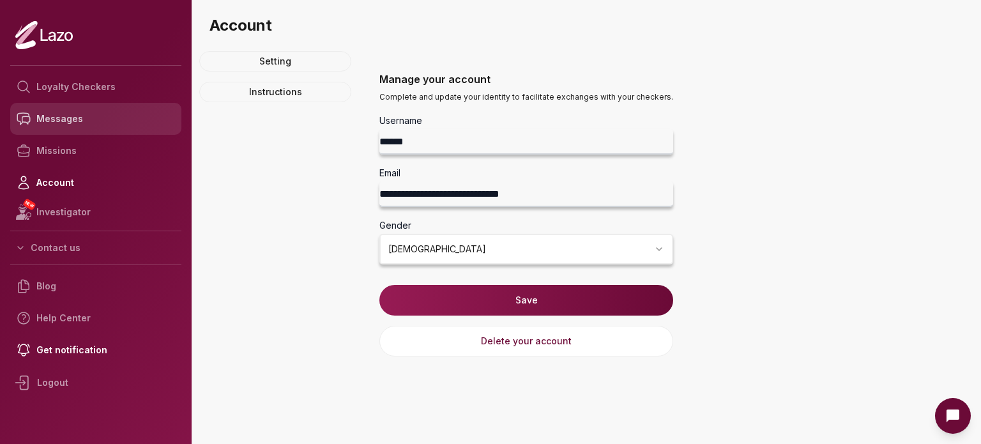
click at [95, 125] on link "Messages" at bounding box center [95, 119] width 171 height 32
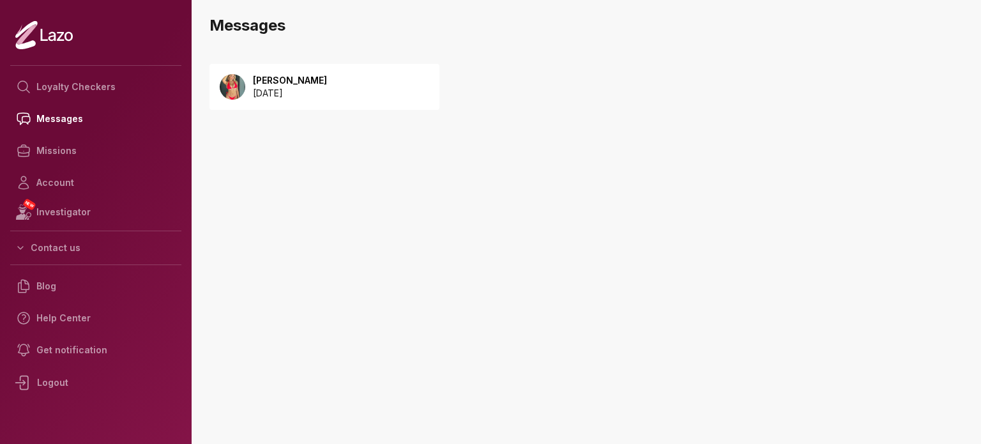
click at [280, 93] on p "[DATE]" at bounding box center [290, 93] width 74 height 13
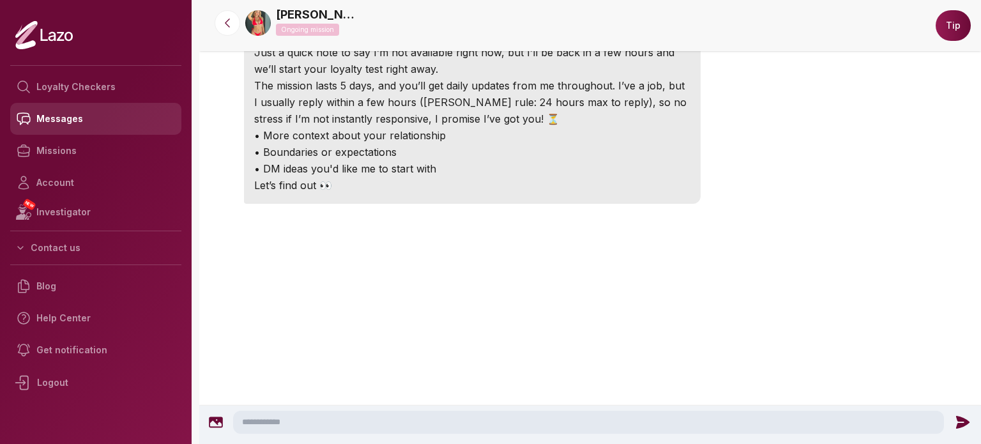
scroll to position [259, 0]
click at [100, 112] on link "Messages" at bounding box center [95, 119] width 171 height 32
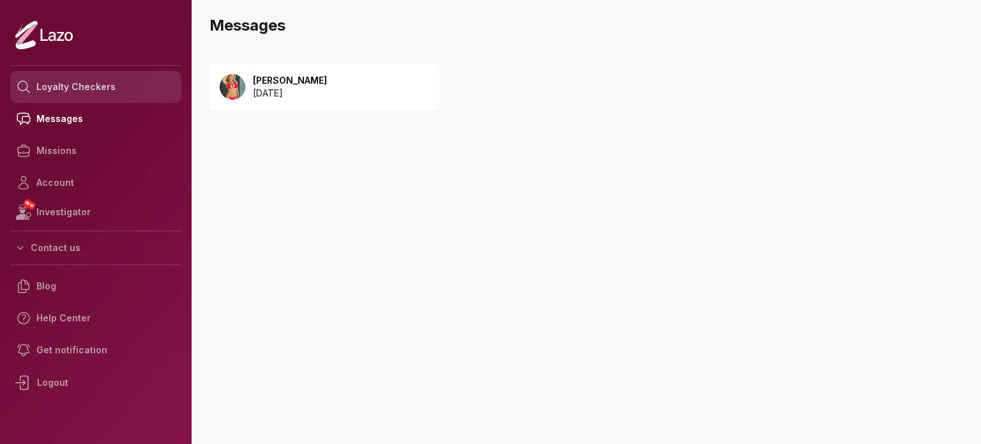
click at [108, 98] on link "Loyalty Checkers" at bounding box center [95, 87] width 171 height 32
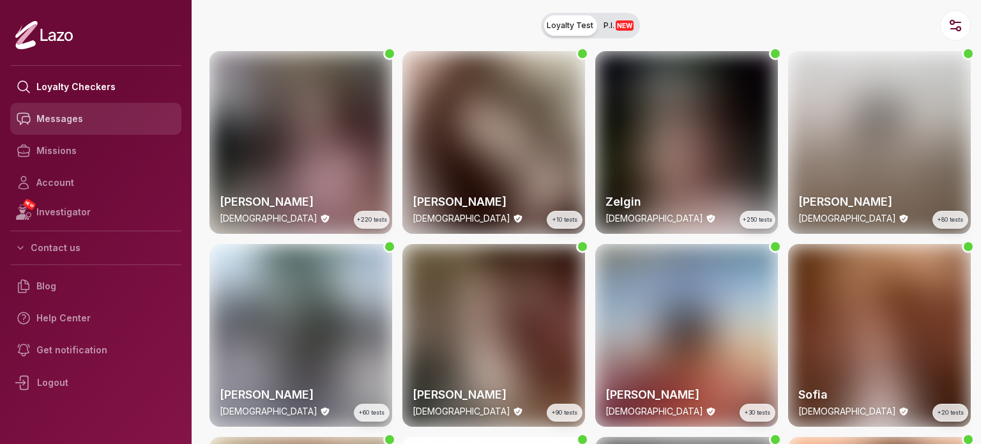
click at [108, 122] on link "Messages" at bounding box center [95, 119] width 171 height 32
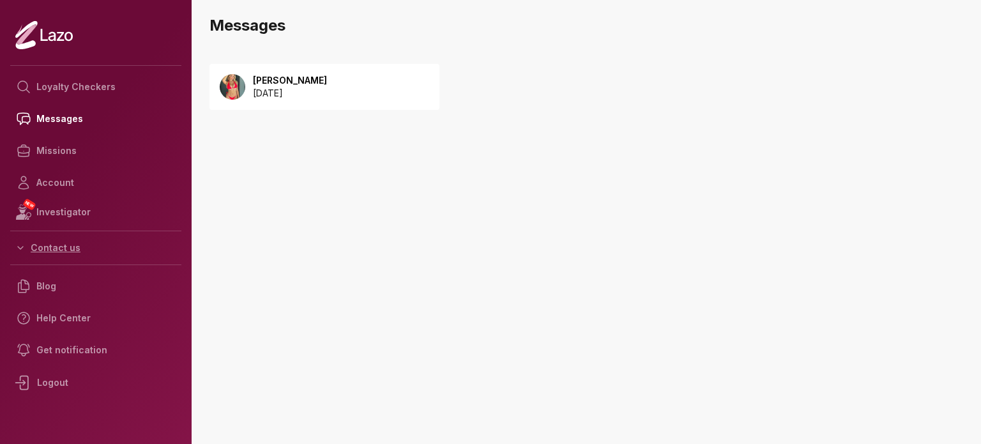
click at [20, 247] on icon "button" at bounding box center [20, 248] width 5 height 3
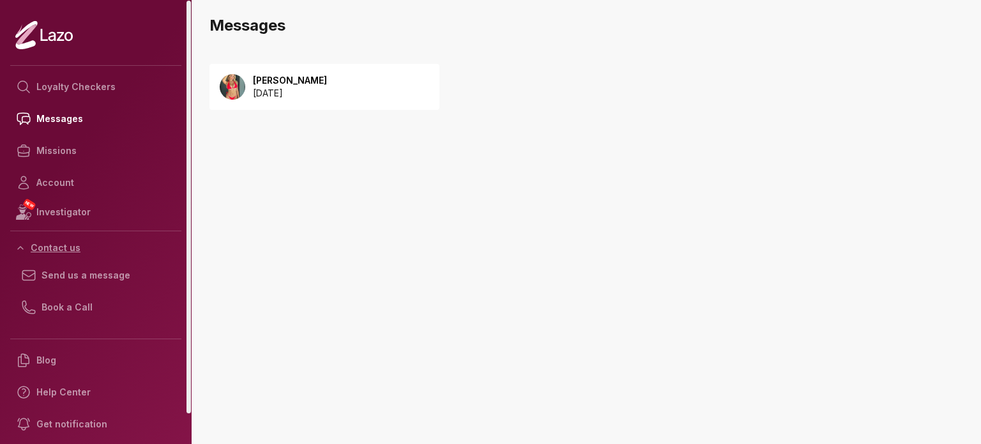
click at [20, 247] on icon "button" at bounding box center [20, 248] width 10 height 10
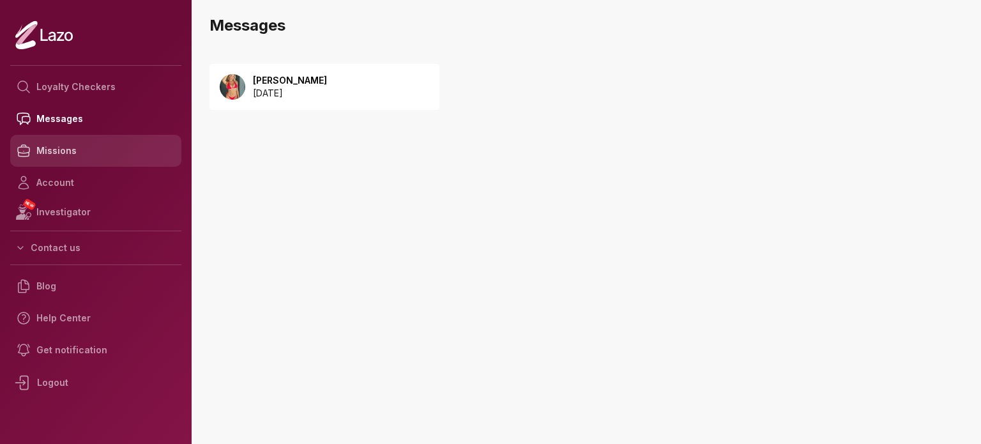
click at [57, 158] on link "Missions" at bounding box center [95, 151] width 171 height 32
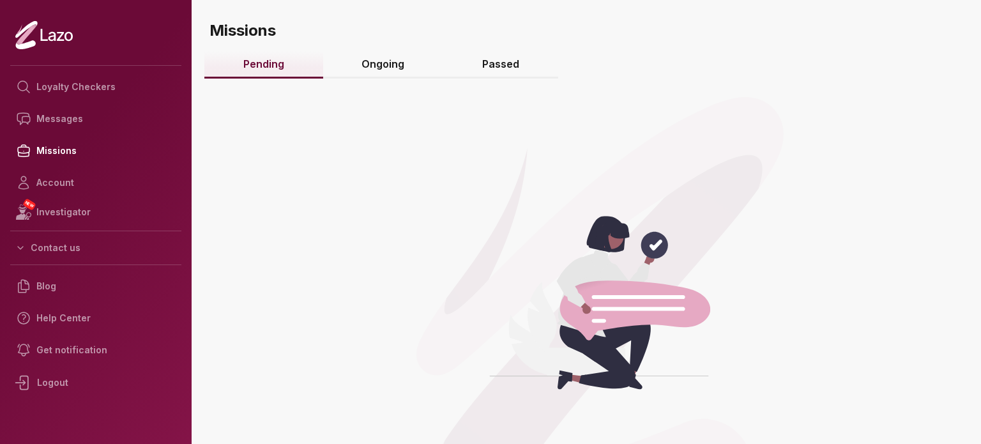
click at [392, 68] on link "Ongoing" at bounding box center [383, 64] width 121 height 27
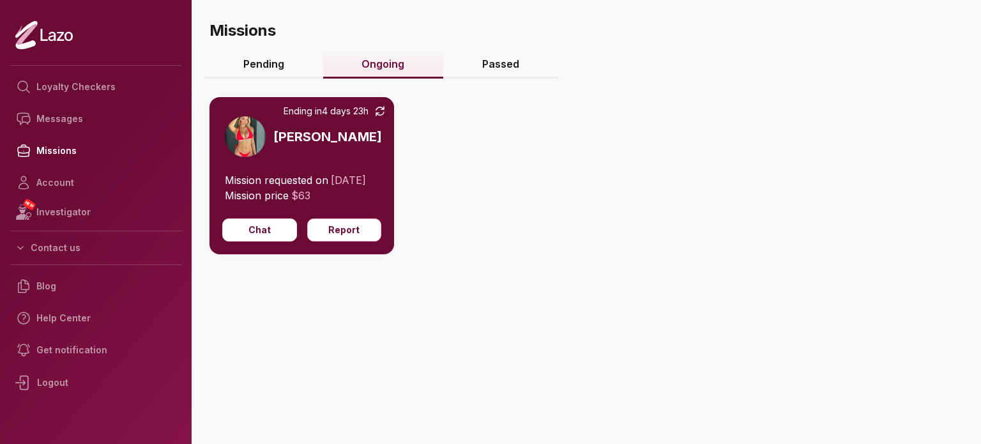
click at [491, 65] on link "Passed" at bounding box center [500, 64] width 115 height 27
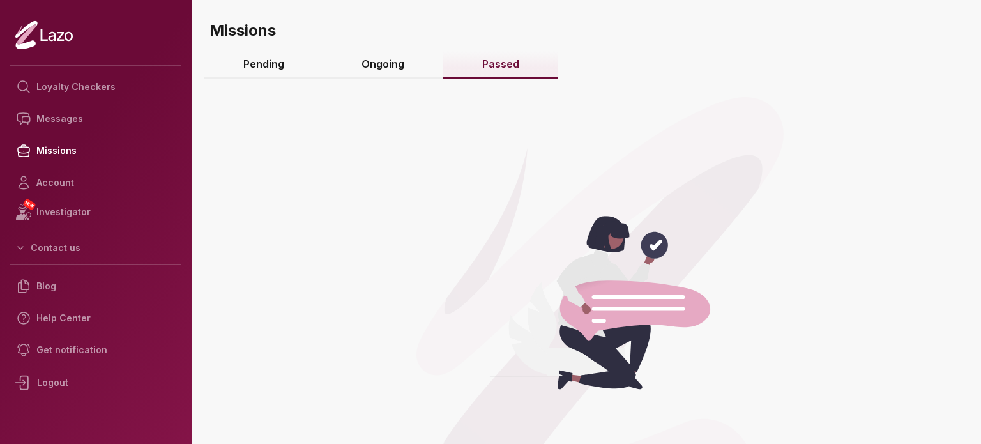
click at [395, 65] on link "Ongoing" at bounding box center [383, 64] width 121 height 27
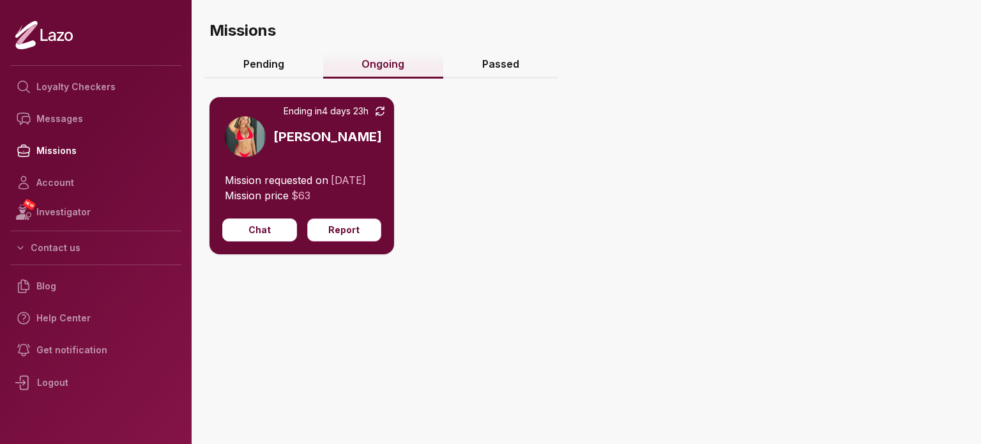
click at [265, 176] on span "Mission requested on" at bounding box center [276, 180] width 103 height 13
click at [247, 143] on img at bounding box center [245, 136] width 41 height 41
click at [273, 241] on button "Chat" at bounding box center [259, 229] width 75 height 23
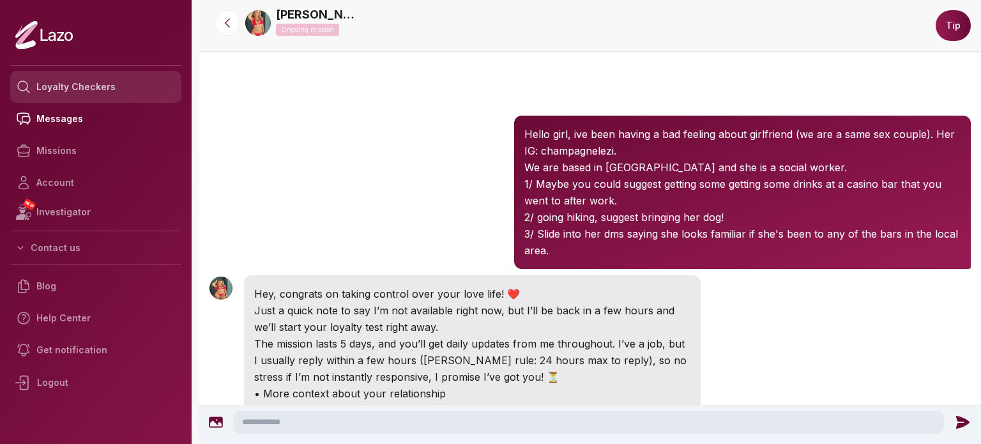
click at [77, 89] on link "Loyalty Checkers" at bounding box center [95, 87] width 171 height 32
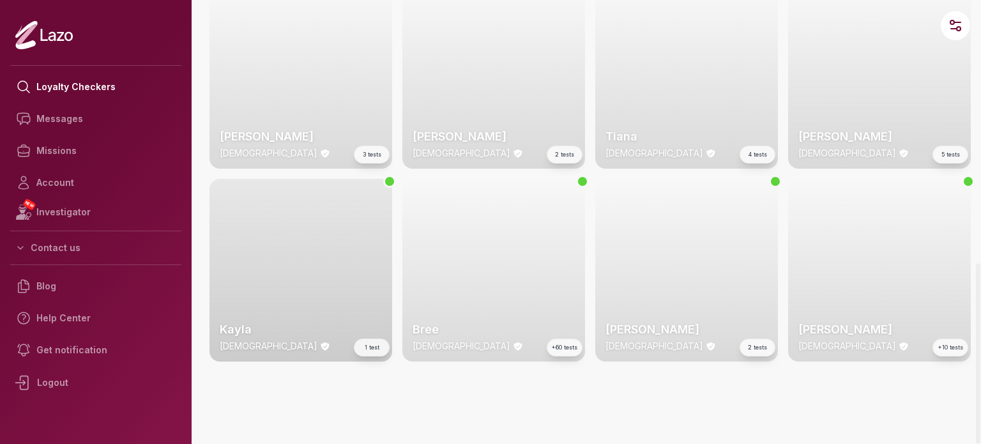
scroll to position [2191, 0]
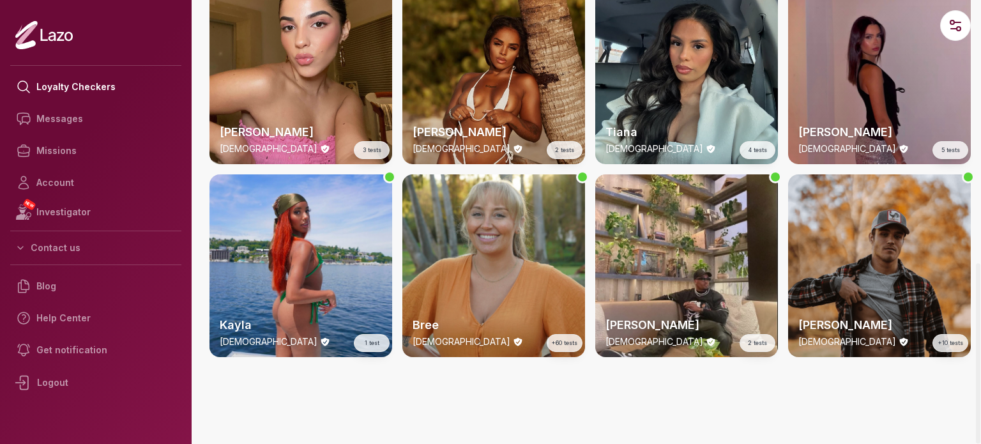
drag, startPoint x: 330, startPoint y: 185, endPoint x: 270, endPoint y: 400, distance: 223.3
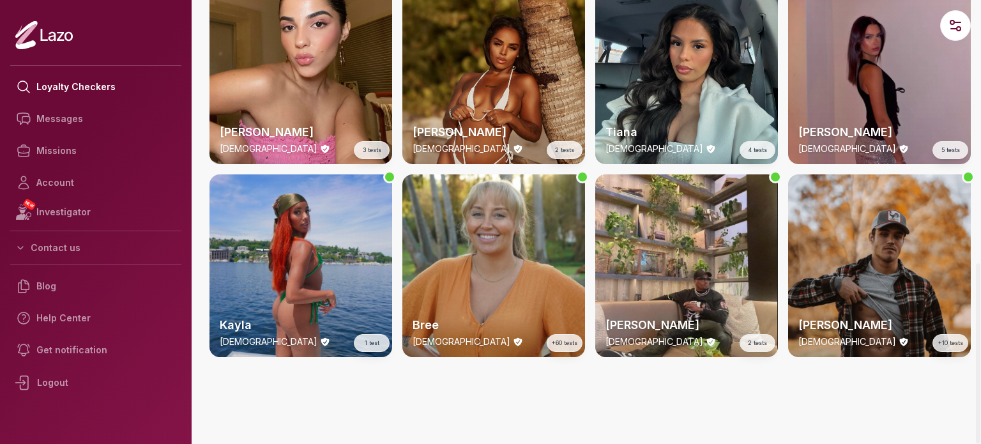
click at [245, 331] on h2 "Kayla" at bounding box center [301, 325] width 162 height 18
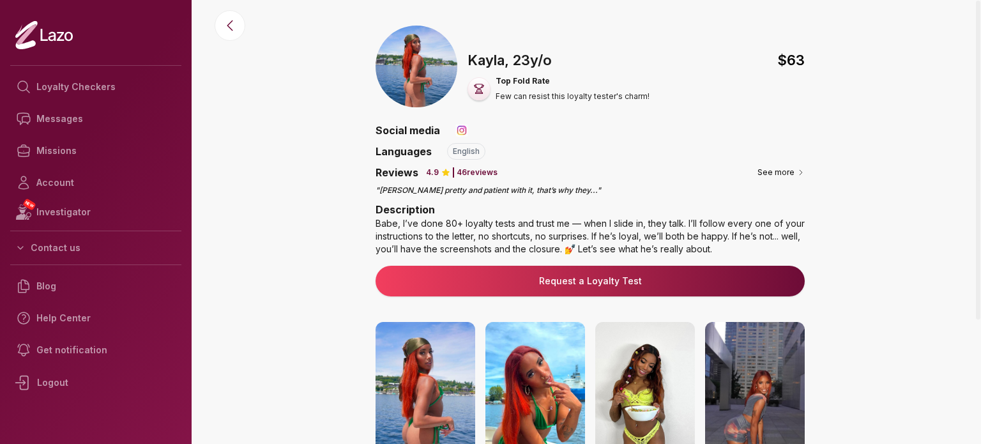
scroll to position [255, 0]
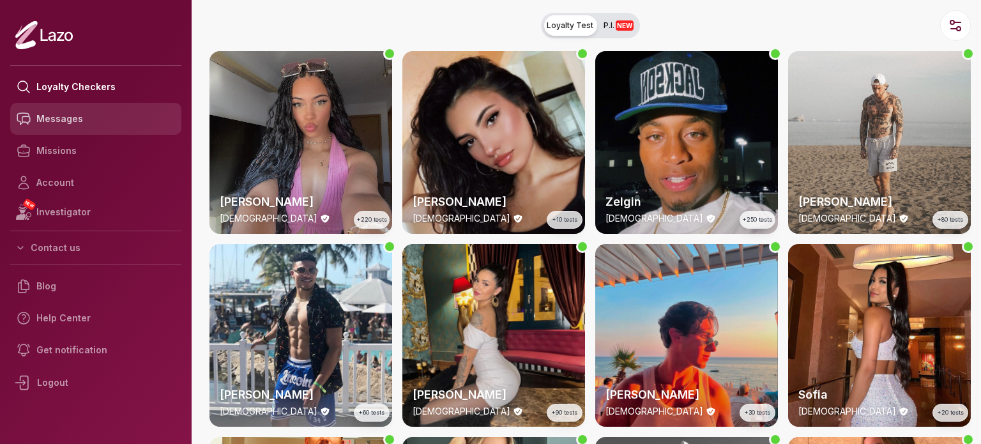
click at [91, 125] on link "Messages" at bounding box center [95, 119] width 171 height 32
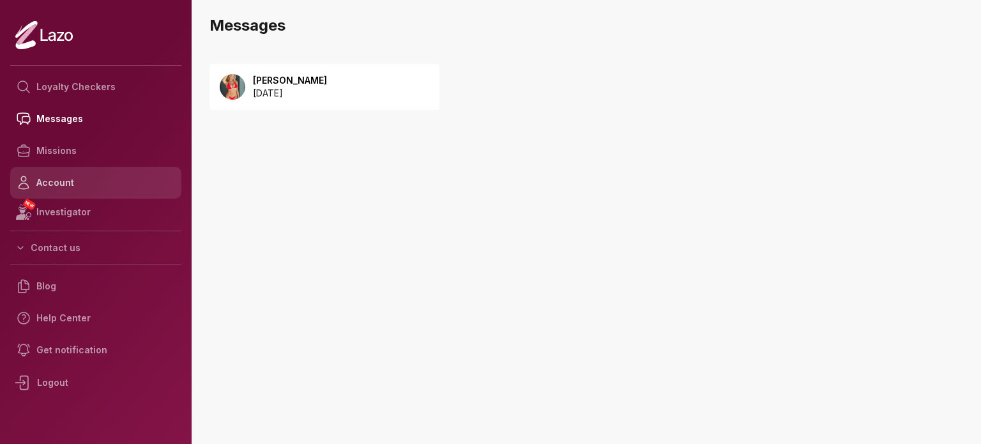
click at [80, 181] on link "Account" at bounding box center [95, 183] width 171 height 32
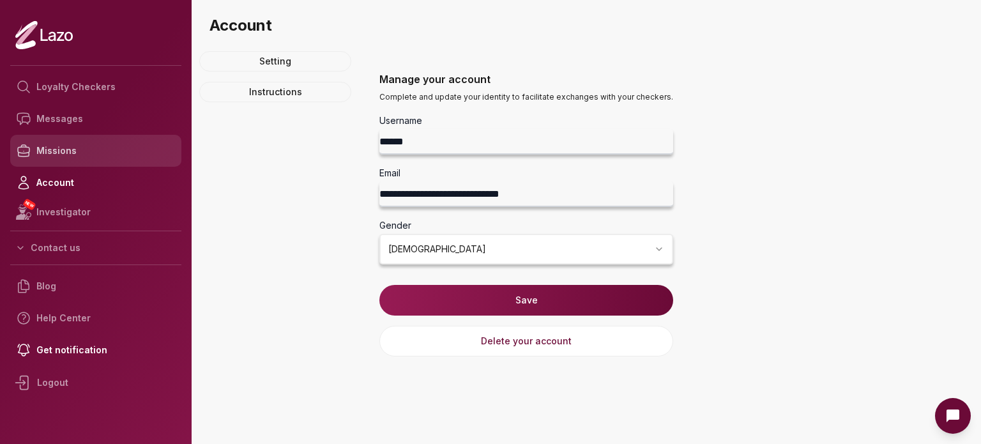
click at [87, 151] on link "Missions" at bounding box center [95, 151] width 171 height 32
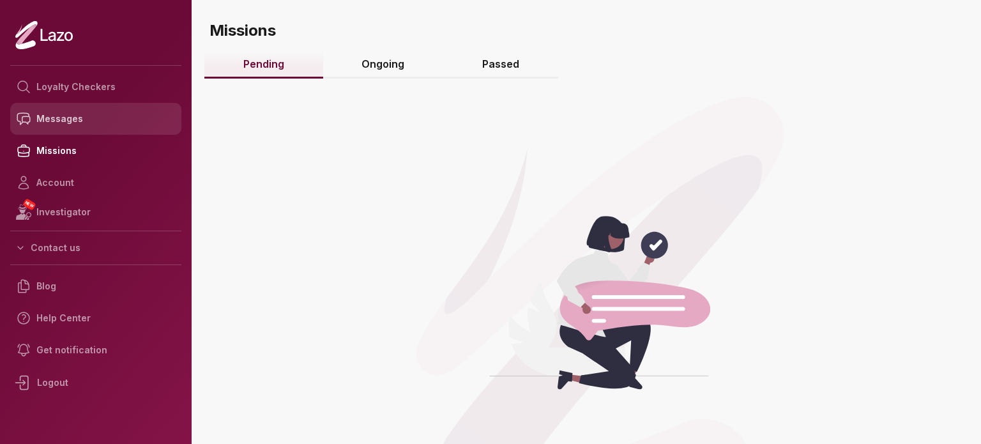
click at [62, 125] on link "Messages" at bounding box center [95, 119] width 171 height 32
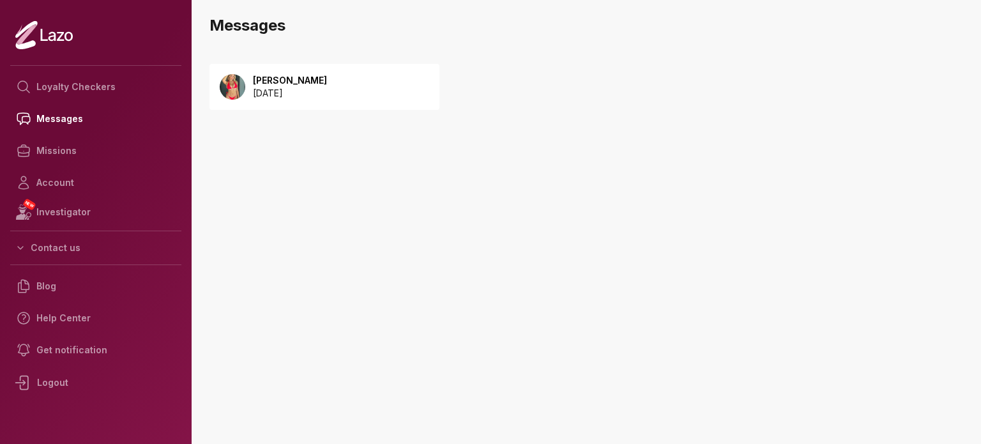
click at [268, 68] on div "[PERSON_NAME] [DATE]" at bounding box center [324, 87] width 230 height 46
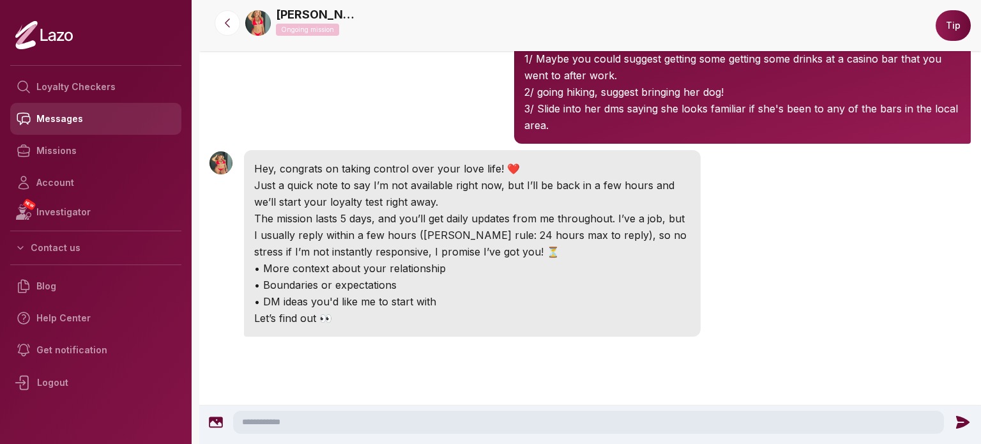
scroll to position [123, 0]
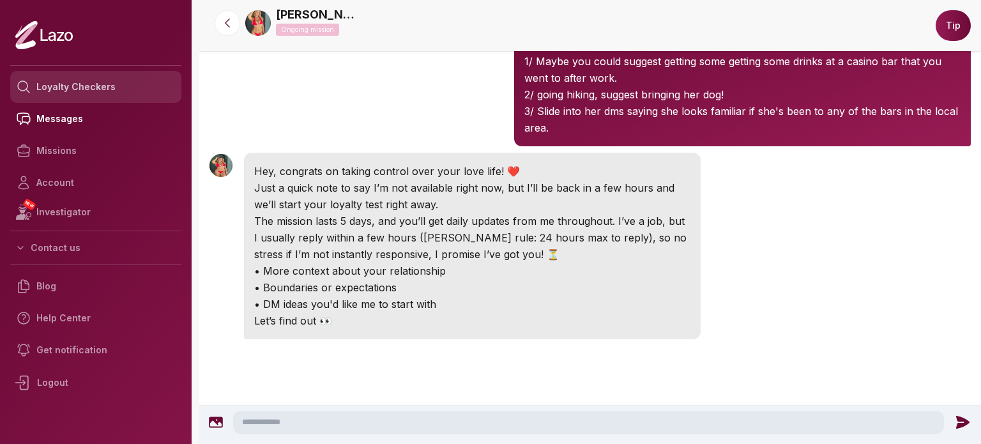
click at [62, 94] on link "Loyalty Checkers" at bounding box center [95, 87] width 171 height 32
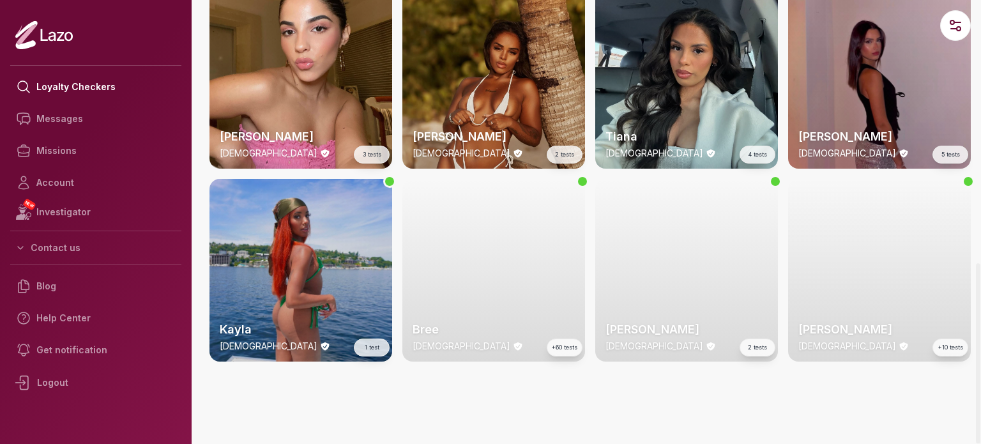
scroll to position [2191, 0]
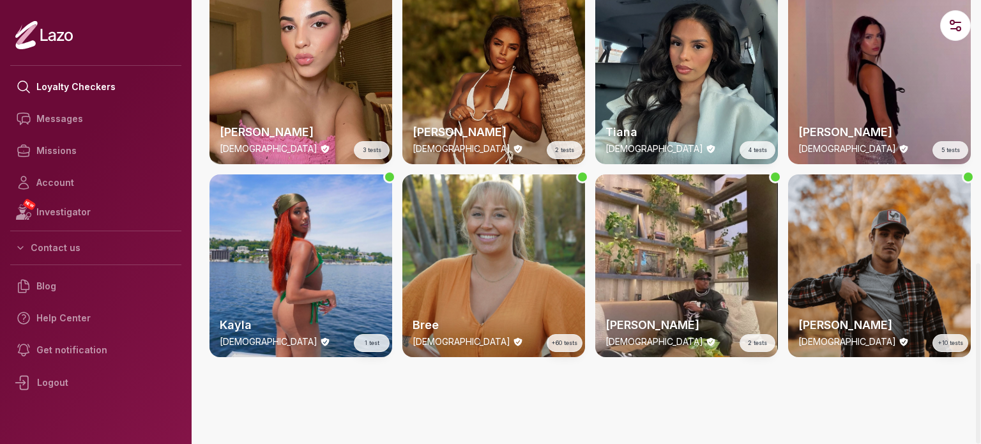
drag, startPoint x: 318, startPoint y: 288, endPoint x: 563, endPoint y: 416, distance: 276.0
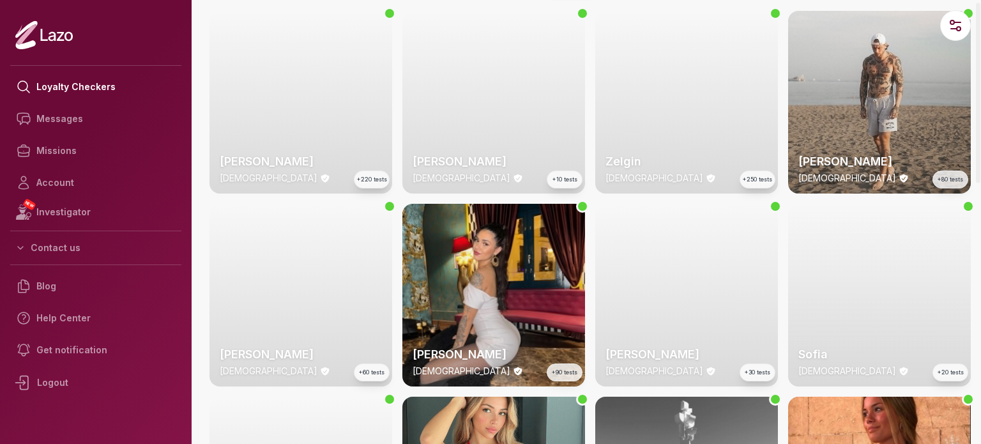
scroll to position [0, 0]
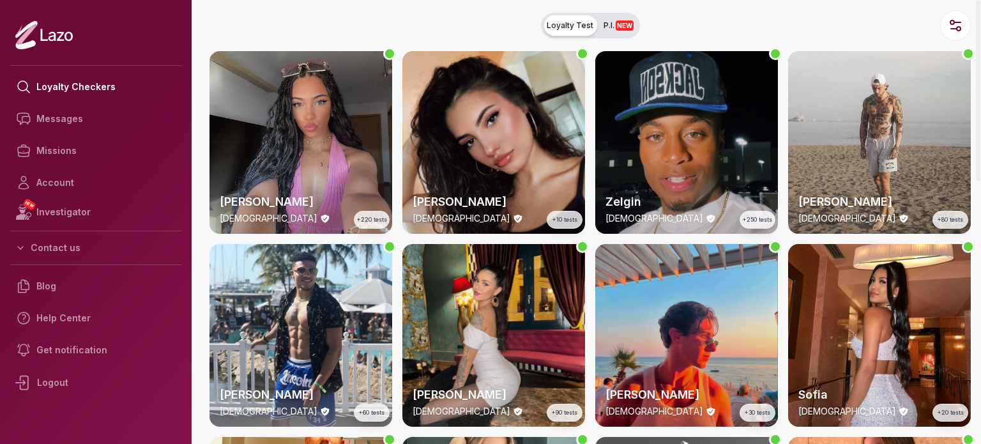
click at [639, 158] on div "Zelgin [DEMOGRAPHIC_DATA] +250 tests" at bounding box center [686, 142] width 183 height 183
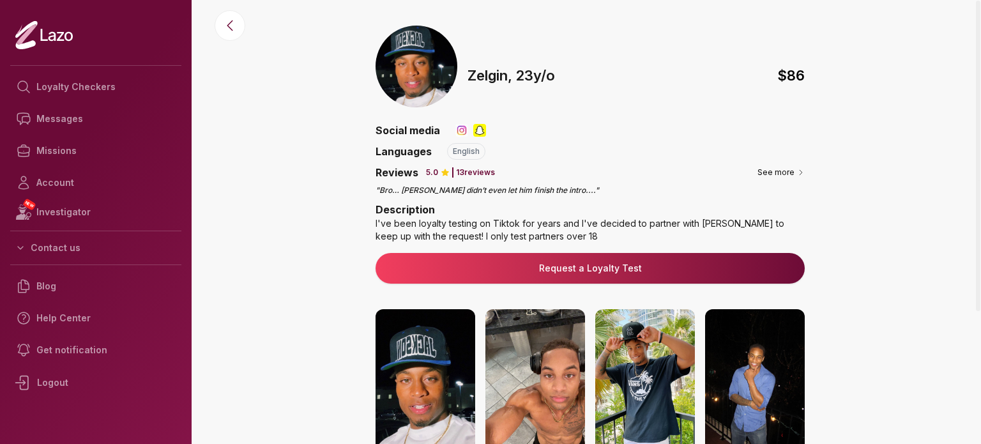
drag, startPoint x: 285, startPoint y: 257, endPoint x: 525, endPoint y: 111, distance: 281.2
click at [534, 107] on div "🇺🇸 [PERSON_NAME] , [DEMOGRAPHIC_DATA] $ 86" at bounding box center [590, 72] width 429 height 92
click at [475, 130] on img at bounding box center [479, 130] width 13 height 13
click at [463, 132] on img at bounding box center [461, 130] width 13 height 13
click at [476, 69] on p "Zelgin ," at bounding box center [490, 75] width 45 height 21
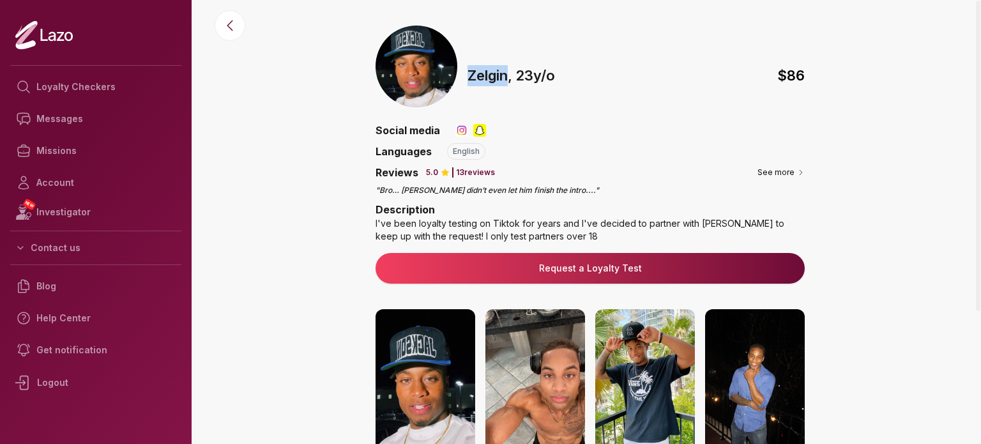
click at [476, 69] on p "Zelgin ," at bounding box center [490, 75] width 45 height 21
click at [68, 157] on link "Missions" at bounding box center [95, 151] width 171 height 32
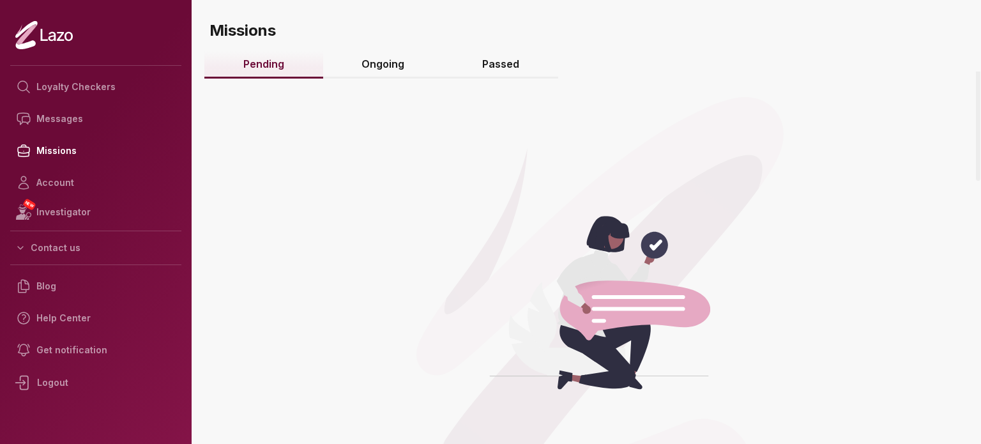
click at [379, 68] on link "Ongoing" at bounding box center [383, 64] width 121 height 27
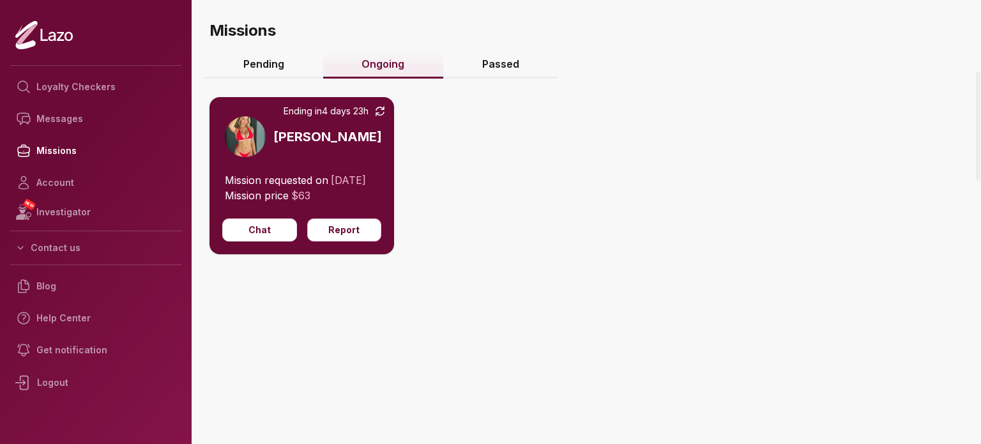
click at [504, 70] on link "Passed" at bounding box center [500, 64] width 115 height 27
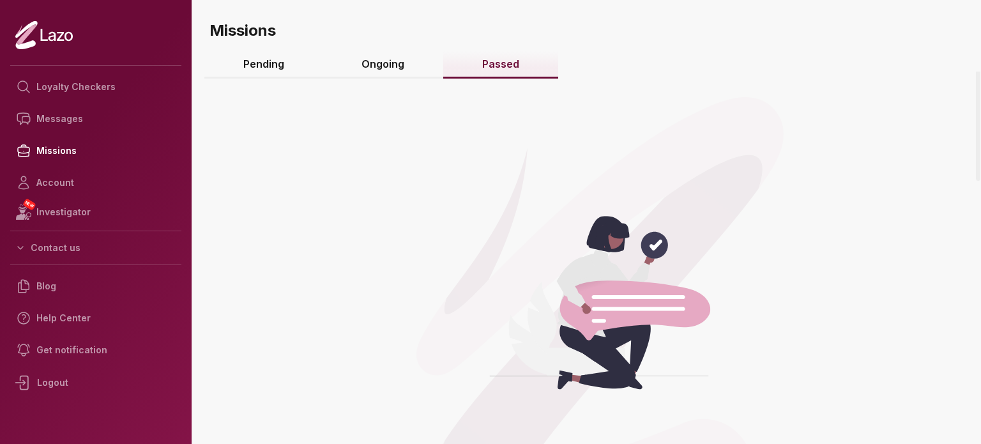
click at [353, 73] on link "Ongoing" at bounding box center [383, 64] width 121 height 27
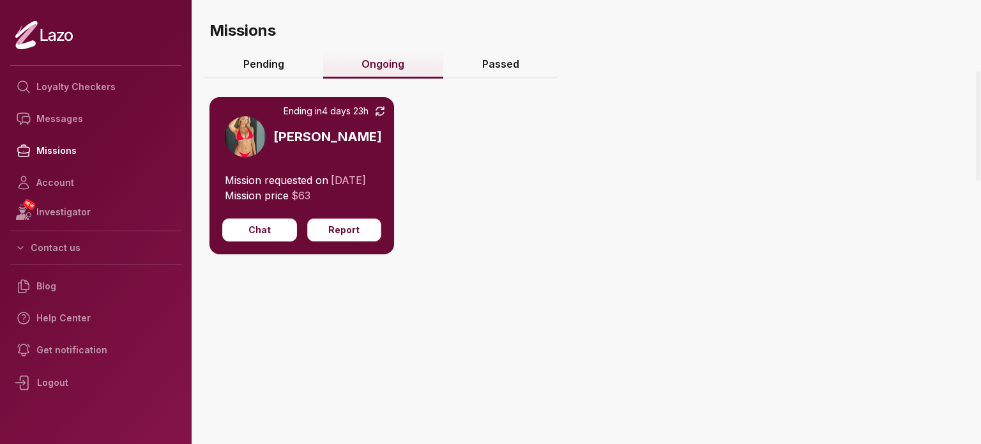
click at [381, 109] on icon at bounding box center [380, 111] width 9 height 10
drag, startPoint x: 358, startPoint y: 119, endPoint x: 342, endPoint y: 122, distance: 16.2
click at [353, 121] on div "Ending in 4 days 23h Emily" at bounding box center [301, 134] width 185 height 75
click at [294, 134] on h3 "[PERSON_NAME]" at bounding box center [327, 137] width 109 height 18
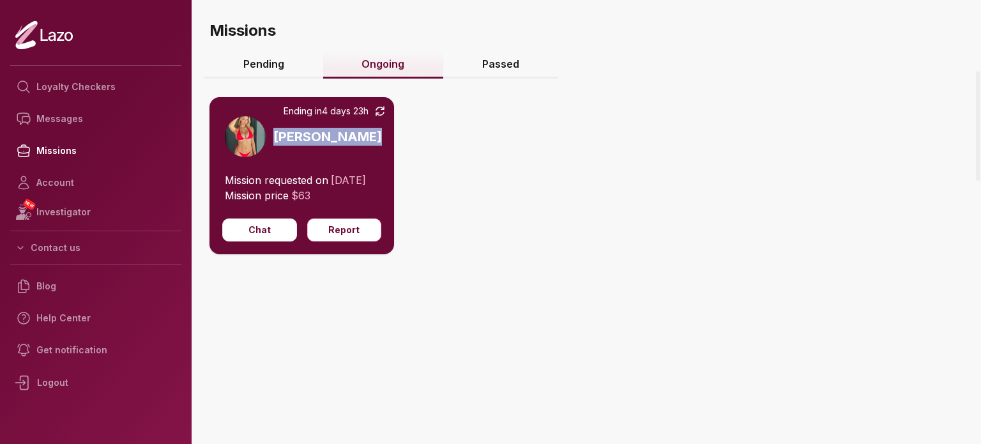
click at [294, 134] on h3 "[PERSON_NAME]" at bounding box center [327, 137] width 109 height 18
click at [298, 112] on span "Ending in 4 days 23h" at bounding box center [326, 111] width 85 height 13
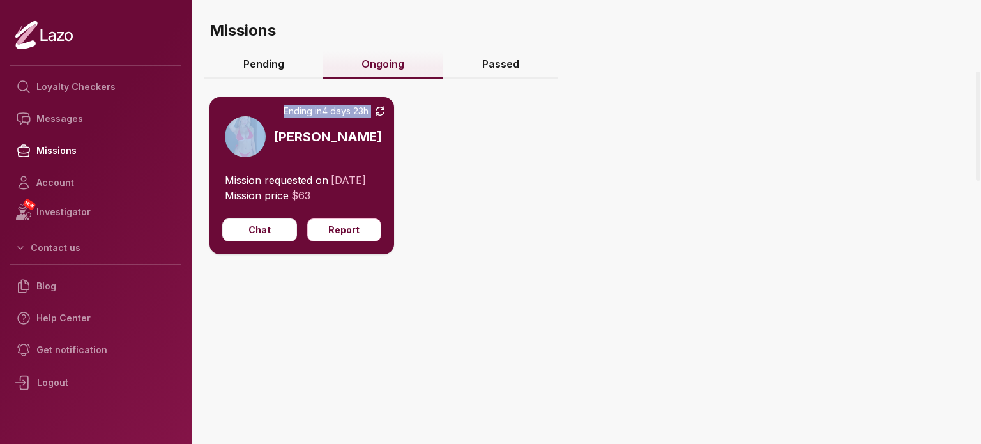
click at [298, 112] on span "Ending in 4 days 23h" at bounding box center [326, 111] width 85 height 13
click at [273, 66] on link "Pending" at bounding box center [263, 64] width 119 height 27
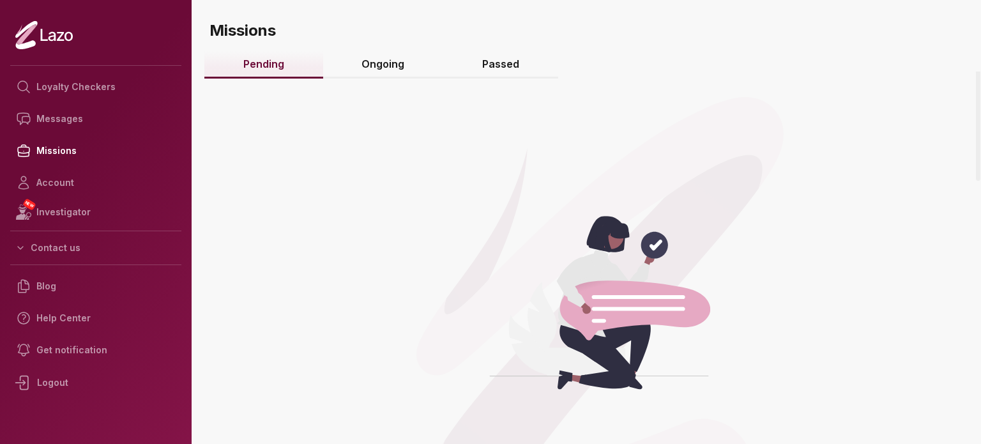
click at [273, 66] on link "Pending" at bounding box center [263, 64] width 119 height 27
click at [95, 75] on link "Loyalty Checkers" at bounding box center [95, 87] width 171 height 32
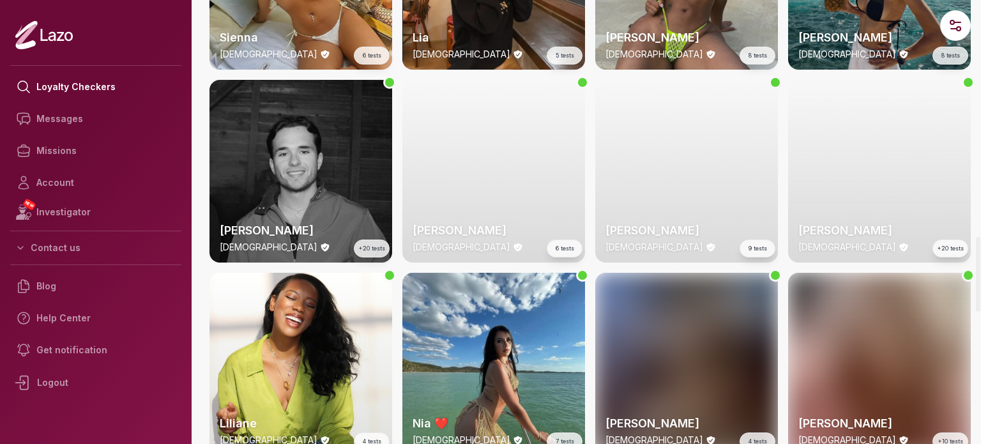
scroll to position [1405, 0]
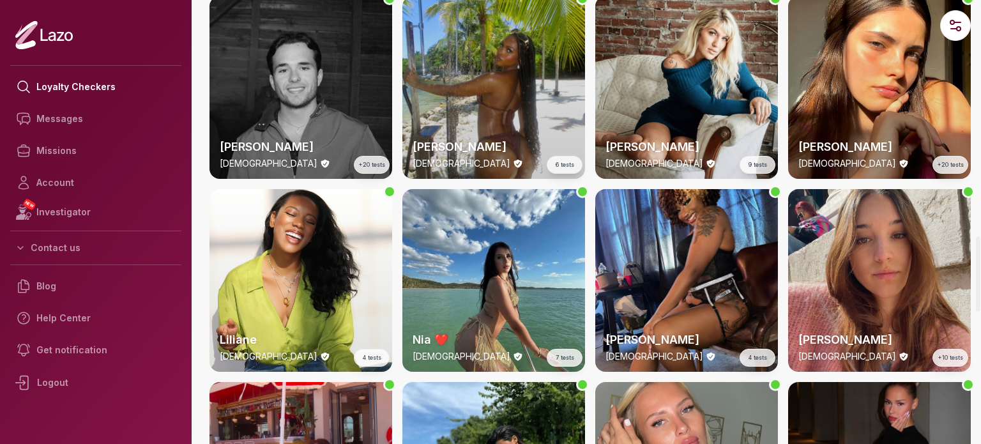
drag, startPoint x: 456, startPoint y: 186, endPoint x: 396, endPoint y: 199, distance: 61.4
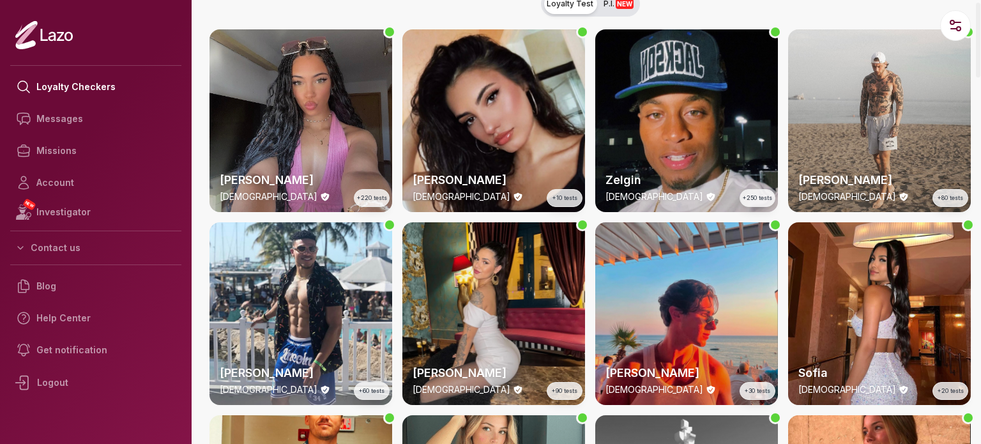
scroll to position [0, 0]
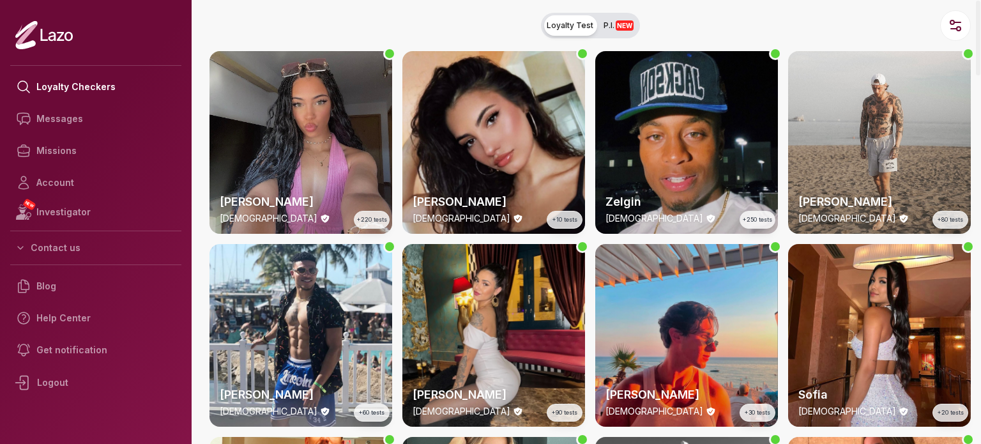
drag, startPoint x: 466, startPoint y: 123, endPoint x: 697, endPoint y: 17, distance: 254.7
click at [697, 17] on nav "Loyalty Test P.I. NEW" at bounding box center [590, 25] width 782 height 51
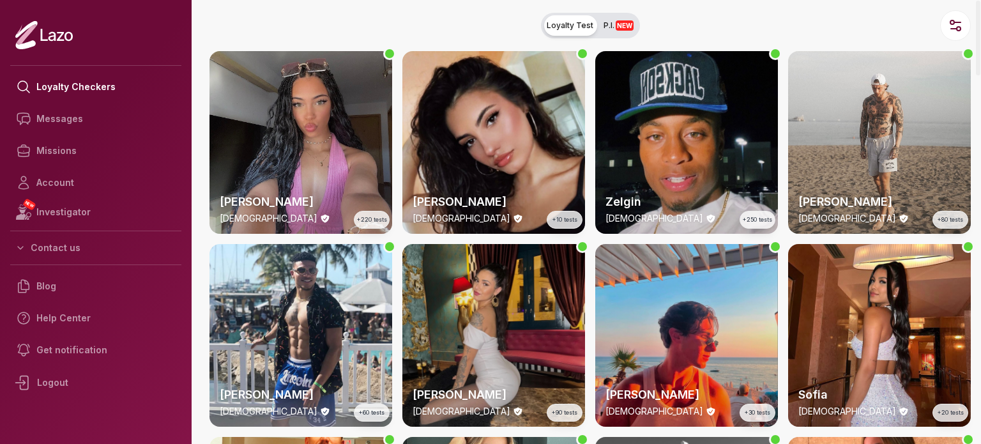
click at [473, 248] on div "Valentina 26 y/o +90 tests" at bounding box center [493, 335] width 183 height 183
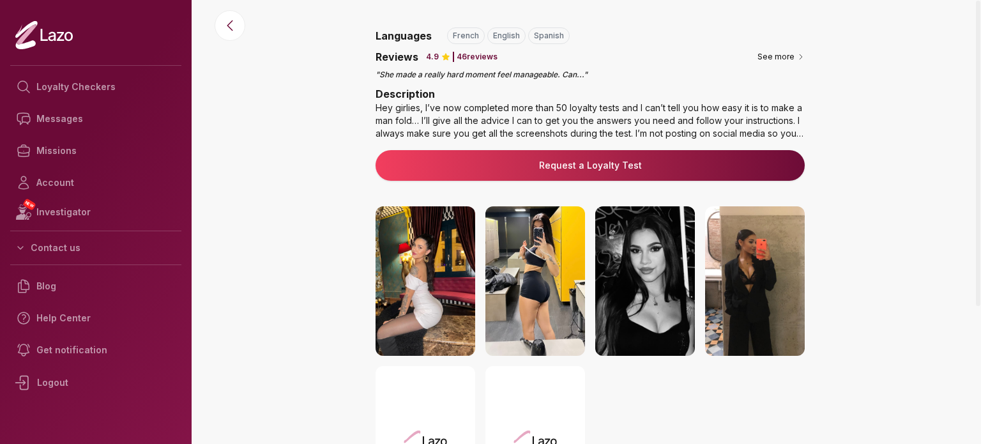
scroll to position [255, 0]
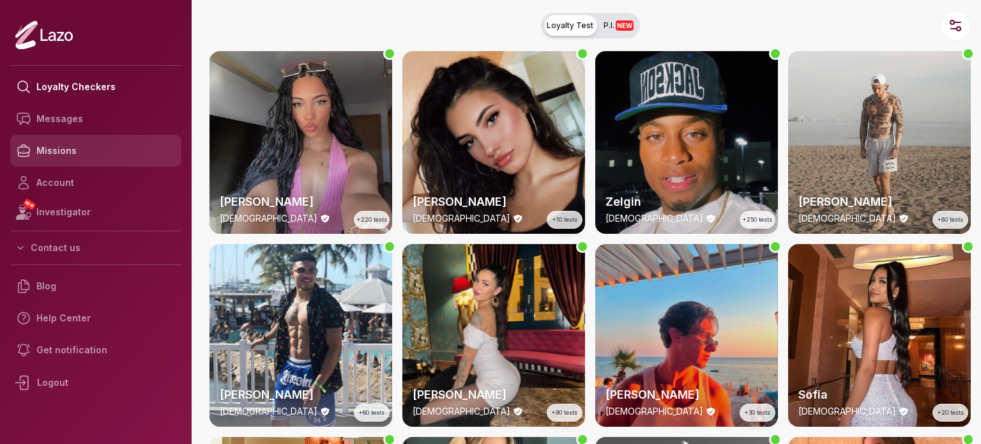
click at [100, 144] on link "Missions" at bounding box center [95, 151] width 171 height 32
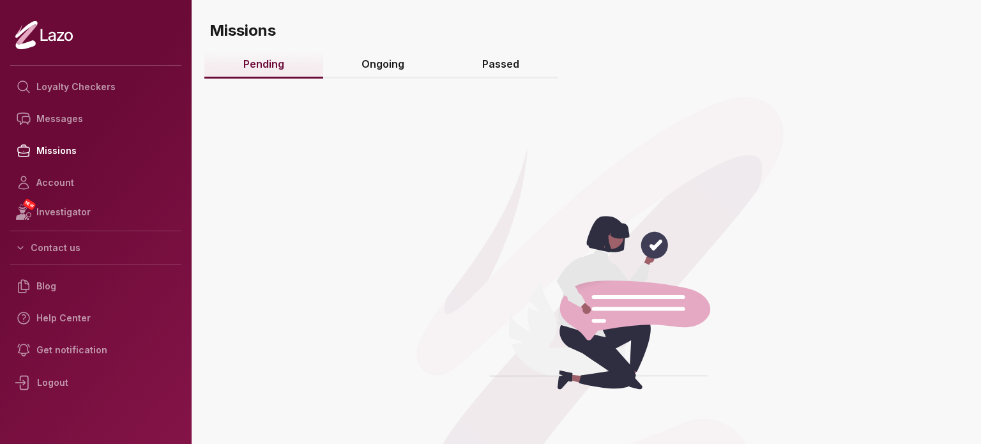
click at [370, 62] on link "Ongoing" at bounding box center [383, 64] width 121 height 27
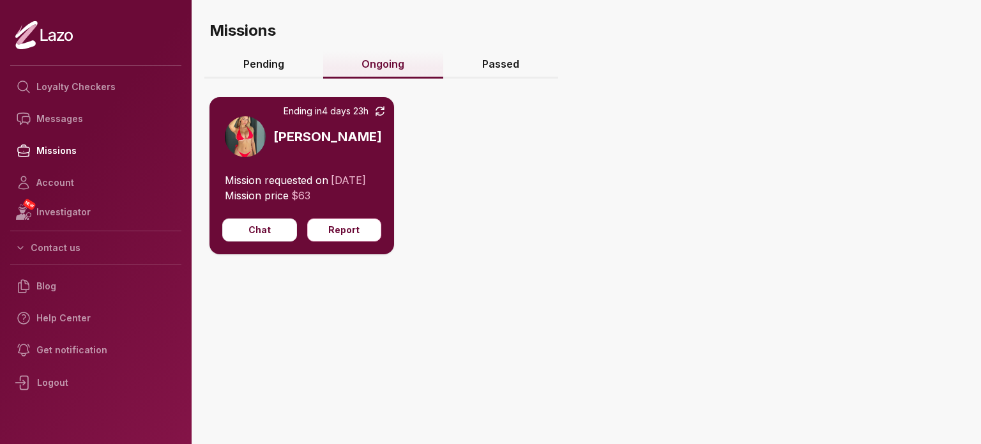
click at [488, 66] on link "Passed" at bounding box center [500, 64] width 115 height 27
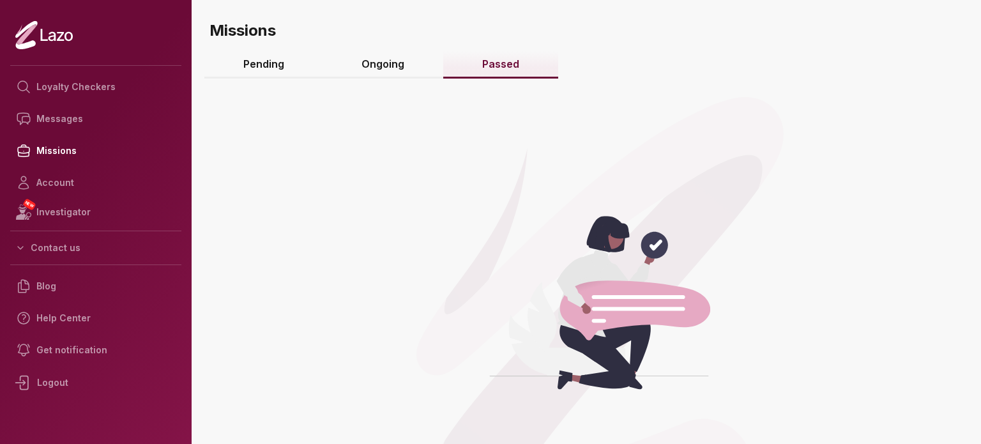
click at [394, 69] on link "Ongoing" at bounding box center [383, 64] width 121 height 27
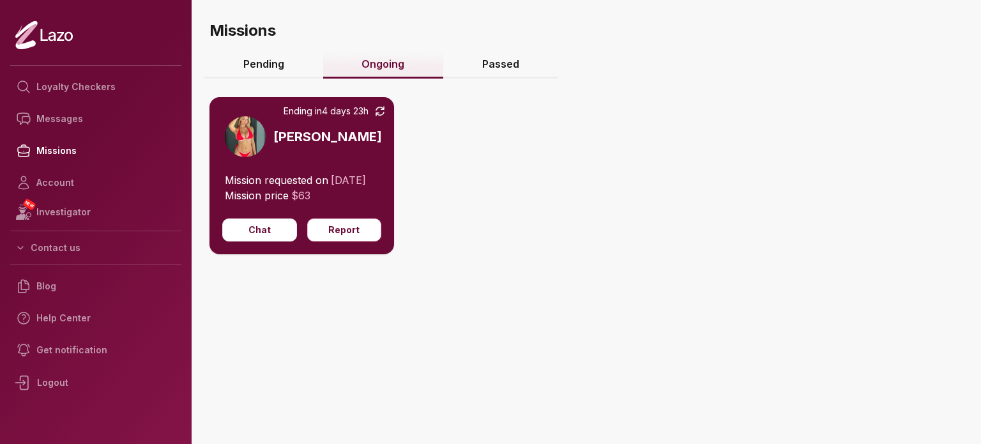
click at [272, 75] on link "Pending" at bounding box center [263, 64] width 119 height 27
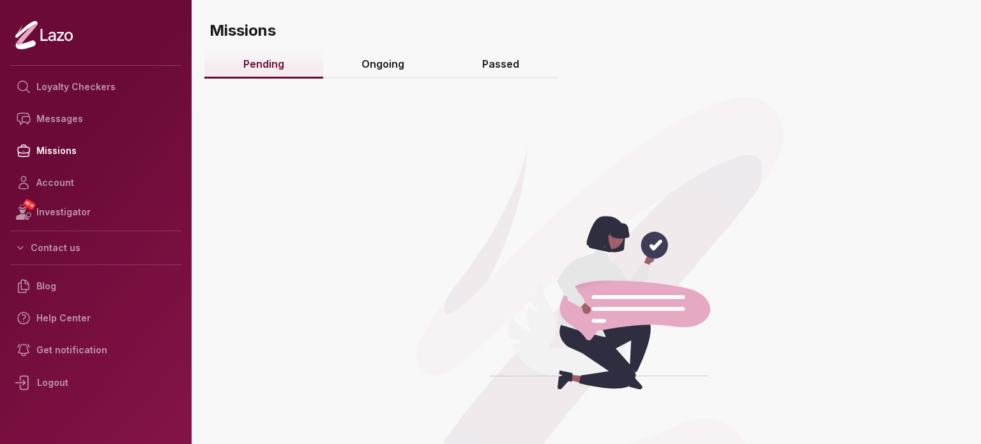
click at [372, 63] on link "Ongoing" at bounding box center [383, 64] width 121 height 27
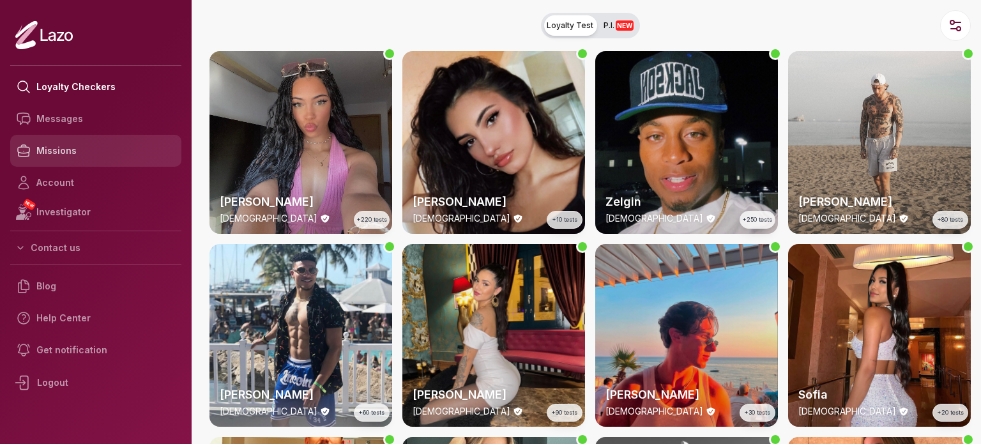
click at [101, 148] on link "Missions" at bounding box center [95, 151] width 171 height 32
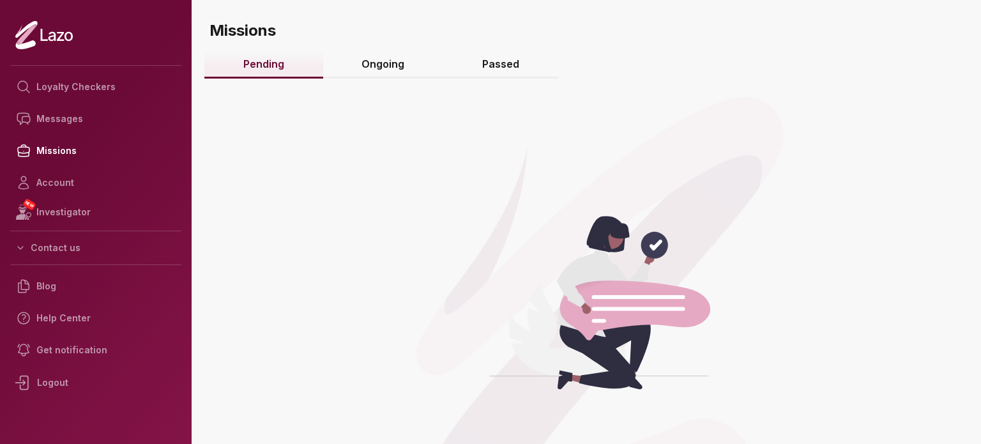
click at [383, 56] on link "Ongoing" at bounding box center [383, 64] width 121 height 27
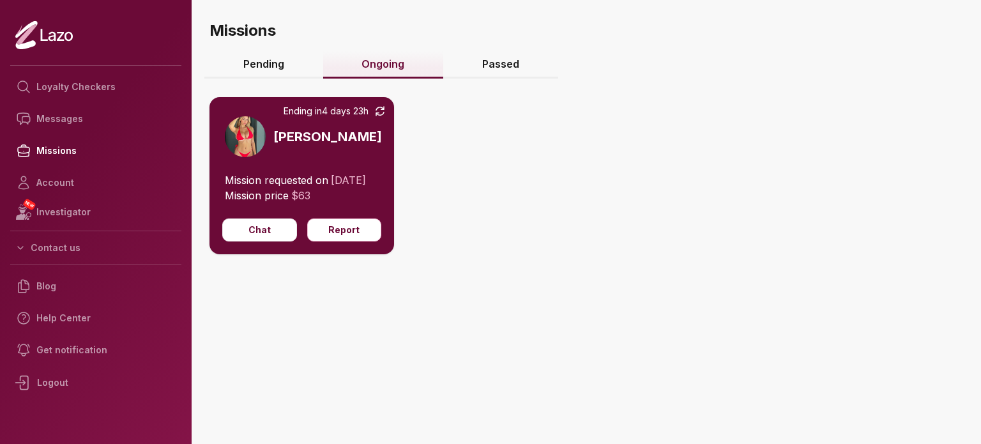
click at [379, 110] on icon at bounding box center [380, 111] width 13 height 13
click at [369, 134] on div "Ending in 4 days 23h Emily" at bounding box center [301, 134] width 185 height 75
click at [346, 126] on div "Ending in 4 days 23h Emily" at bounding box center [301, 134] width 185 height 75
click at [342, 114] on span "Ending in 4 days 23h" at bounding box center [326, 111] width 85 height 13
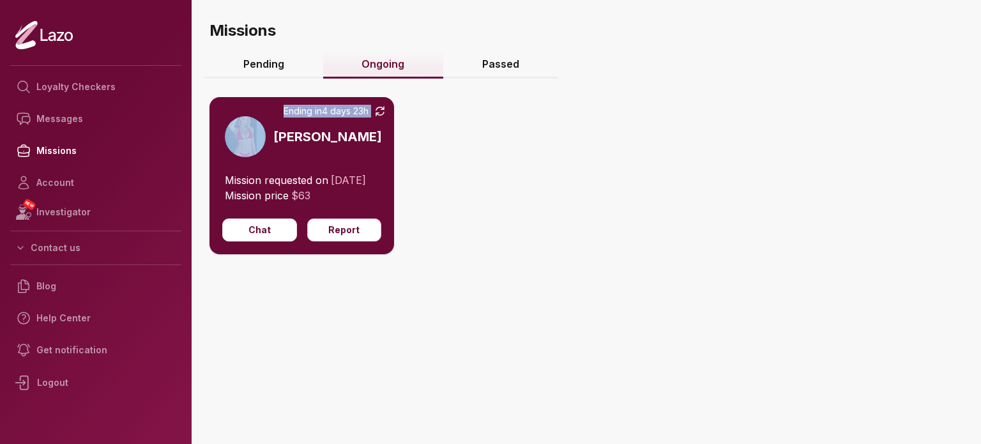
click at [342, 114] on span "Ending in 4 days 23h" at bounding box center [326, 111] width 85 height 13
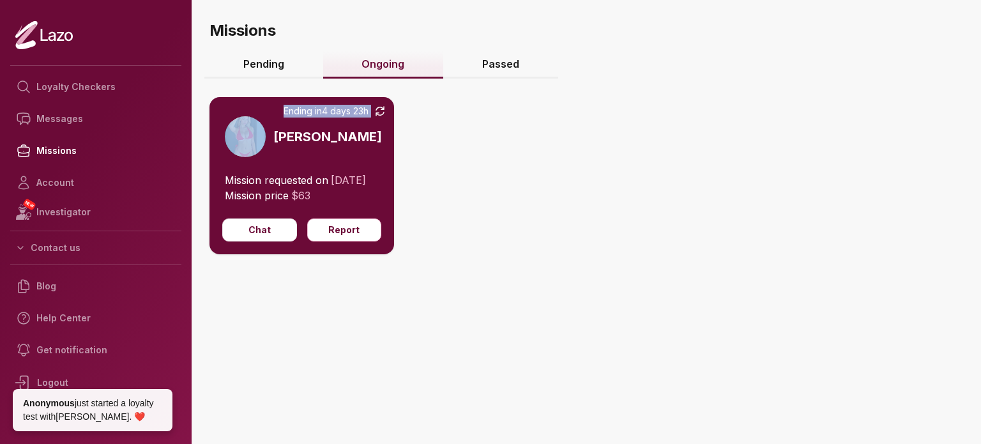
click at [309, 75] on link "Pending" at bounding box center [263, 64] width 119 height 27
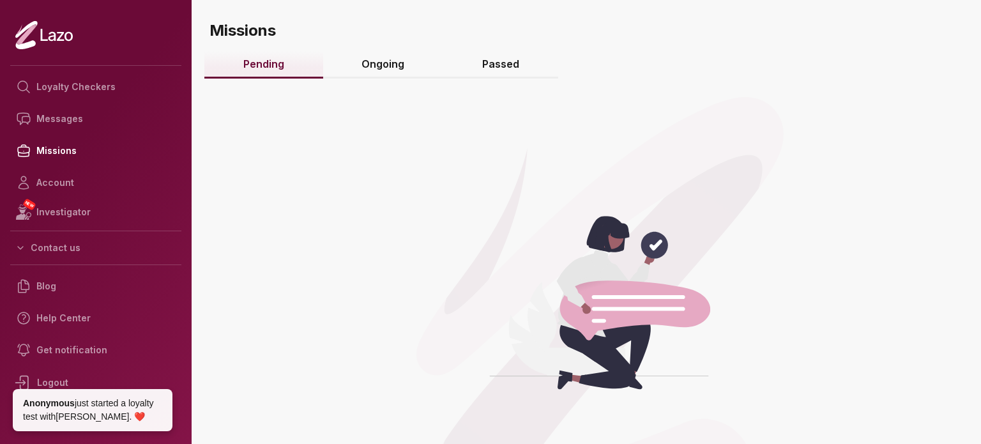
click at [382, 65] on link "Ongoing" at bounding box center [383, 64] width 121 height 27
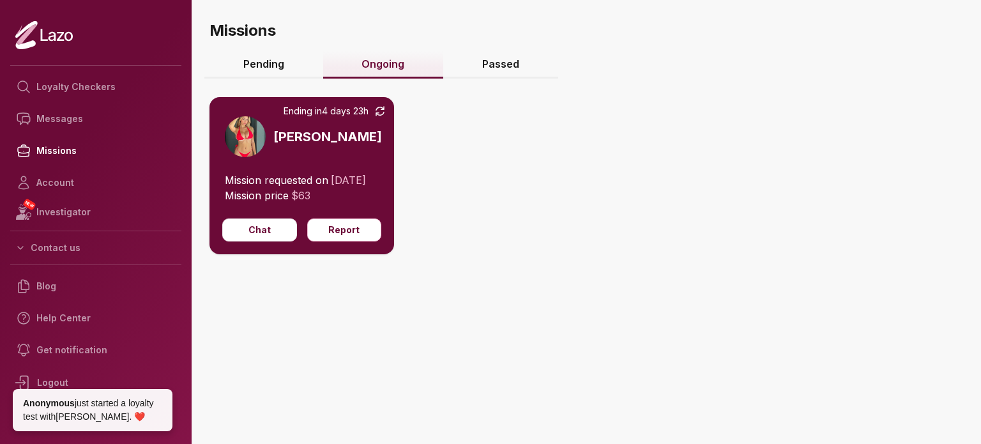
click at [501, 63] on link "Passed" at bounding box center [500, 64] width 115 height 27
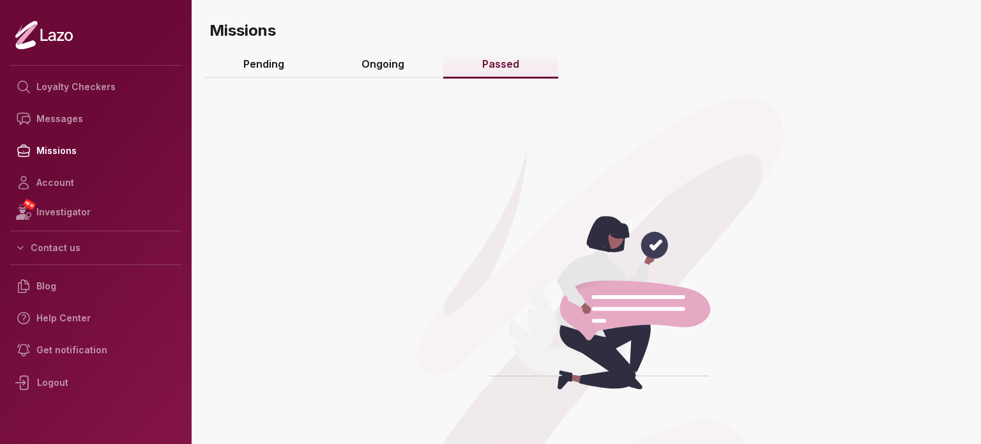
click at [377, 63] on link "Ongoing" at bounding box center [383, 64] width 121 height 27
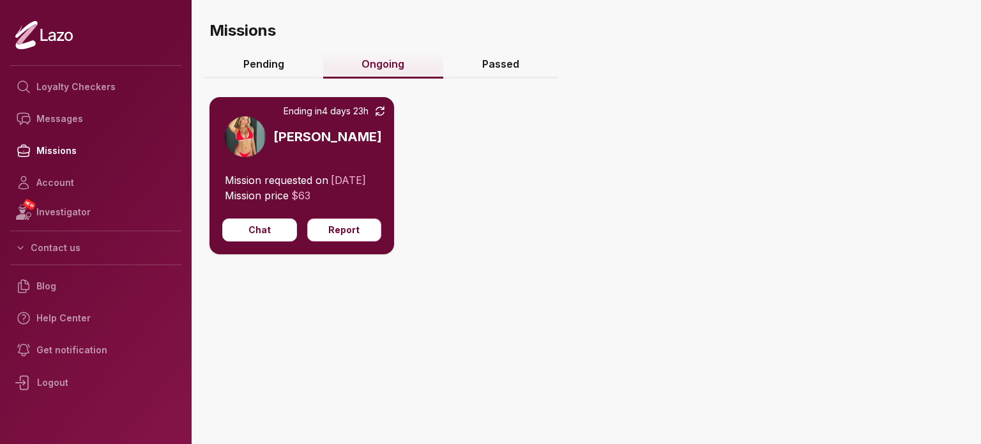
click at [288, 68] on link "Pending" at bounding box center [263, 64] width 119 height 27
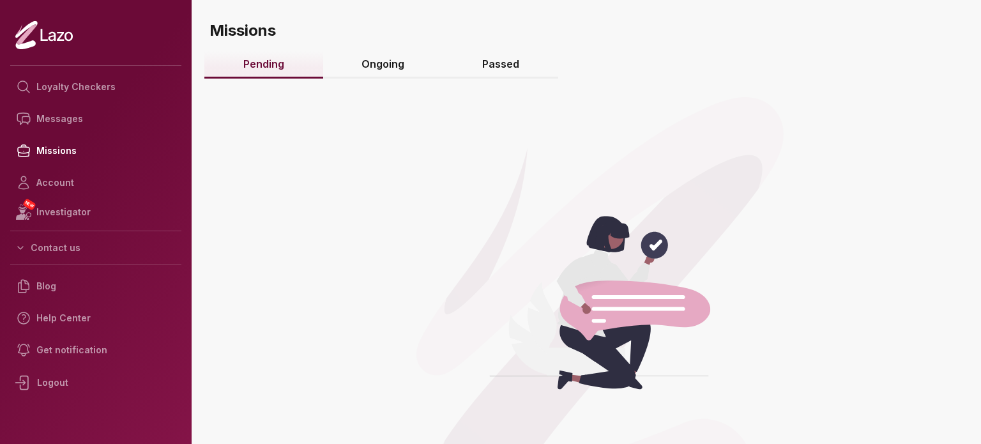
click at [366, 68] on link "Ongoing" at bounding box center [383, 64] width 121 height 27
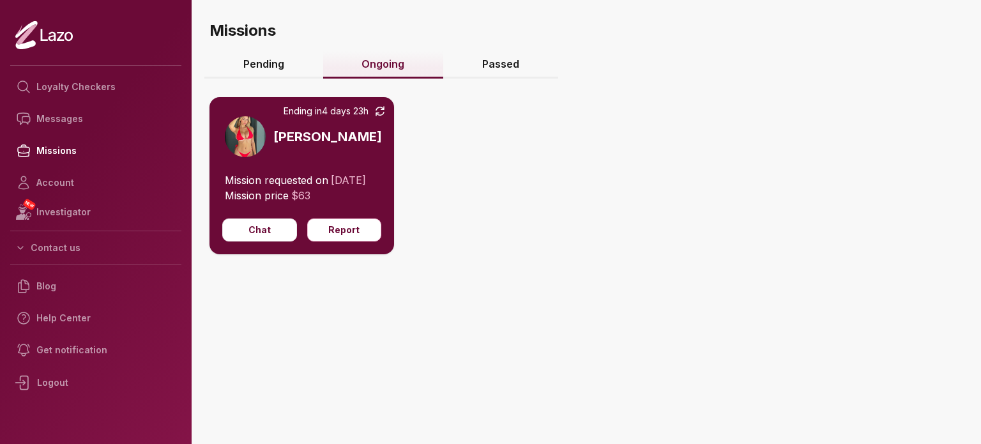
click at [281, 146] on div "Ending in 4 days 23h Emily" at bounding box center [301, 134] width 185 height 75
click at [282, 139] on h3 "[PERSON_NAME]" at bounding box center [327, 137] width 109 height 18
click at [301, 114] on span "Ending in 4 days 23h" at bounding box center [326, 111] width 85 height 13
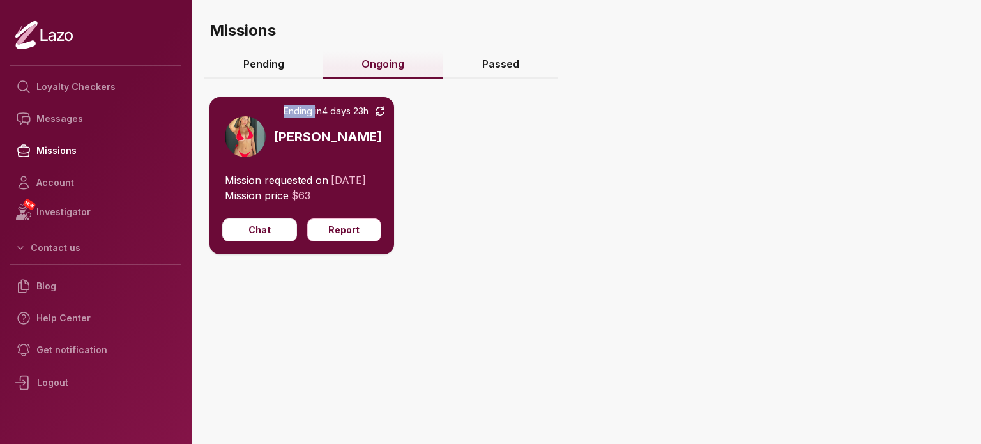
click at [254, 66] on link "Pending" at bounding box center [263, 64] width 119 height 27
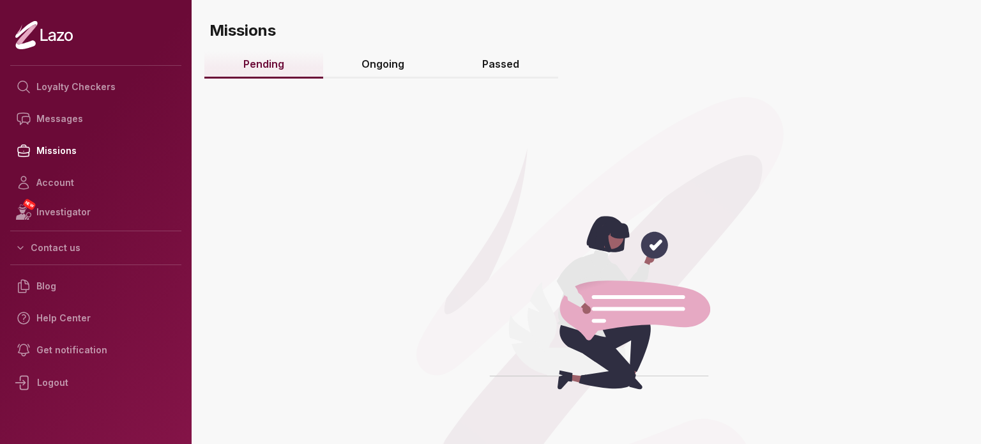
click at [385, 61] on link "Ongoing" at bounding box center [383, 64] width 121 height 27
click at [496, 65] on link "Passed" at bounding box center [500, 64] width 115 height 27
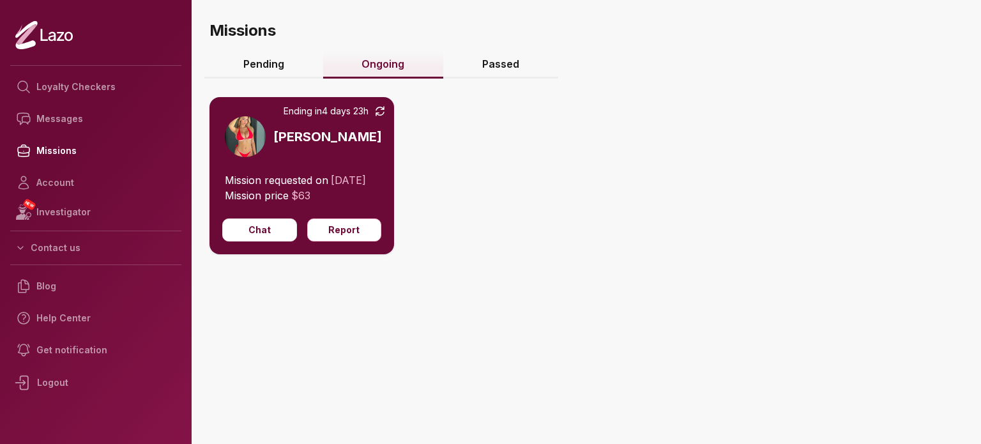
click at [496, 65] on link "Passed" at bounding box center [500, 64] width 115 height 27
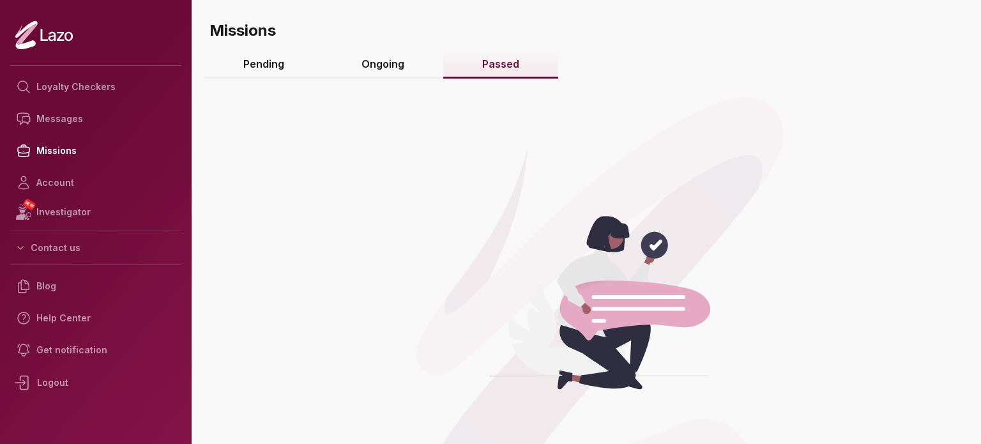
click at [398, 66] on link "Ongoing" at bounding box center [383, 64] width 121 height 27
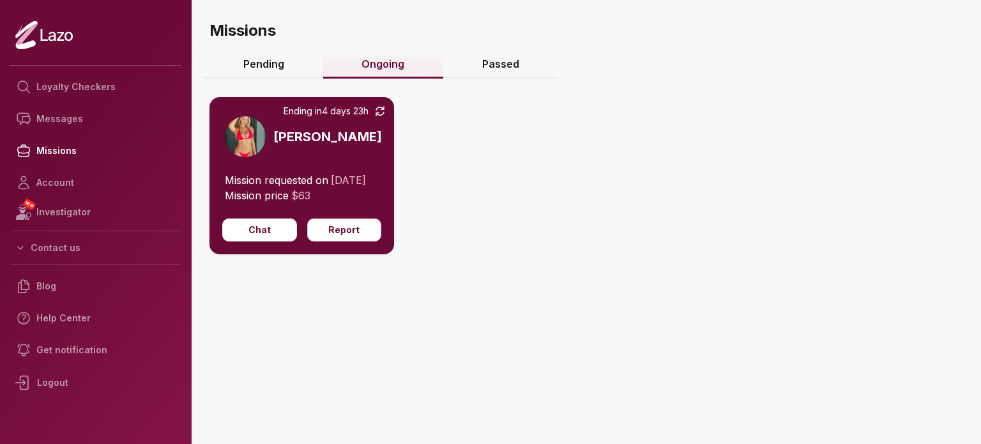
click at [398, 66] on link "Ongoing" at bounding box center [383, 64] width 121 height 27
click at [533, 66] on link "Passed" at bounding box center [500, 64] width 115 height 27
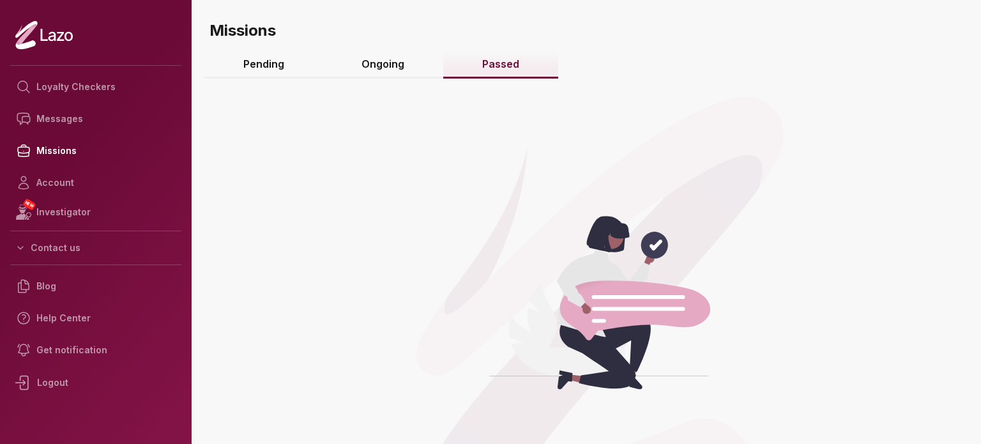
click at [533, 66] on link "Passed" at bounding box center [500, 64] width 115 height 27
click at [373, 67] on link "Ongoing" at bounding box center [383, 64] width 121 height 27
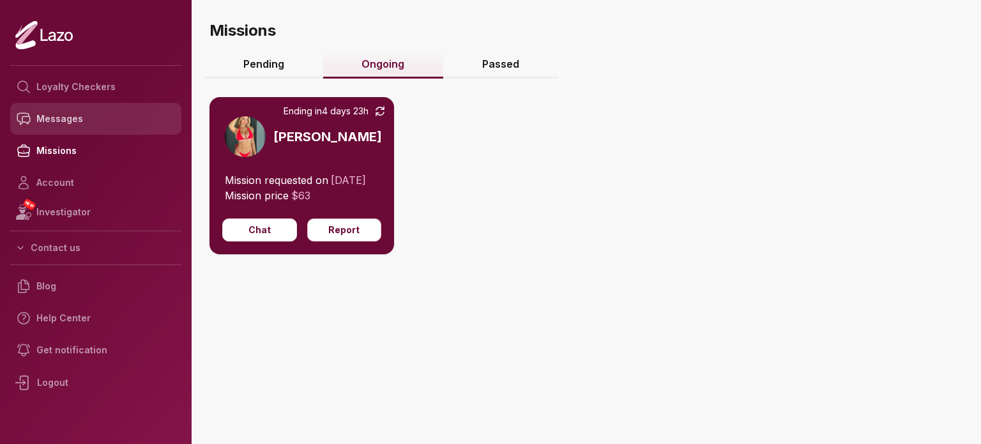
click at [96, 116] on link "Messages" at bounding box center [95, 119] width 171 height 32
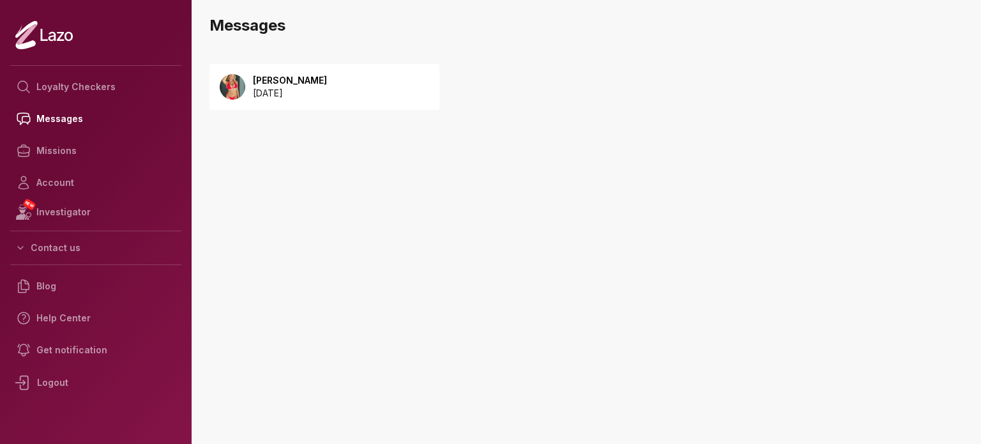
click at [263, 102] on div "[PERSON_NAME] [DATE]" at bounding box center [324, 87] width 230 height 46
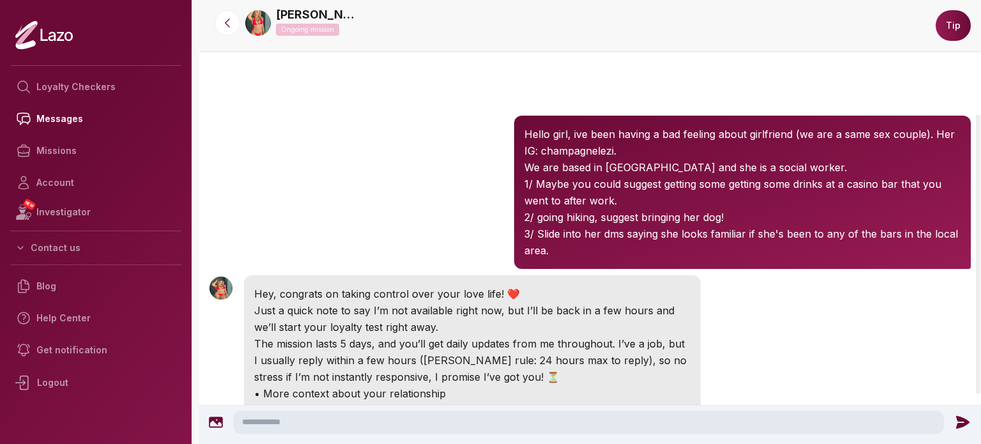
scroll to position [259, 0]
